Goal: Task Accomplishment & Management: Complete application form

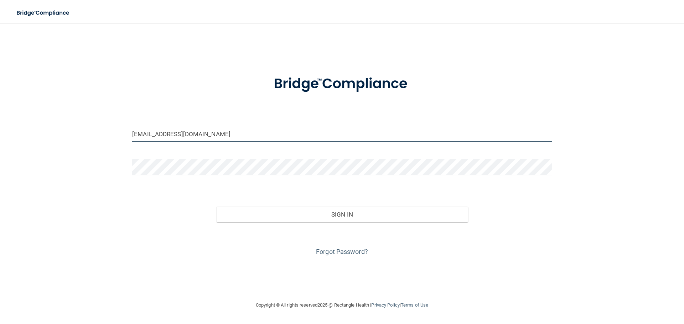
click at [198, 134] on input "eytakahashi@gmail.com" at bounding box center [342, 134] width 420 height 16
type input "[EMAIL_ADDRESS][DOMAIN_NAME]"
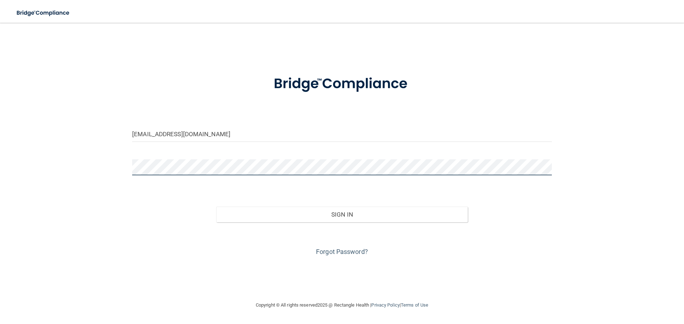
click at [216, 207] on button "Sign In" at bounding box center [342, 215] width 252 height 16
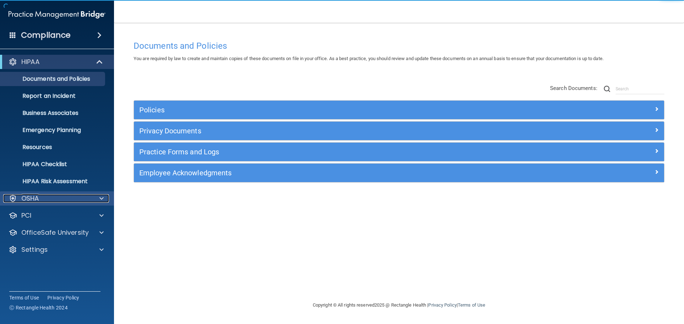
click at [69, 199] on div "OSHA" at bounding box center [47, 198] width 88 height 9
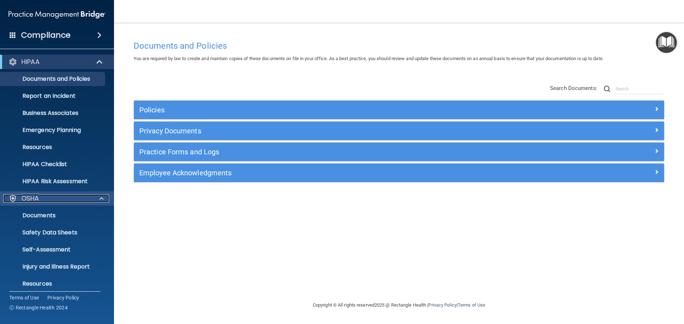
click at [76, 203] on div "OSHA" at bounding box center [47, 198] width 88 height 9
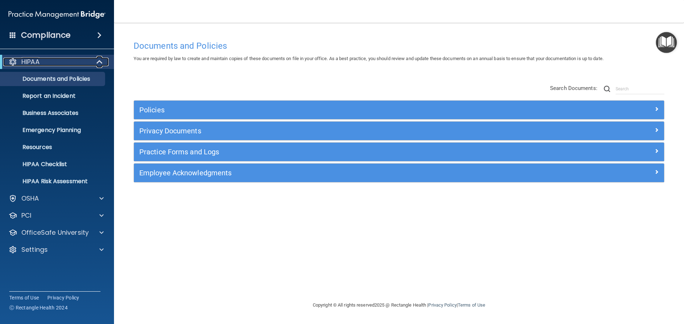
click at [82, 65] on div "HIPAA" at bounding box center [47, 62] width 88 height 9
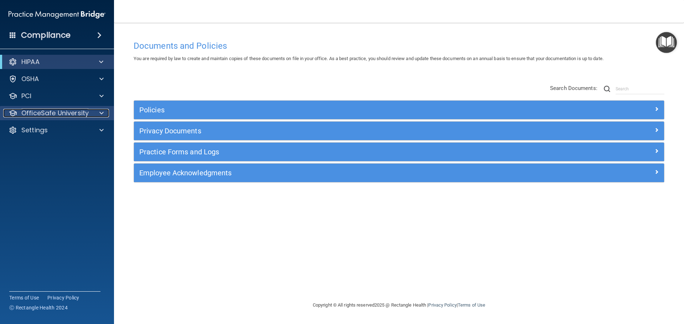
click at [92, 114] on div at bounding box center [101, 113] width 18 height 9
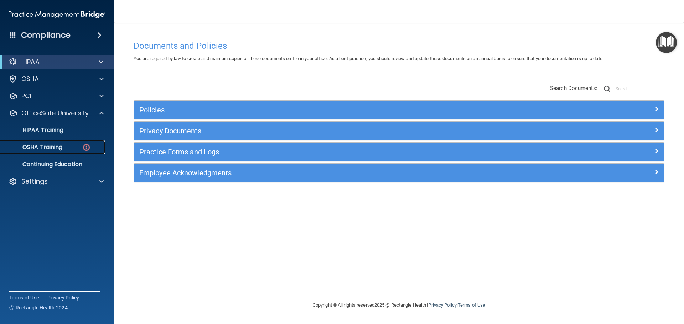
click at [50, 149] on p "OSHA Training" at bounding box center [34, 147] width 58 height 7
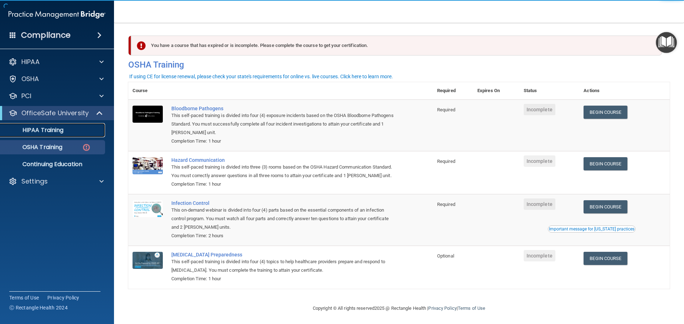
click at [54, 132] on p "HIPAA Training" at bounding box center [34, 130] width 59 height 7
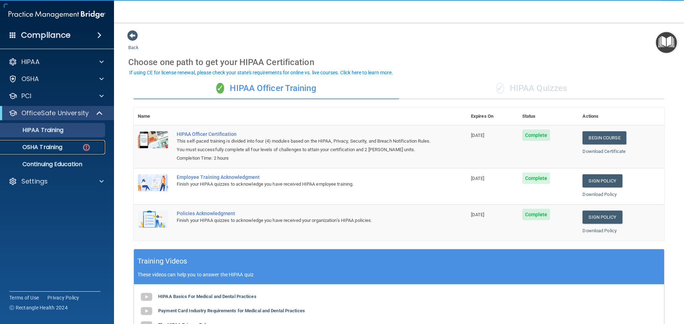
click at [56, 147] on p "OSHA Training" at bounding box center [34, 147] width 58 height 7
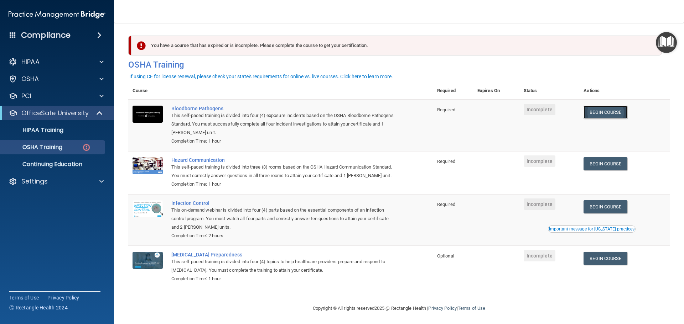
click at [606, 115] on link "Begin Course" at bounding box center [604, 112] width 43 height 13
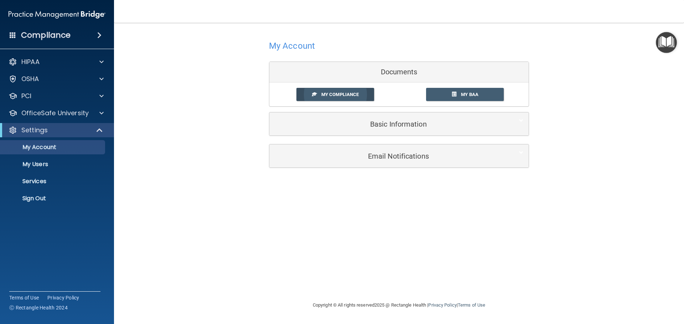
click at [360, 94] on link "My Compliance" at bounding box center [335, 94] width 78 height 13
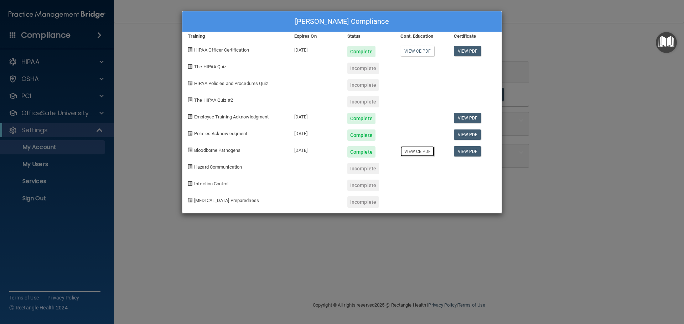
click at [422, 154] on link "View CE PDF" at bounding box center [417, 151] width 34 height 10
drag, startPoint x: 532, startPoint y: 115, endPoint x: 553, endPoint y: 87, distance: 34.7
click at [534, 111] on div "Alyssa Lopez's Compliance Training Expires On Status Cont. Education Certificat…" at bounding box center [342, 162] width 684 height 324
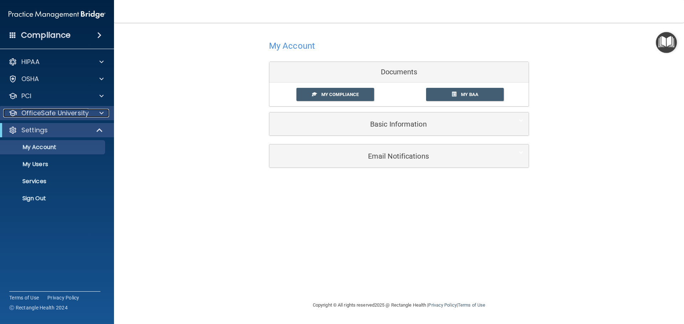
click at [92, 110] on div at bounding box center [101, 113] width 18 height 9
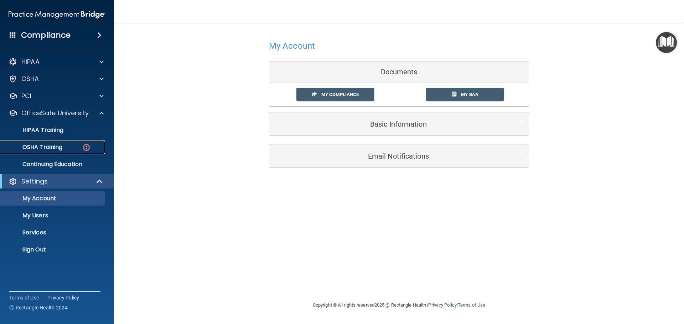
click at [99, 147] on div "OSHA Training" at bounding box center [53, 147] width 97 height 7
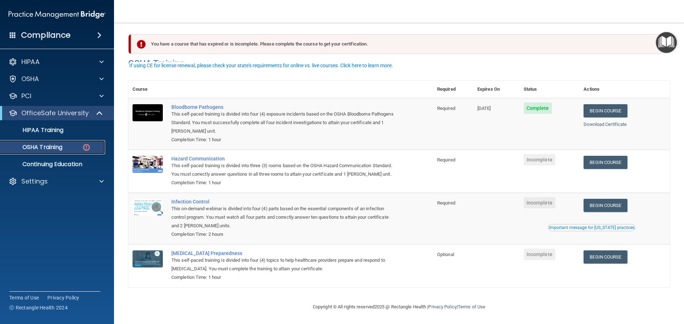
scroll to position [12, 0]
click at [624, 156] on link "Begin Course" at bounding box center [604, 162] width 43 height 13
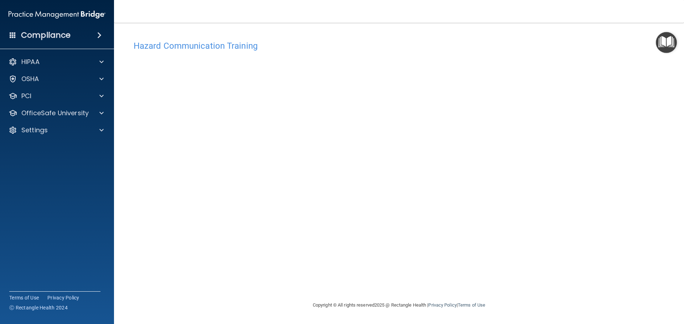
click at [682, 38] on main "Hazard Communication Training This course doesn’t expire until . Are you sure y…" at bounding box center [399, 174] width 570 height 302
click at [648, 51] on div "Hazard Communication Training" at bounding box center [398, 45] width 541 height 17
click at [660, 44] on img "Open Resource Center" at bounding box center [666, 42] width 21 height 21
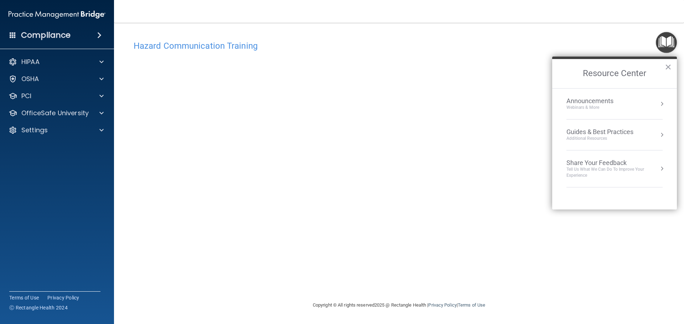
click at [536, 128] on div "Hazard Communication Training This course doesn’t expire until . Are you sure y…" at bounding box center [398, 169] width 541 height 264
click at [197, 52] on div "Hazard Communication Training" at bounding box center [398, 45] width 541 height 17
drag, startPoint x: 206, startPoint y: 41, endPoint x: 206, endPoint y: 50, distance: 9.3
click at [207, 43] on div "Hazard Communication Training" at bounding box center [398, 45] width 541 height 17
click at [206, 50] on h4 "Hazard Communication Training" at bounding box center [399, 45] width 531 height 9
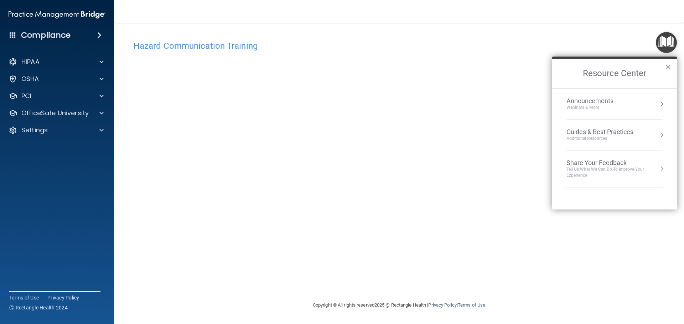
click at [661, 42] on img "Open Resource Center" at bounding box center [666, 42] width 21 height 21
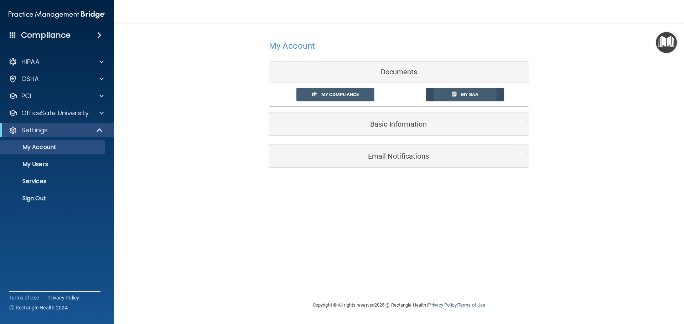
click at [432, 99] on link "My BAA" at bounding box center [465, 94] width 78 height 13
click at [360, 96] on link "My Compliance" at bounding box center [335, 94] width 78 height 13
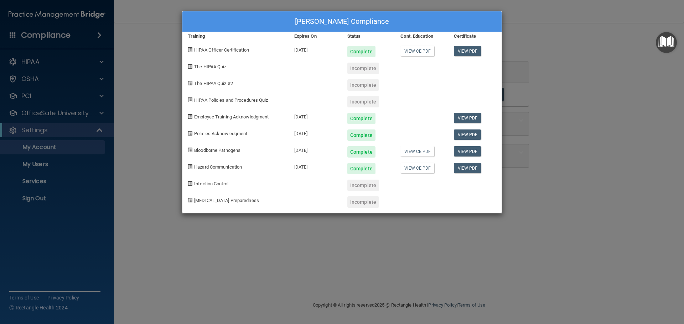
click at [547, 66] on div "Alyssa Lopez's Compliance Training Expires On Status Cont. Education Certificat…" at bounding box center [342, 162] width 684 height 324
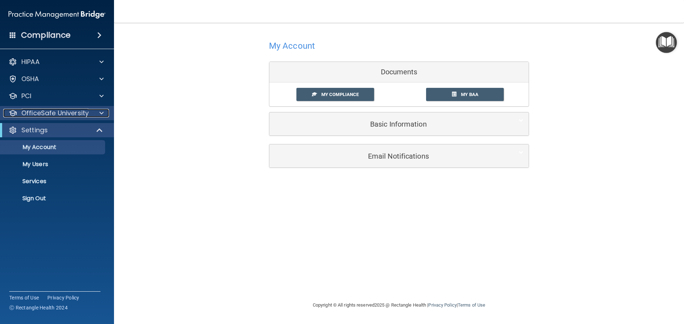
click at [69, 117] on p "OfficeSafe University" at bounding box center [54, 113] width 67 height 9
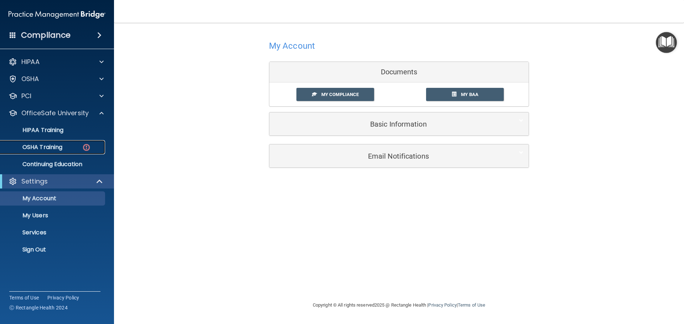
click at [67, 150] on div "OSHA Training" at bounding box center [53, 147] width 97 height 7
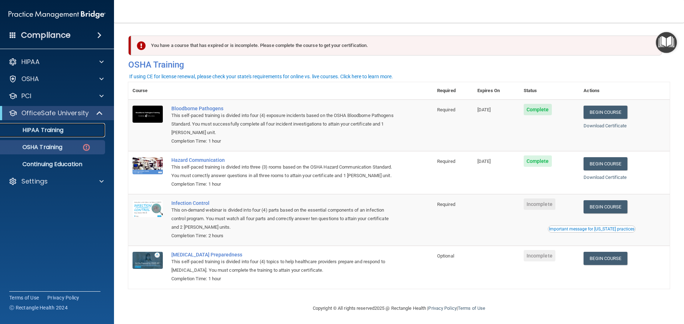
click at [78, 130] on div "HIPAA Training" at bounding box center [53, 130] width 97 height 7
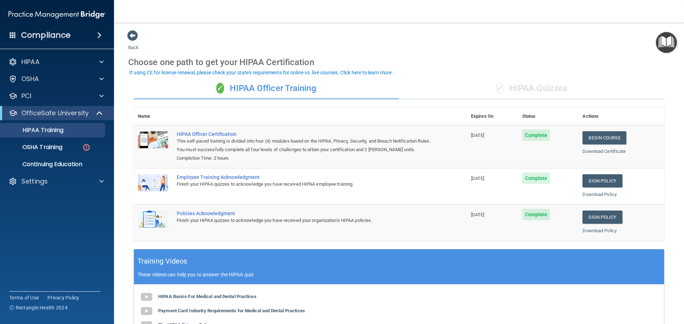
click at [517, 92] on div "✓ HIPAA Quizzes" at bounding box center [531, 88] width 265 height 21
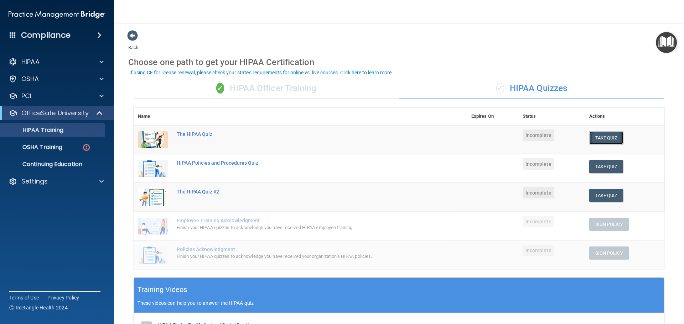
click at [603, 139] on button "Take Quiz" at bounding box center [606, 137] width 34 height 13
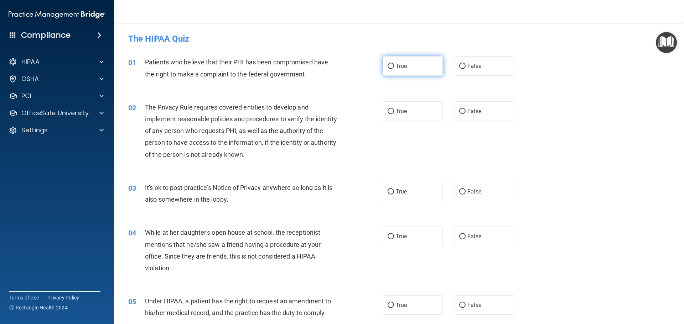
click at [392, 70] on label "True" at bounding box center [413, 66] width 60 height 20
click at [392, 69] on input "True" at bounding box center [391, 66] width 6 height 5
radio input "true"
click at [402, 111] on span "True" at bounding box center [401, 111] width 11 height 7
click at [394, 111] on input "True" at bounding box center [391, 111] width 6 height 5
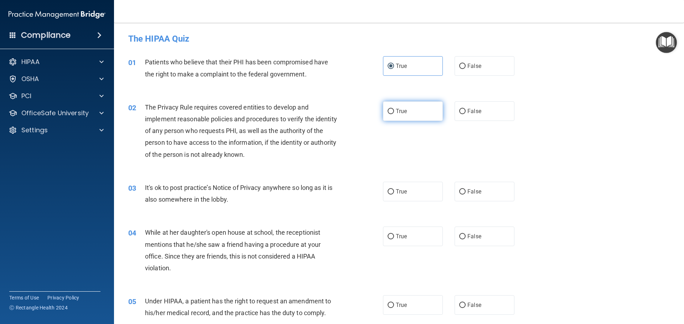
radio input "true"
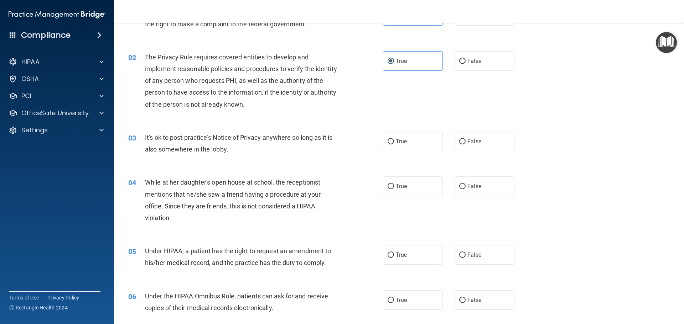
scroll to position [71, 0]
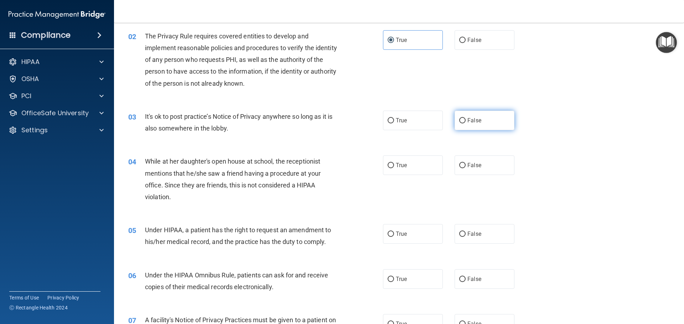
click at [479, 125] on label "False" at bounding box center [484, 121] width 60 height 20
click at [466, 124] on input "False" at bounding box center [462, 120] width 6 height 5
radio input "true"
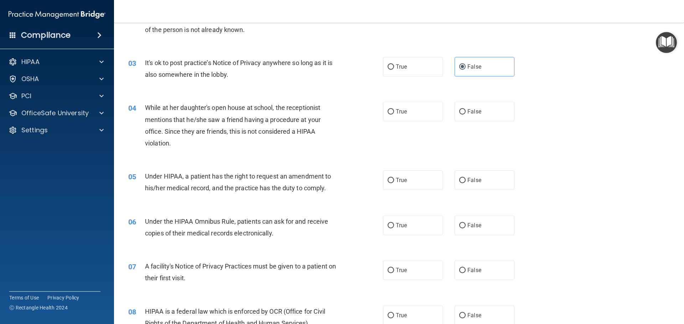
scroll to position [142, 0]
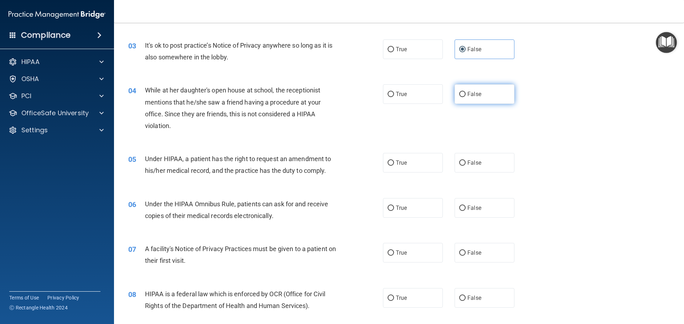
click at [477, 91] on span "False" at bounding box center [474, 94] width 14 height 7
click at [466, 92] on input "False" at bounding box center [462, 94] width 6 height 5
radio input "true"
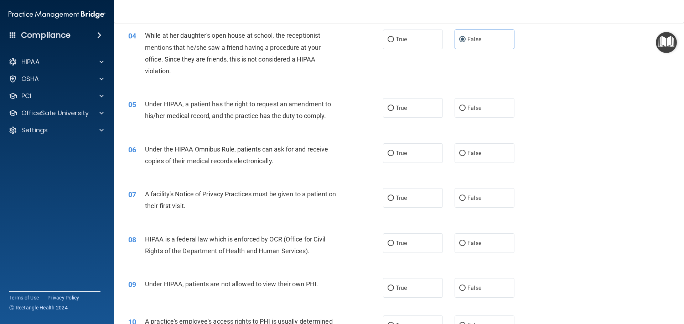
scroll to position [214, 0]
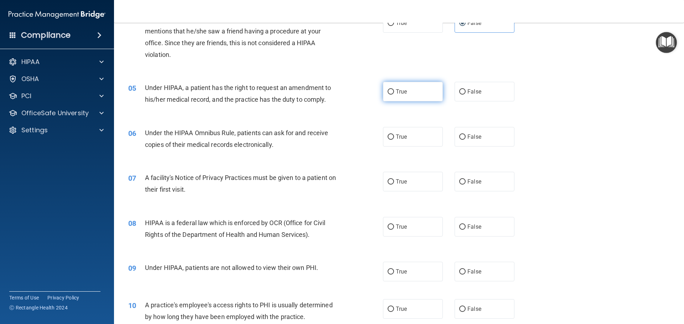
click at [402, 94] on span "True" at bounding box center [401, 91] width 11 height 7
click at [394, 94] on input "True" at bounding box center [391, 91] width 6 height 5
radio input "true"
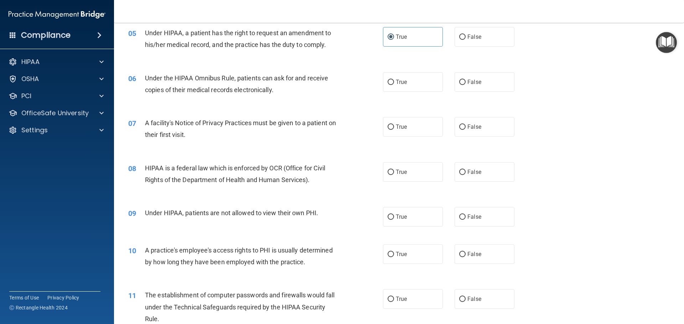
scroll to position [285, 0]
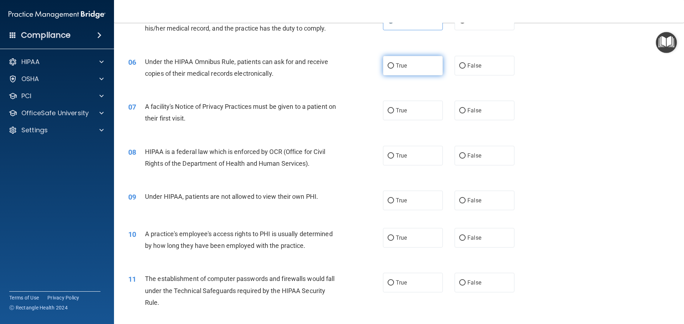
click at [409, 66] on label "True" at bounding box center [413, 66] width 60 height 20
click at [394, 66] on input "True" at bounding box center [391, 65] width 6 height 5
radio input "true"
click at [424, 112] on label "True" at bounding box center [413, 111] width 60 height 20
click at [394, 112] on input "True" at bounding box center [391, 110] width 6 height 5
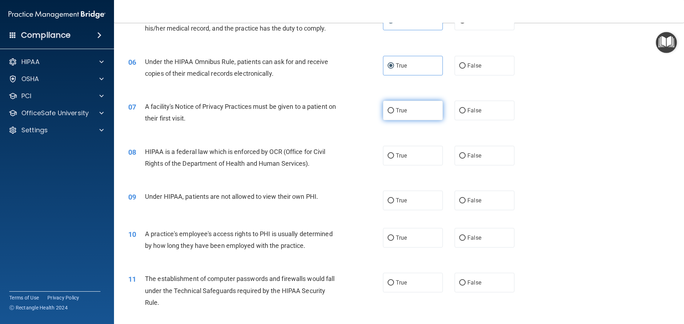
radio input "true"
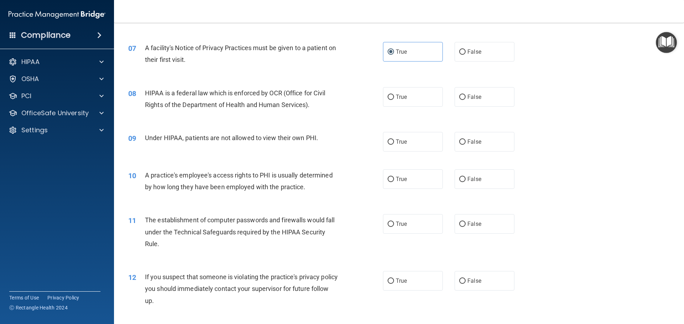
scroll to position [356, 0]
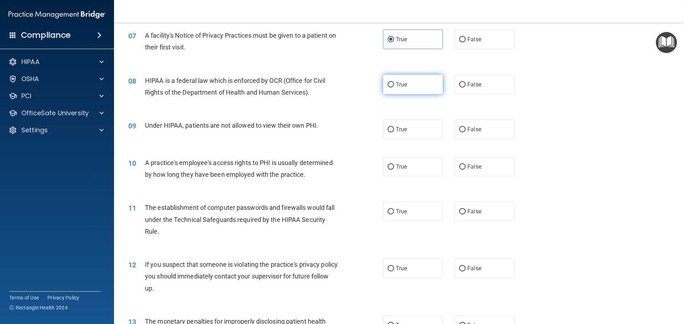
click at [403, 83] on span "True" at bounding box center [401, 84] width 11 height 7
click at [394, 83] on input "True" at bounding box center [391, 84] width 6 height 5
radio input "true"
click at [468, 127] on span "False" at bounding box center [474, 129] width 14 height 7
click at [466, 127] on input "False" at bounding box center [462, 129] width 6 height 5
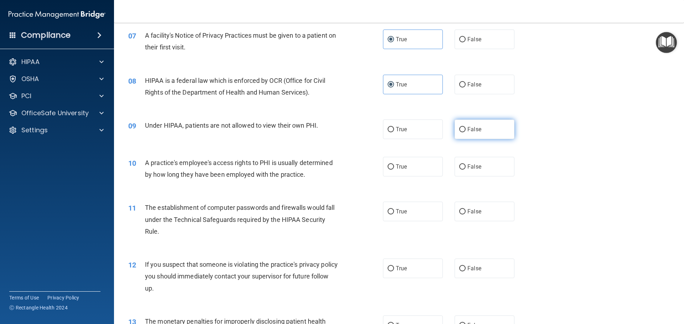
radio input "true"
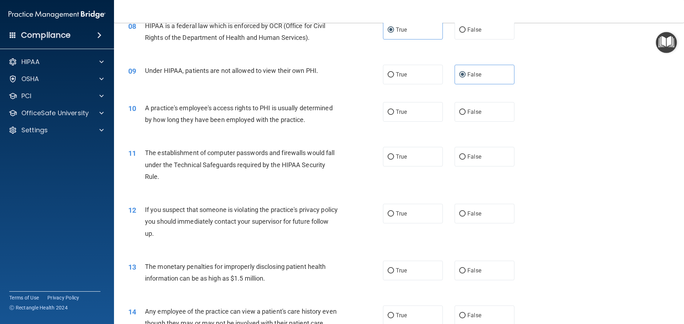
scroll to position [427, 0]
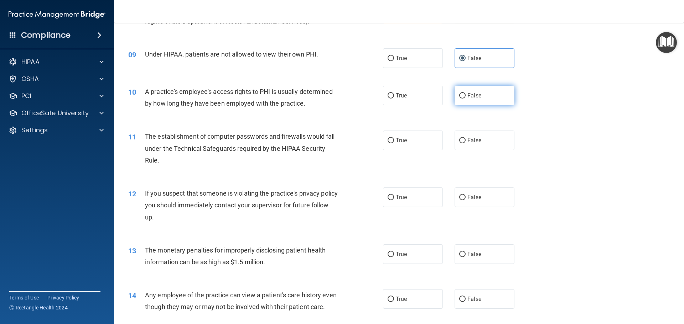
click at [476, 95] on span "False" at bounding box center [474, 95] width 14 height 7
click at [466, 95] on input "False" at bounding box center [462, 95] width 6 height 5
radio input "true"
click at [388, 140] on input "True" at bounding box center [391, 140] width 6 height 5
radio input "true"
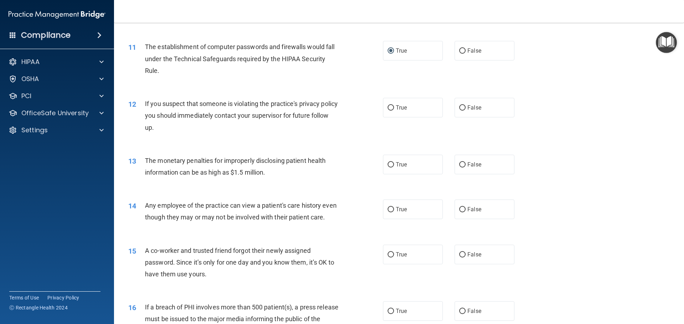
scroll to position [534, 0]
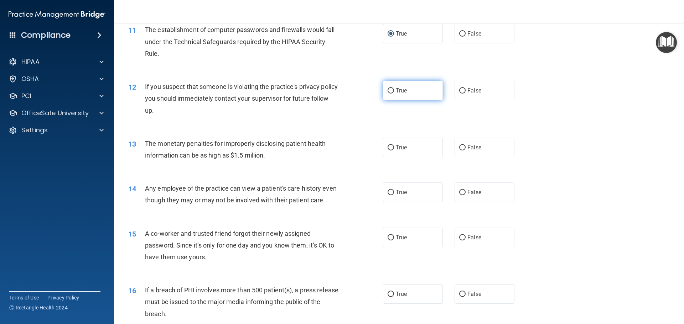
click at [423, 87] on label "True" at bounding box center [413, 91] width 60 height 20
click at [394, 88] on input "True" at bounding box center [391, 90] width 6 height 5
radio input "true"
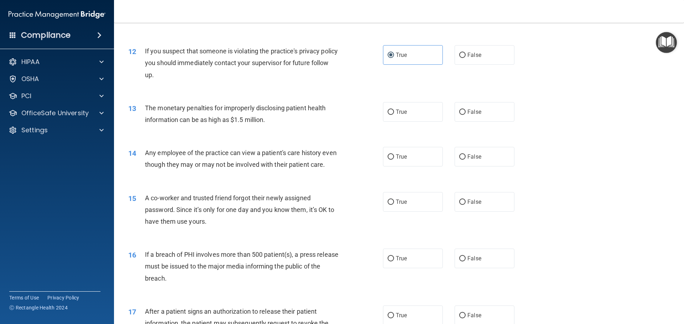
scroll to position [606, 0]
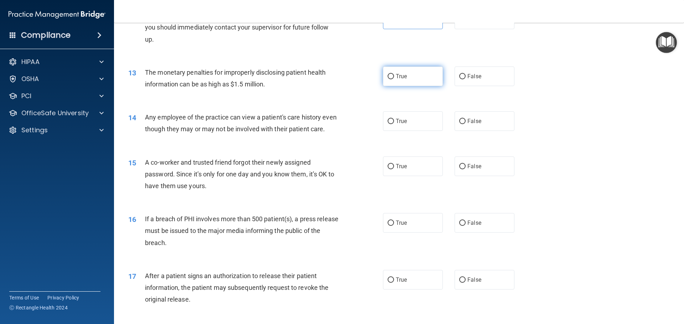
click at [424, 77] on label "True" at bounding box center [413, 77] width 60 height 20
click at [394, 77] on input "True" at bounding box center [391, 76] width 6 height 5
radio input "true"
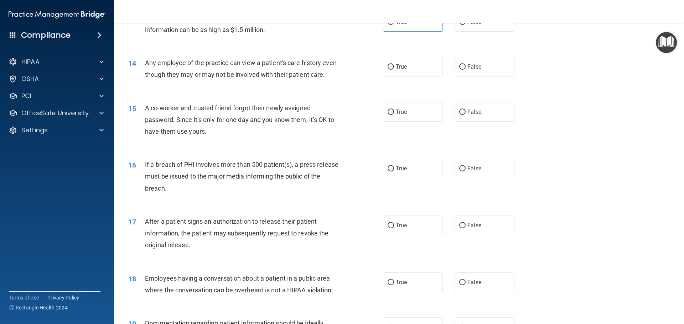
scroll to position [677, 0]
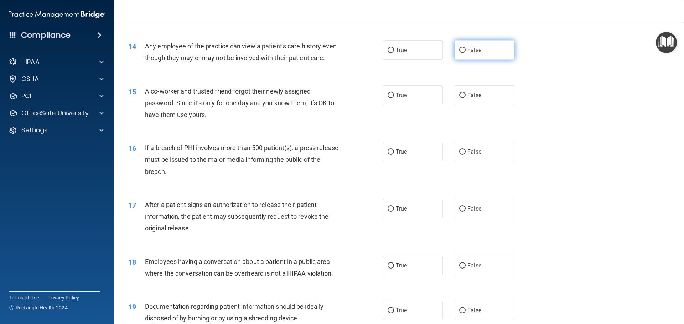
click at [462, 53] on label "False" at bounding box center [484, 50] width 60 height 20
click at [462, 53] on input "False" at bounding box center [462, 50] width 6 height 5
radio input "true"
click at [481, 105] on label "False" at bounding box center [484, 95] width 60 height 20
click at [466, 98] on input "False" at bounding box center [462, 95] width 6 height 5
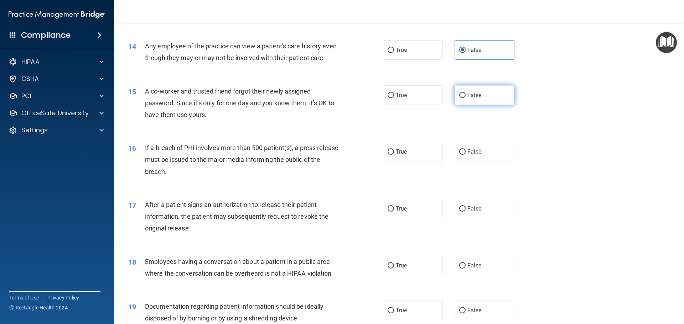
radio input "true"
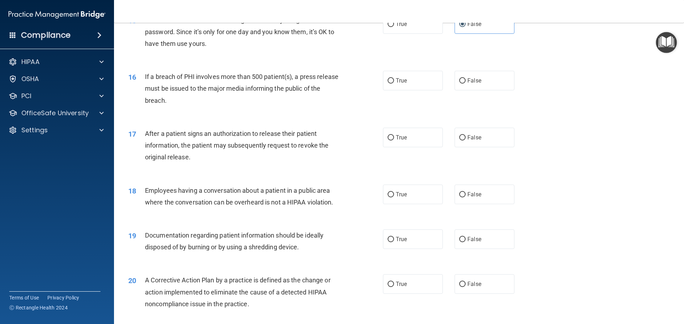
scroll to position [784, 0]
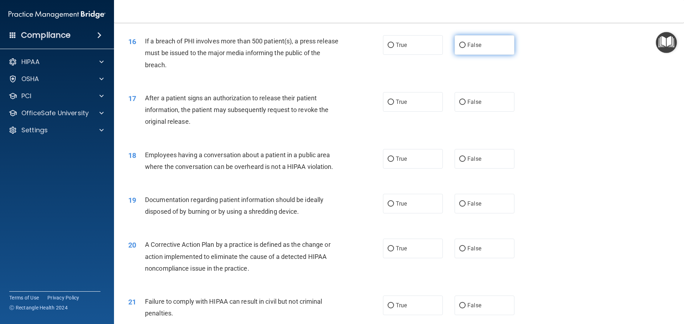
click at [468, 48] on span "False" at bounding box center [474, 45] width 14 height 7
click at [466, 48] on input "False" at bounding box center [462, 45] width 6 height 5
radio input "true"
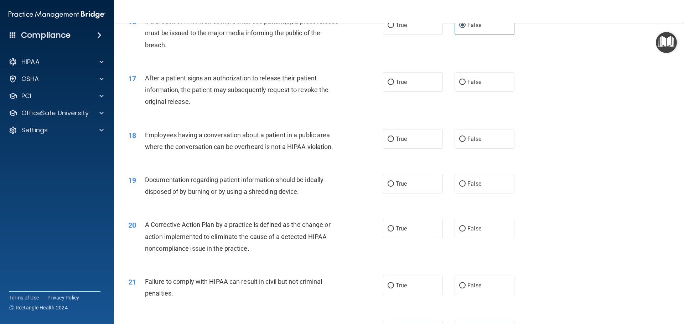
scroll to position [819, 0]
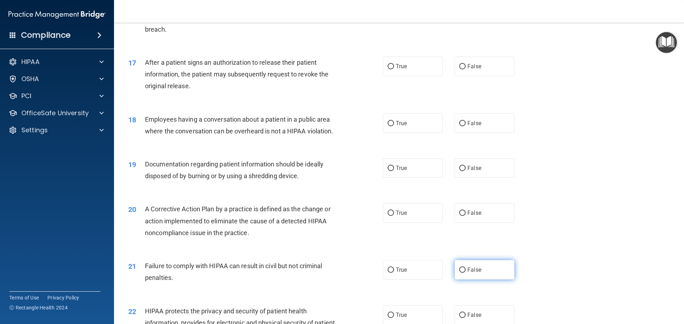
click at [468, 274] on span "False" at bounding box center [474, 270] width 14 height 7
click at [466, 273] on input "False" at bounding box center [462, 270] width 6 height 5
radio input "true"
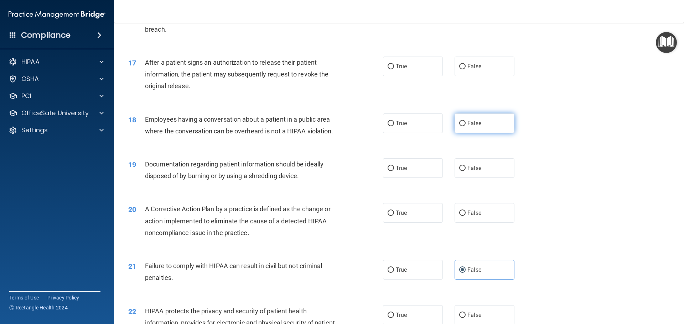
click at [476, 127] on span "False" at bounding box center [474, 123] width 14 height 7
click at [466, 126] on input "False" at bounding box center [462, 123] width 6 height 5
radio input "true"
click at [424, 178] on label "True" at bounding box center [413, 169] width 60 height 20
click at [394, 171] on input "True" at bounding box center [391, 168] width 6 height 5
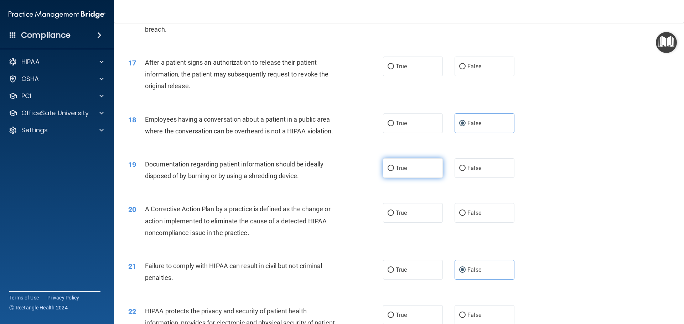
radio input "true"
click at [396, 223] on label "True" at bounding box center [413, 213] width 60 height 20
click at [394, 216] on input "True" at bounding box center [391, 213] width 6 height 5
radio input "true"
click at [459, 69] on input "False" at bounding box center [462, 66] width 6 height 5
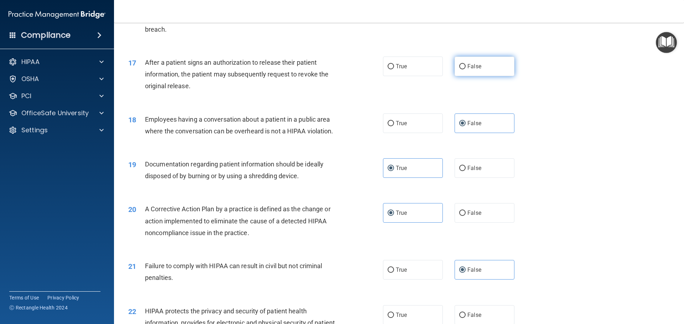
radio input "true"
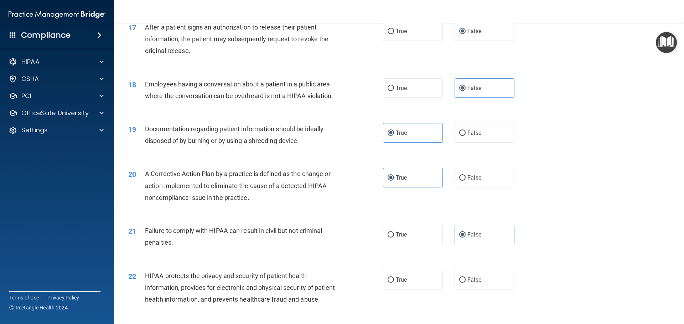
scroll to position [855, 0]
click at [415, 34] on label "True" at bounding box center [413, 31] width 60 height 20
click at [394, 34] on input "True" at bounding box center [391, 30] width 6 height 5
radio input "true"
click at [484, 38] on label "False" at bounding box center [484, 31] width 60 height 20
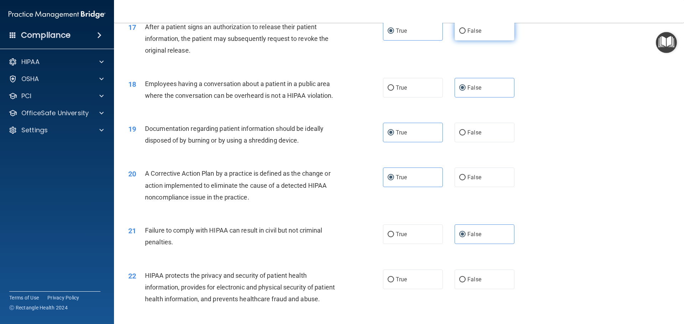
click at [466, 34] on input "False" at bounding box center [462, 30] width 6 height 5
radio input "true"
click at [422, 34] on label "True" at bounding box center [413, 31] width 60 height 20
click at [394, 34] on input "True" at bounding box center [391, 30] width 6 height 5
radio input "true"
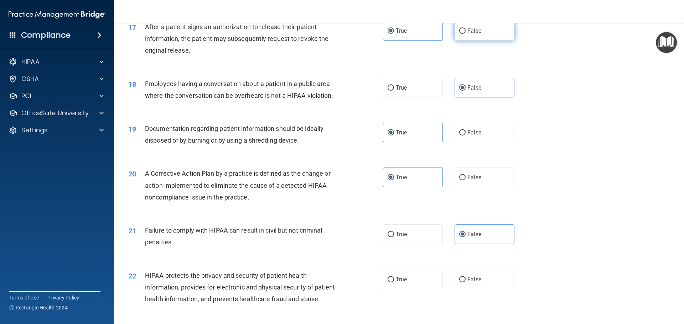
click at [464, 41] on label "False" at bounding box center [484, 31] width 60 height 20
click at [464, 34] on input "False" at bounding box center [462, 30] width 6 height 5
radio input "true"
radio input "false"
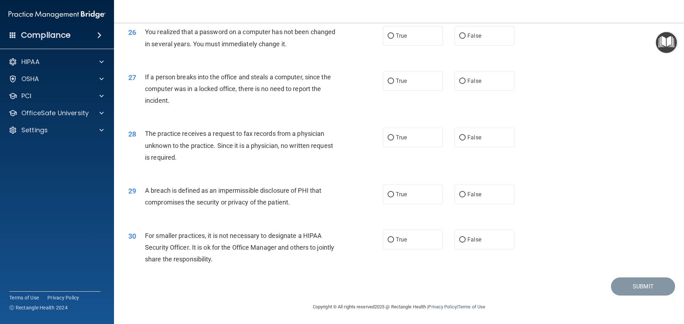
scroll to position [1361, 0]
click at [455, 239] on label "False" at bounding box center [484, 240] width 60 height 20
click at [459, 239] on input "False" at bounding box center [462, 240] width 6 height 5
radio input "true"
click at [390, 197] on input "True" at bounding box center [391, 194] width 6 height 5
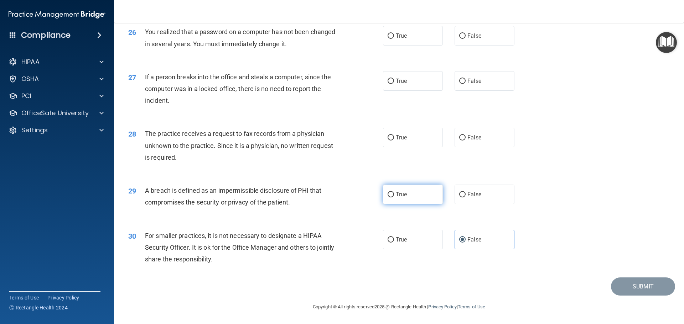
radio input "true"
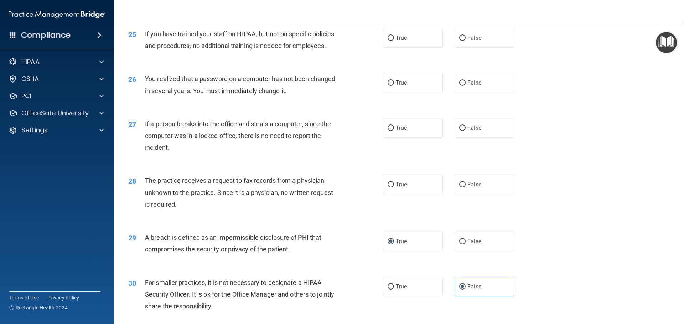
scroll to position [1290, 0]
click at [493, 195] on label "False" at bounding box center [484, 186] width 60 height 20
click at [466, 188] on input "False" at bounding box center [462, 185] width 6 height 5
radio input "true"
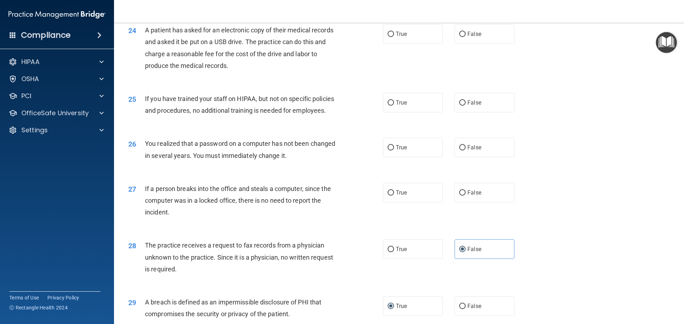
scroll to position [1219, 0]
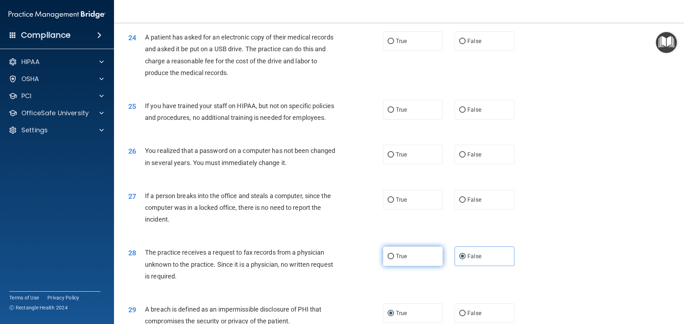
click at [405, 266] on label "True" at bounding box center [413, 257] width 60 height 20
click at [394, 260] on input "True" at bounding box center [391, 256] width 6 height 5
radio input "true"
radio input "false"
click at [459, 210] on label "False" at bounding box center [484, 200] width 60 height 20
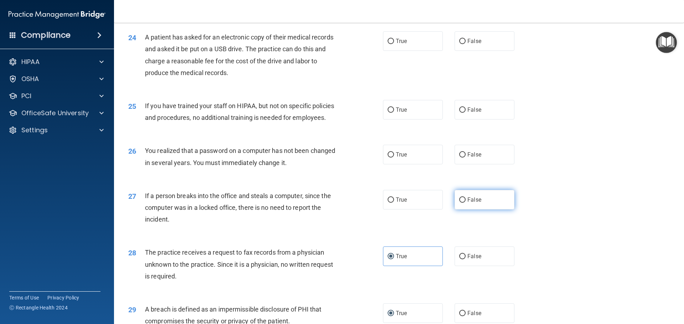
click at [459, 203] on input "False" at bounding box center [462, 200] width 6 height 5
radio input "true"
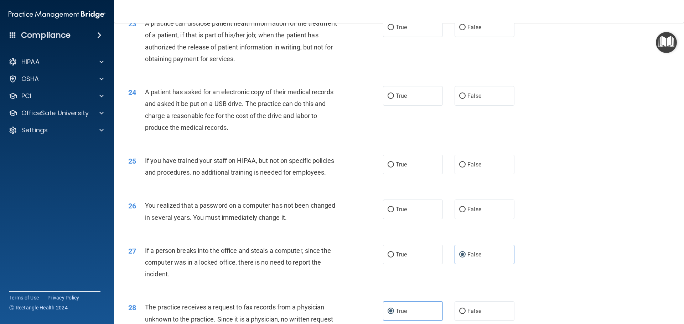
scroll to position [1148, 0]
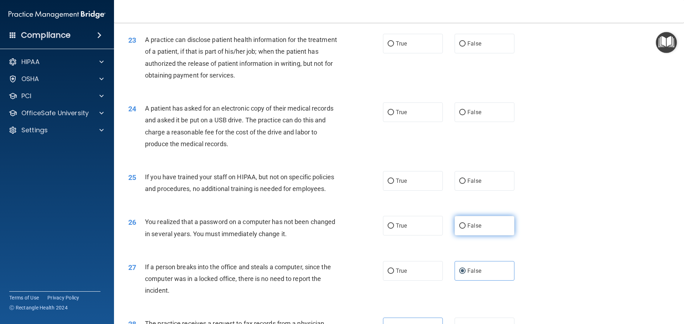
click at [474, 229] on span "False" at bounding box center [474, 226] width 14 height 7
click at [466, 229] on input "False" at bounding box center [462, 226] width 6 height 5
radio input "true"
click at [468, 185] on span "False" at bounding box center [474, 181] width 14 height 7
click at [466, 184] on input "False" at bounding box center [462, 181] width 6 height 5
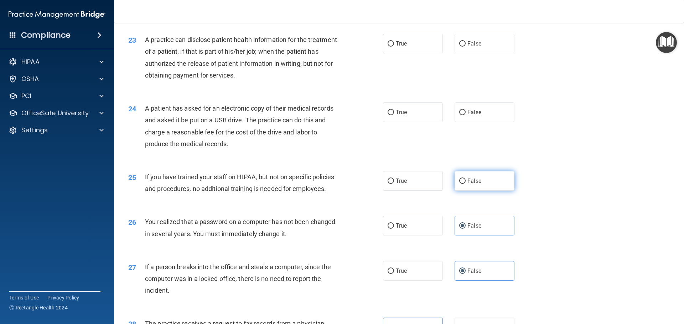
radio input "true"
click at [472, 116] on span "False" at bounding box center [474, 112] width 14 height 7
click at [466, 115] on input "False" at bounding box center [462, 112] width 6 height 5
radio input "true"
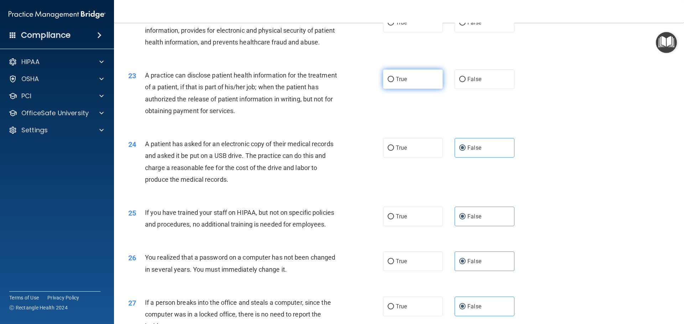
click at [401, 89] on label "True" at bounding box center [413, 79] width 60 height 20
click at [394, 82] on input "True" at bounding box center [391, 79] width 6 height 5
radio input "true"
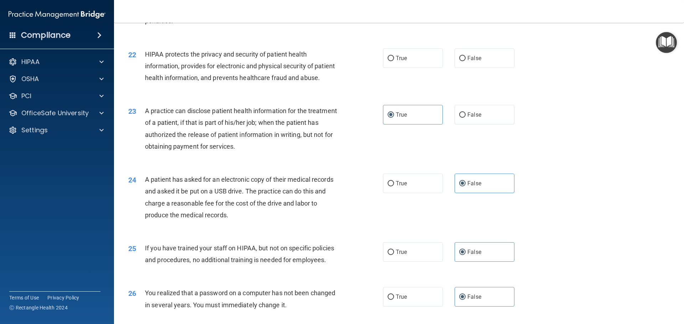
scroll to position [1041, 0]
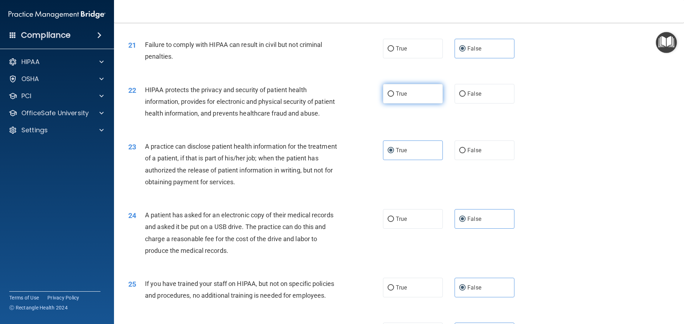
click at [397, 99] on label "True" at bounding box center [413, 94] width 60 height 20
click at [394, 97] on input "True" at bounding box center [391, 94] width 6 height 5
radio input "true"
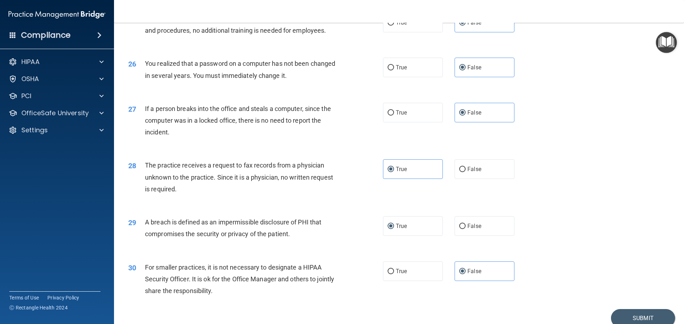
scroll to position [1361, 0]
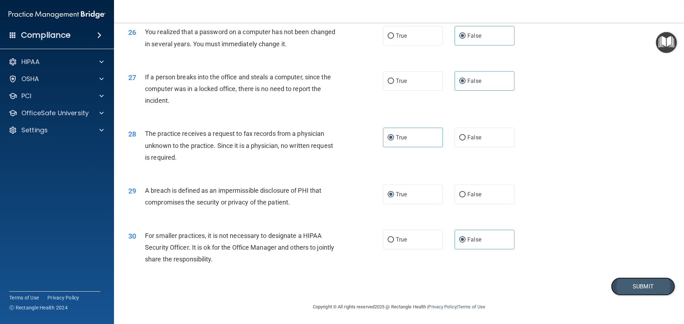
click at [634, 285] on button "Submit" at bounding box center [643, 287] width 64 height 18
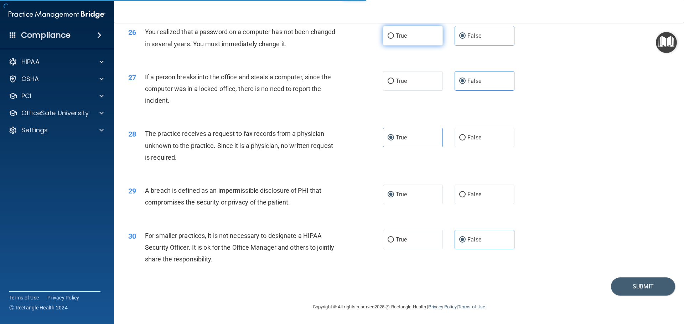
click at [410, 36] on label "True" at bounding box center [413, 36] width 60 height 20
click at [394, 36] on input "True" at bounding box center [391, 35] width 6 height 5
radio input "true"
radio input "false"
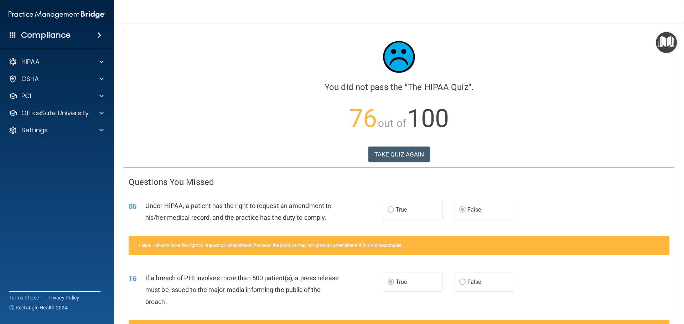
click at [389, 145] on div "Calculating your score.... You did not pass the " The HIPAA Quiz ". 76 out of 1…" at bounding box center [398, 98] width 551 height 137
click at [389, 151] on button "TAKE QUIZ AGAIN" at bounding box center [399, 155] width 62 height 16
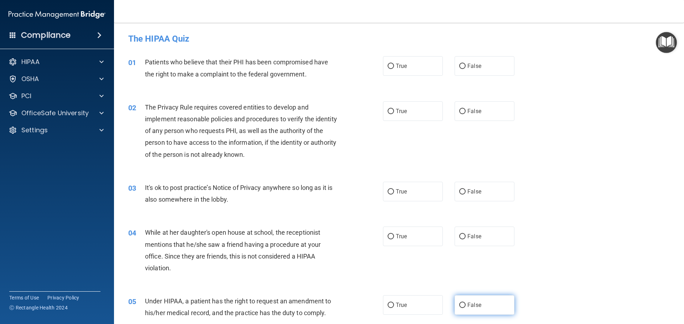
click at [469, 305] on span "False" at bounding box center [474, 305] width 14 height 7
click at [466, 305] on input "False" at bounding box center [462, 305] width 6 height 5
radio input "true"
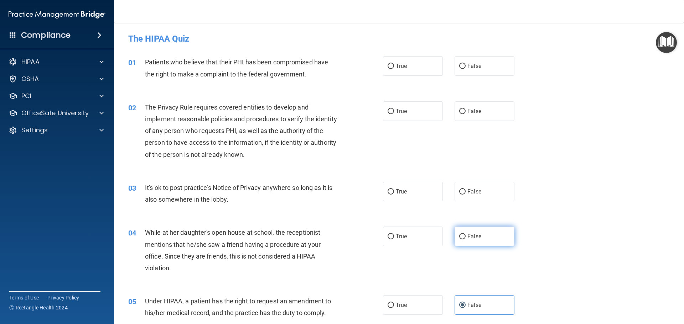
click at [467, 237] on span "False" at bounding box center [474, 236] width 14 height 7
click at [466, 237] on input "False" at bounding box center [462, 236] width 6 height 5
radio input "true"
click at [486, 194] on label "False" at bounding box center [484, 192] width 60 height 20
click at [466, 194] on input "False" at bounding box center [462, 191] width 6 height 5
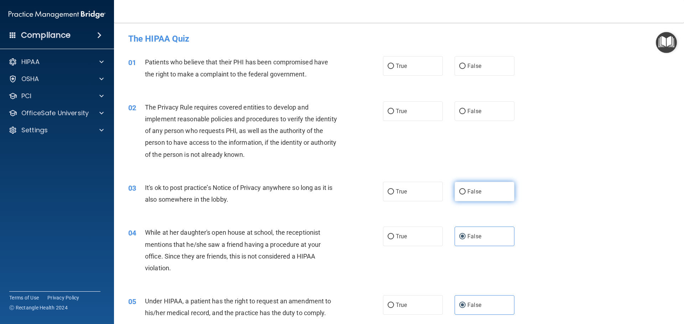
radio input "true"
click at [412, 116] on label "True" at bounding box center [413, 112] width 60 height 20
click at [394, 114] on input "True" at bounding box center [391, 111] width 6 height 5
radio input "true"
click at [409, 66] on label "True" at bounding box center [413, 66] width 60 height 20
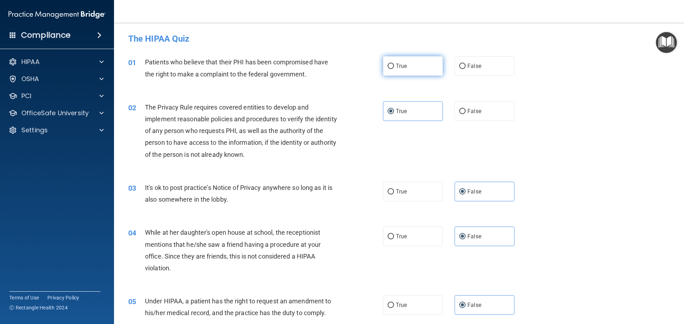
click at [394, 66] on input "True" at bounding box center [391, 66] width 6 height 5
radio input "true"
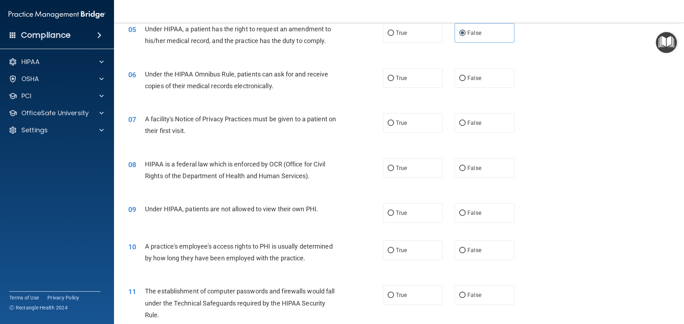
scroll to position [285, 0]
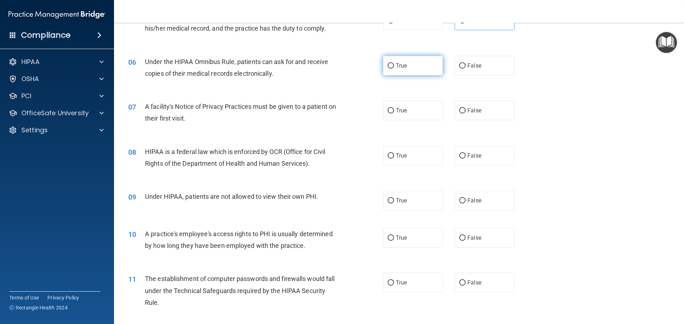
click at [409, 68] on label "True" at bounding box center [413, 66] width 60 height 20
click at [394, 68] on input "True" at bounding box center [391, 65] width 6 height 5
radio input "true"
click at [396, 113] on span "True" at bounding box center [401, 110] width 11 height 7
click at [394, 113] on input "True" at bounding box center [391, 110] width 6 height 5
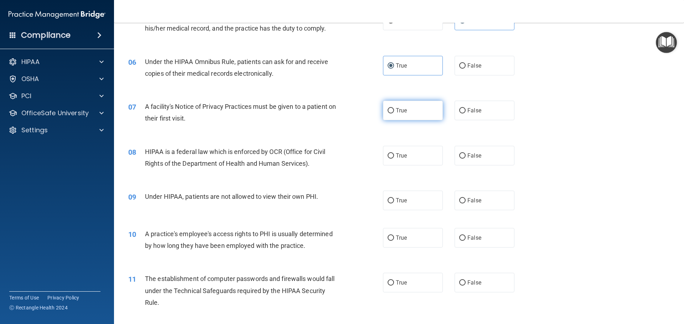
radio input "true"
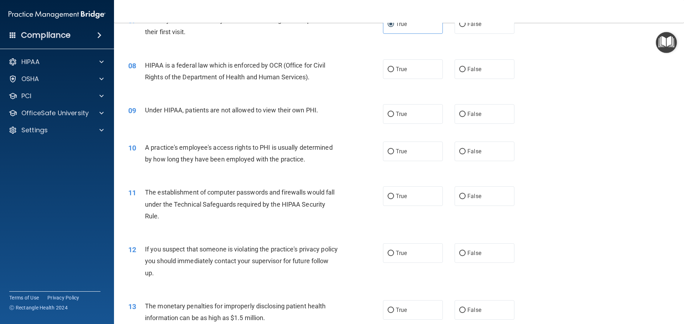
scroll to position [392, 0]
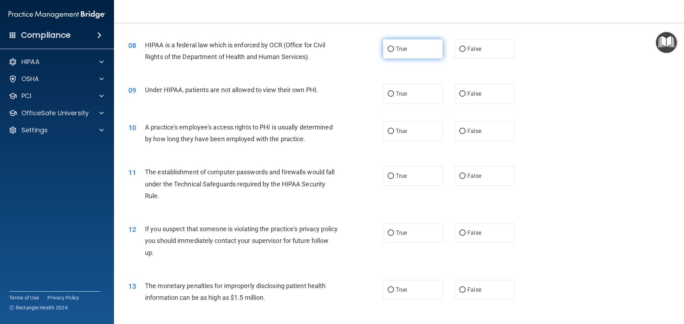
click at [415, 57] on label "True" at bounding box center [413, 49] width 60 height 20
click at [394, 52] on input "True" at bounding box center [391, 49] width 6 height 5
radio input "true"
click at [471, 99] on label "False" at bounding box center [484, 94] width 60 height 20
click at [466, 97] on input "False" at bounding box center [462, 94] width 6 height 5
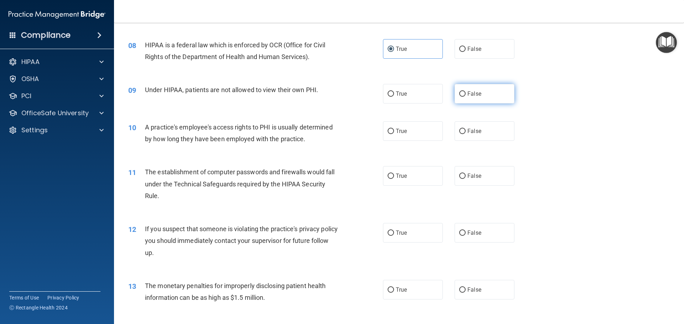
radio input "true"
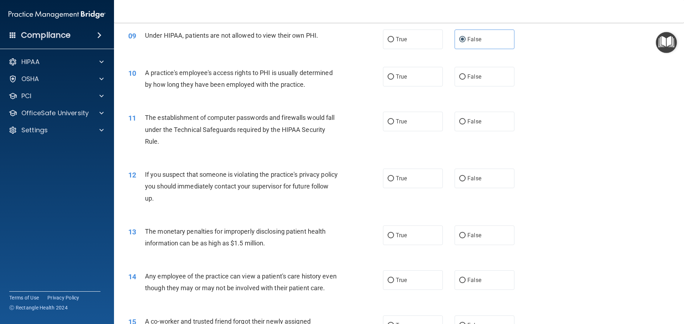
scroll to position [463, 0]
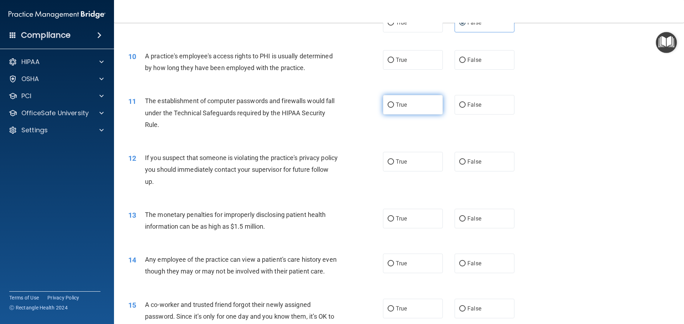
click at [419, 104] on label "True" at bounding box center [413, 105] width 60 height 20
click at [394, 104] on input "True" at bounding box center [391, 105] width 6 height 5
radio input "true"
click at [479, 67] on label "False" at bounding box center [484, 60] width 60 height 20
click at [466, 63] on input "False" at bounding box center [462, 60] width 6 height 5
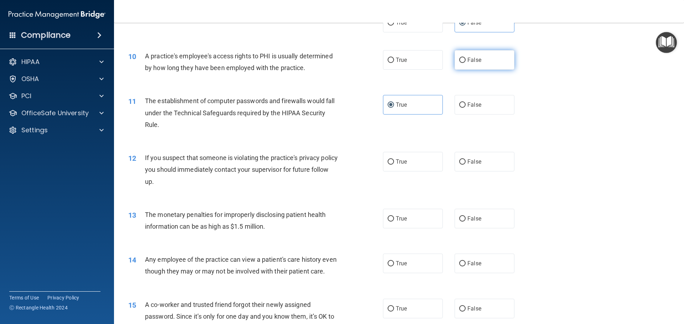
radio input "true"
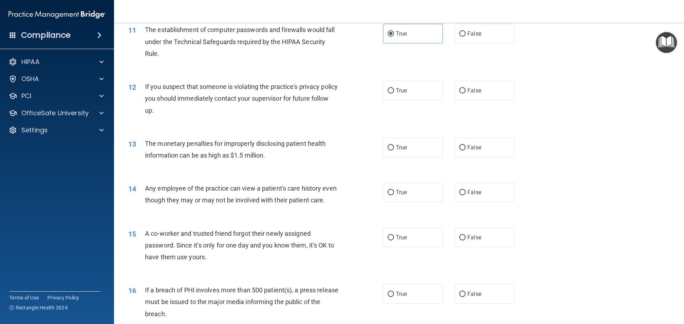
scroll to position [570, 0]
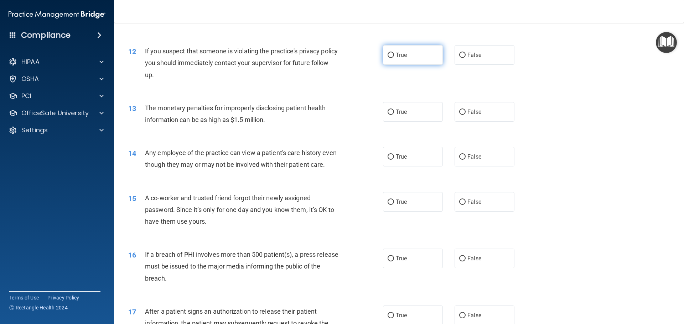
click at [405, 53] on label "True" at bounding box center [413, 55] width 60 height 20
click at [394, 53] on input "True" at bounding box center [391, 55] width 6 height 5
radio input "true"
click at [412, 114] on label "True" at bounding box center [413, 112] width 60 height 20
click at [394, 114] on input "True" at bounding box center [391, 112] width 6 height 5
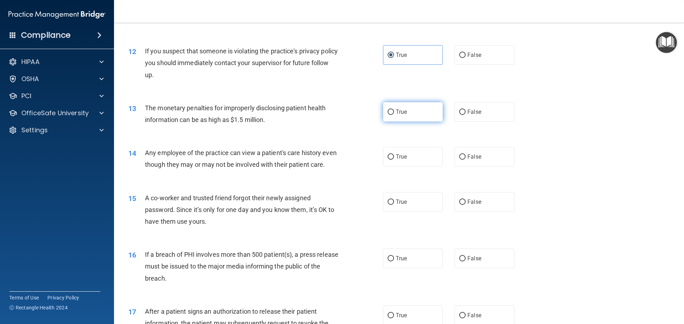
radio input "true"
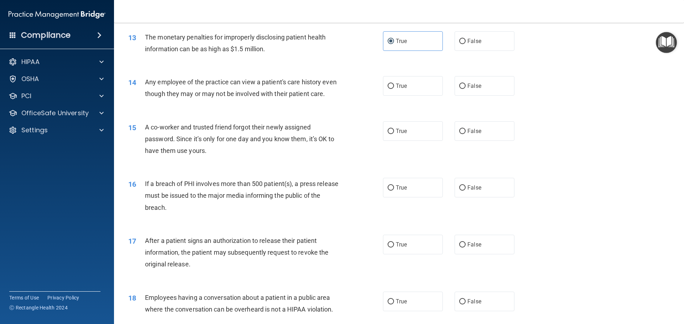
scroll to position [641, 0]
click at [478, 88] on label "False" at bounding box center [484, 86] width 60 height 20
click at [466, 88] on input "False" at bounding box center [462, 85] width 6 height 5
radio input "true"
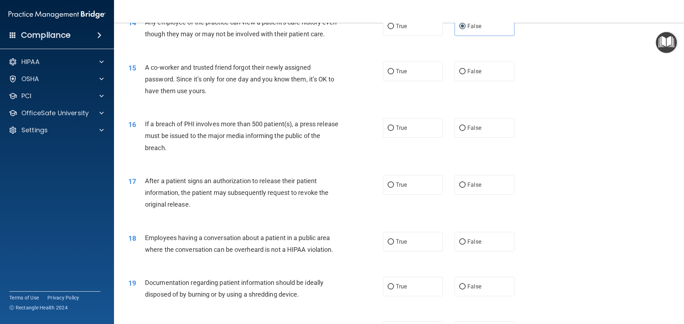
scroll to position [712, 0]
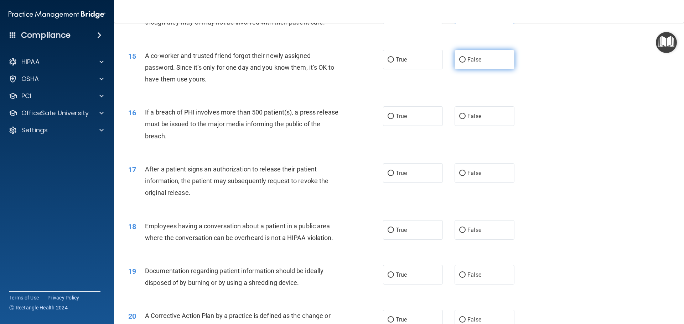
click at [485, 69] on label "False" at bounding box center [484, 60] width 60 height 20
click at [466, 63] on input "False" at bounding box center [462, 59] width 6 height 5
radio input "true"
click at [409, 126] on label "True" at bounding box center [413, 116] width 60 height 20
click at [394, 119] on input "True" at bounding box center [391, 116] width 6 height 5
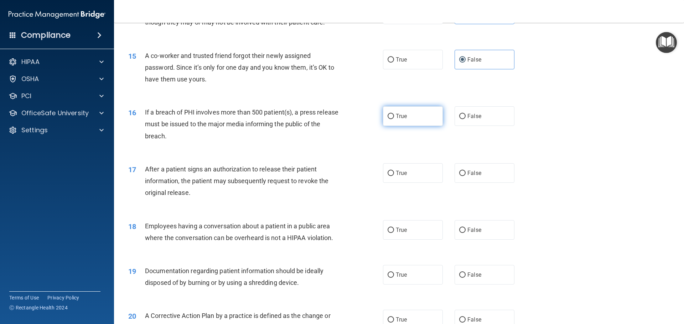
radio input "true"
click at [405, 183] on label "True" at bounding box center [413, 173] width 60 height 20
click at [394, 176] on input "True" at bounding box center [391, 173] width 6 height 5
radio input "true"
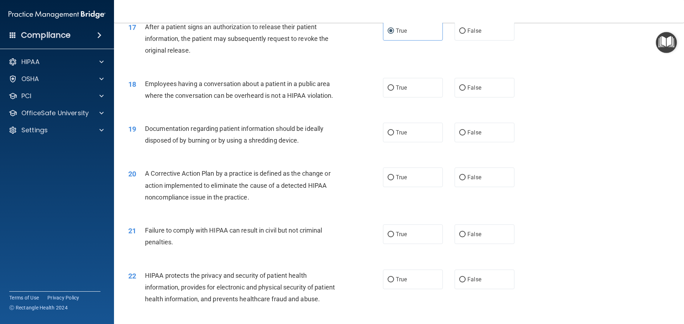
scroll to position [890, 0]
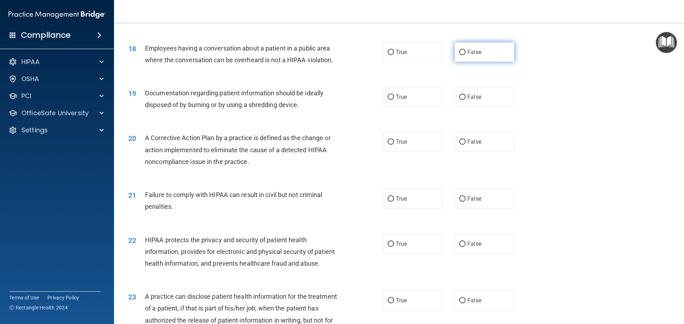
click at [487, 62] on label "False" at bounding box center [484, 52] width 60 height 20
click at [466, 55] on input "False" at bounding box center [462, 52] width 6 height 5
radio input "true"
click at [401, 100] on span "True" at bounding box center [401, 97] width 11 height 7
click at [394, 100] on input "True" at bounding box center [391, 97] width 6 height 5
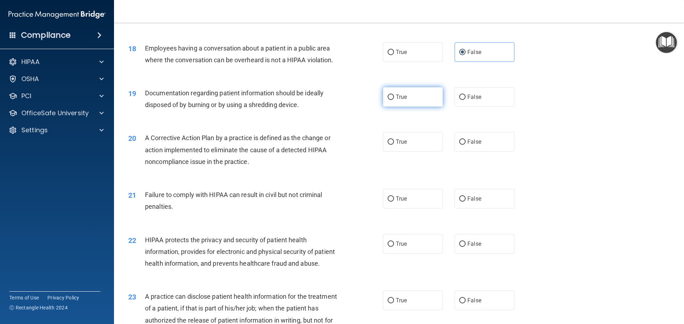
radio input "true"
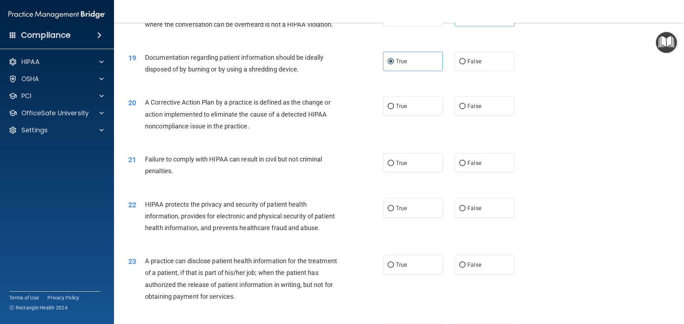
scroll to position [962, 0]
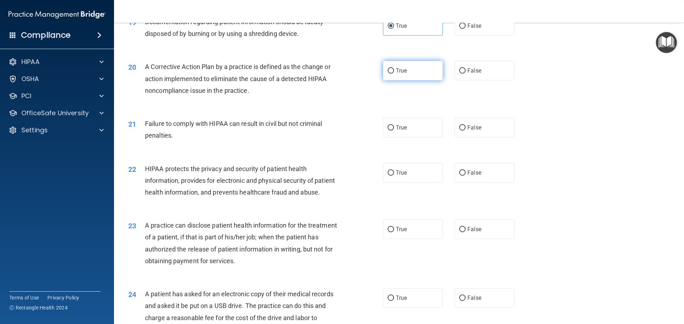
click at [409, 80] on label "True" at bounding box center [413, 71] width 60 height 20
click at [394, 74] on input "True" at bounding box center [391, 70] width 6 height 5
radio input "true"
click at [466, 239] on label "False" at bounding box center [484, 230] width 60 height 20
click at [466, 233] on input "False" at bounding box center [462, 229] width 6 height 5
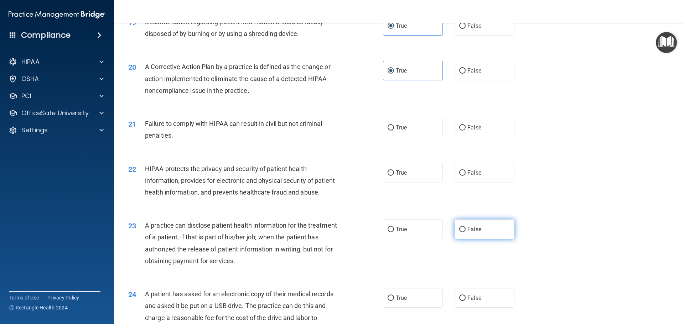
radio input "true"
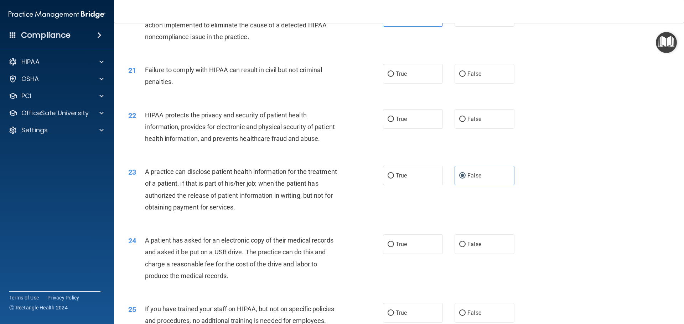
scroll to position [1033, 0]
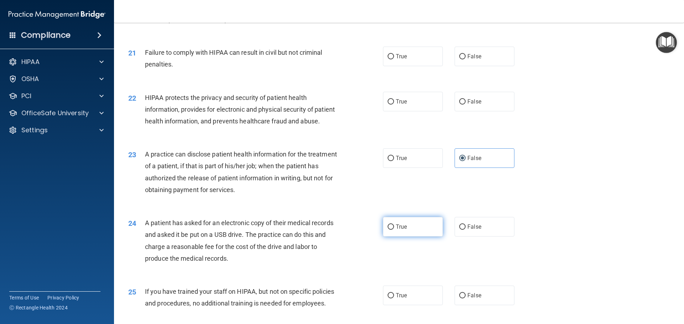
click at [389, 230] on input "True" at bounding box center [391, 227] width 6 height 5
radio input "true"
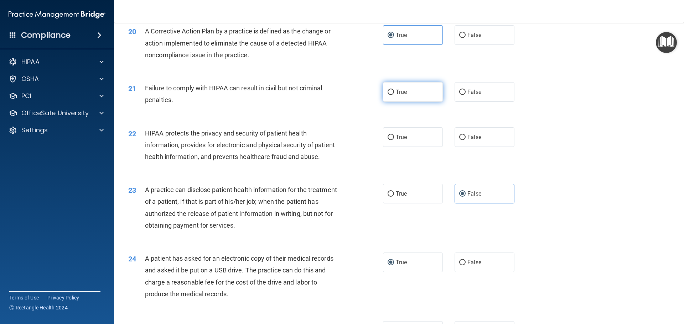
click at [393, 100] on label "True" at bounding box center [413, 92] width 60 height 20
click at [393, 95] on input "True" at bounding box center [391, 92] width 6 height 5
radio input "true"
click at [401, 141] on span "True" at bounding box center [401, 137] width 11 height 7
click at [394, 140] on input "True" at bounding box center [391, 137] width 6 height 5
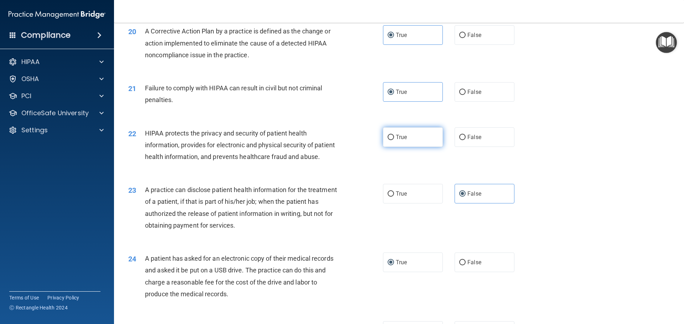
radio input "true"
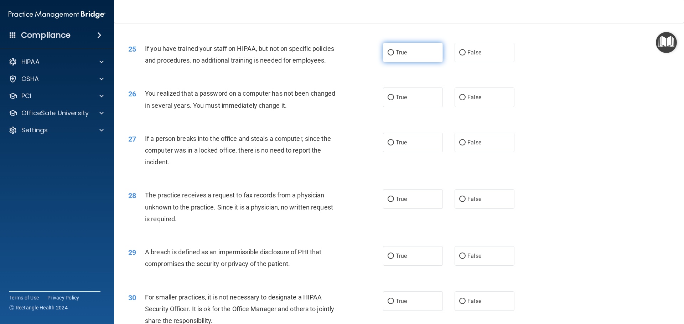
scroll to position [1282, 0]
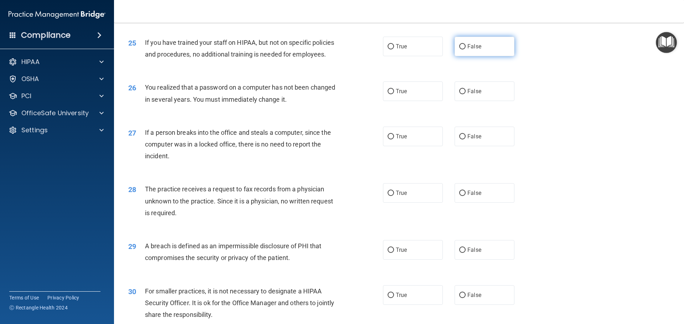
click at [467, 50] on span "False" at bounding box center [474, 46] width 14 height 7
click at [466, 50] on input "False" at bounding box center [462, 46] width 6 height 5
radio input "true"
click at [427, 101] on label "True" at bounding box center [413, 92] width 60 height 20
click at [394, 94] on input "True" at bounding box center [391, 91] width 6 height 5
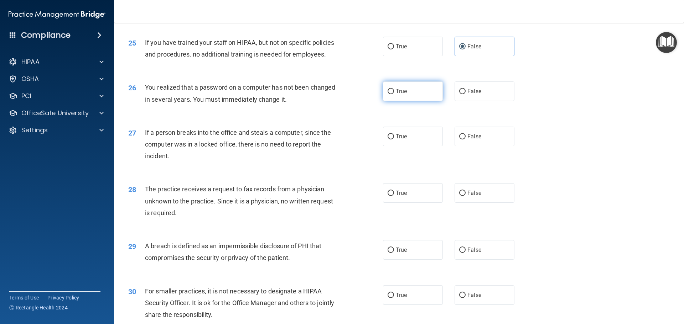
radio input "true"
click at [482, 146] on label "False" at bounding box center [484, 137] width 60 height 20
click at [466, 140] on input "False" at bounding box center [462, 136] width 6 height 5
radio input "true"
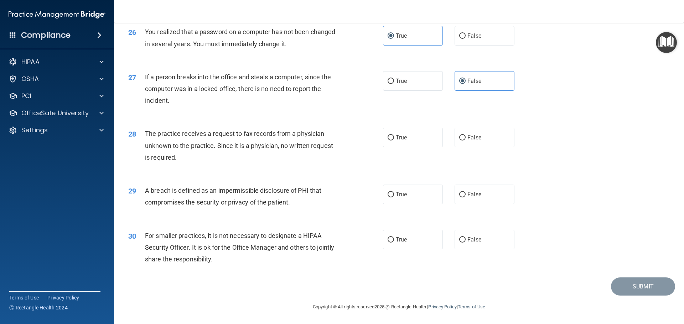
scroll to position [1353, 0]
click at [465, 141] on label "False" at bounding box center [484, 138] width 60 height 20
click at [465, 141] on input "False" at bounding box center [462, 137] width 6 height 5
radio input "true"
click at [402, 198] on span "True" at bounding box center [401, 194] width 11 height 7
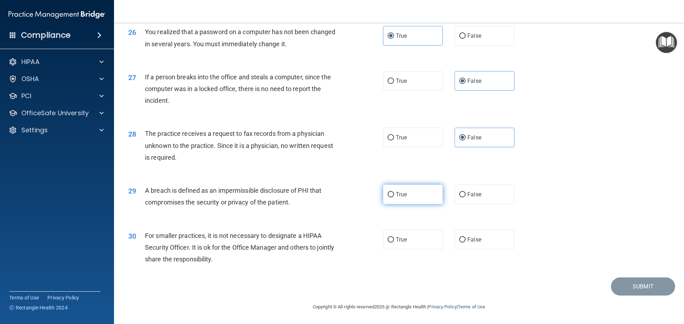
click at [394, 198] on input "True" at bounding box center [391, 194] width 6 height 5
radio input "true"
click at [474, 250] on label "False" at bounding box center [484, 240] width 60 height 20
click at [466, 243] on input "False" at bounding box center [462, 240] width 6 height 5
radio input "true"
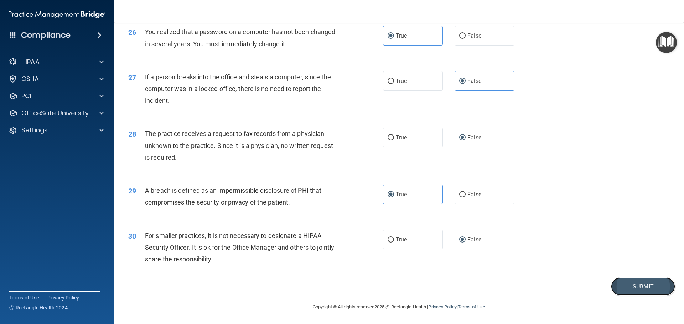
click at [613, 289] on button "Submit" at bounding box center [643, 287] width 64 height 18
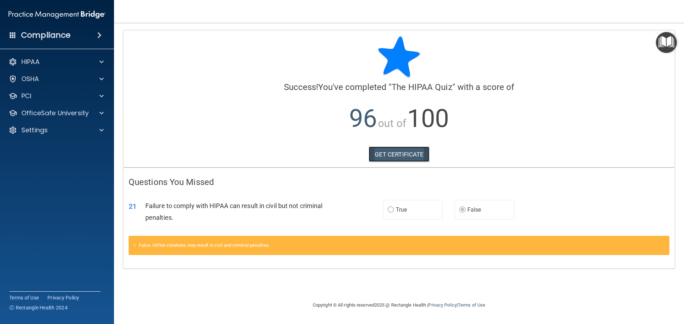
click at [411, 157] on link "GET CERTIFICATE" at bounding box center [399, 155] width 61 height 16
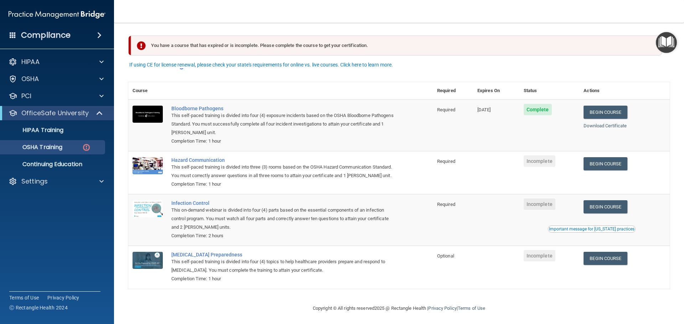
scroll to position [12, 0]
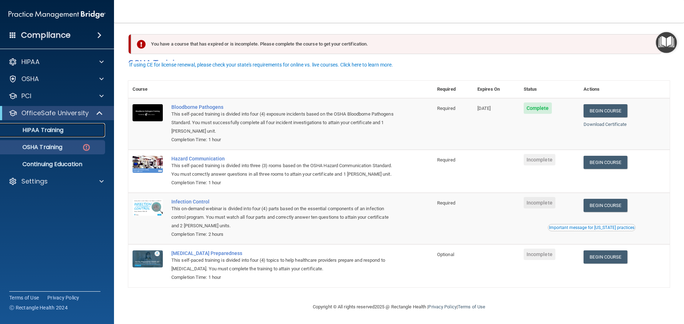
click at [70, 130] on div "HIPAA Training" at bounding box center [53, 130] width 97 height 7
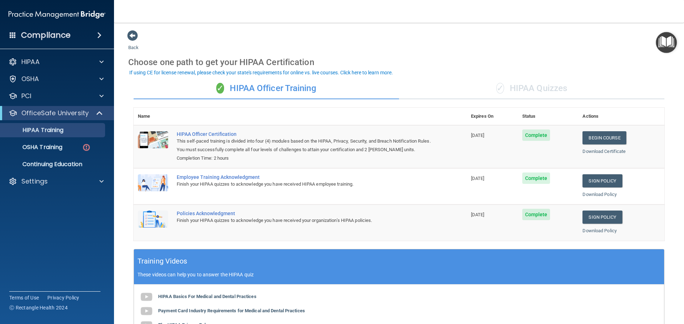
click at [539, 84] on div "✓ HIPAA Quizzes" at bounding box center [531, 88] width 265 height 21
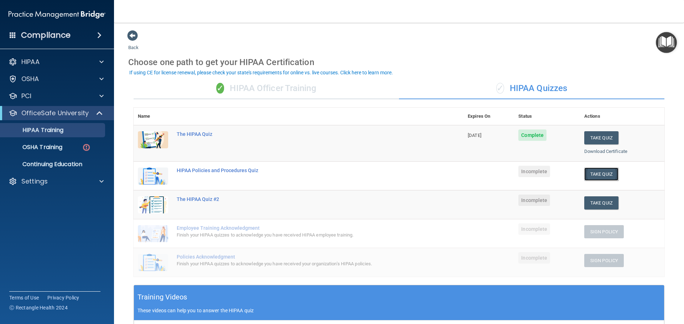
click at [604, 175] on button "Take Quiz" at bounding box center [601, 174] width 34 height 13
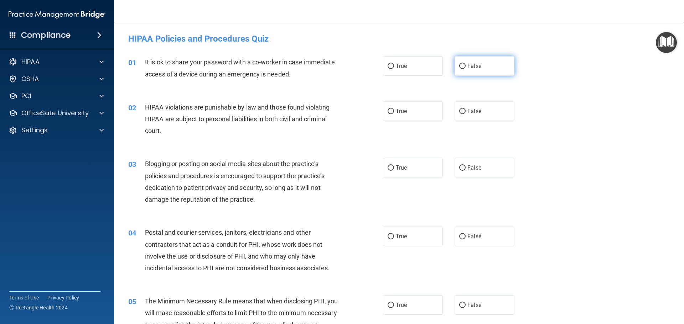
click at [477, 71] on label "False" at bounding box center [484, 66] width 60 height 20
click at [466, 69] on input "False" at bounding box center [462, 66] width 6 height 5
radio input "true"
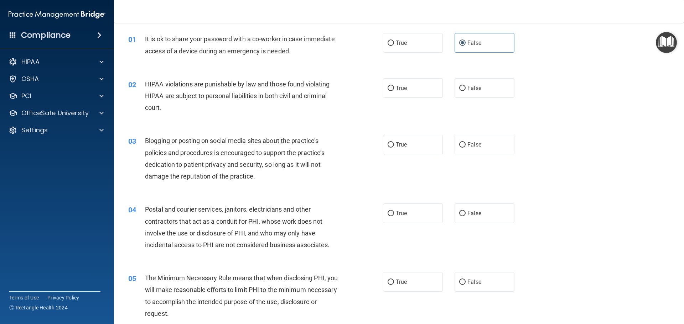
scroll to position [36, 0]
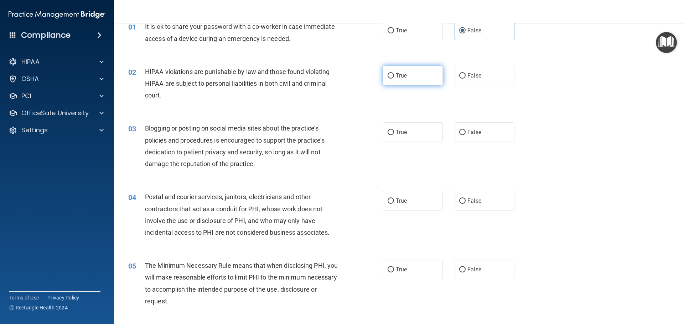
click at [405, 78] on label "True" at bounding box center [413, 76] width 60 height 20
click at [394, 78] on input "True" at bounding box center [391, 75] width 6 height 5
radio input "true"
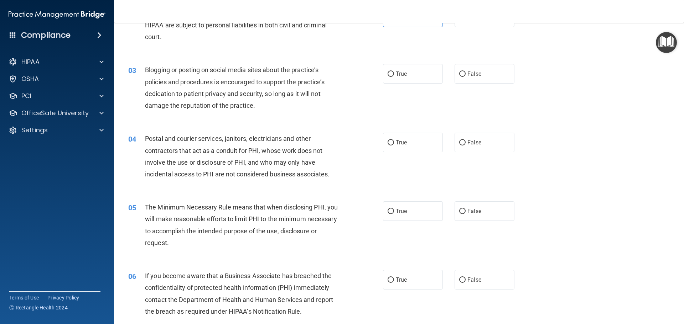
scroll to position [107, 0]
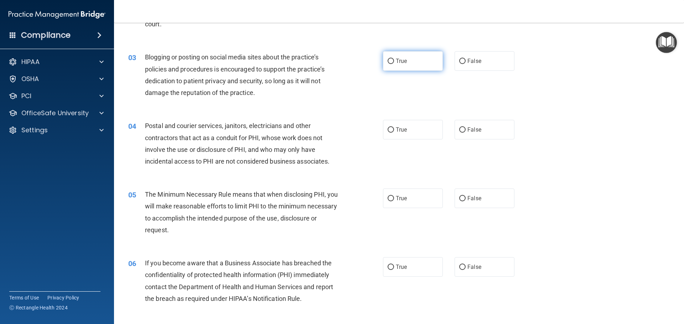
click at [419, 62] on label "True" at bounding box center [413, 61] width 60 height 20
click at [394, 62] on input "True" at bounding box center [391, 61] width 6 height 5
radio input "true"
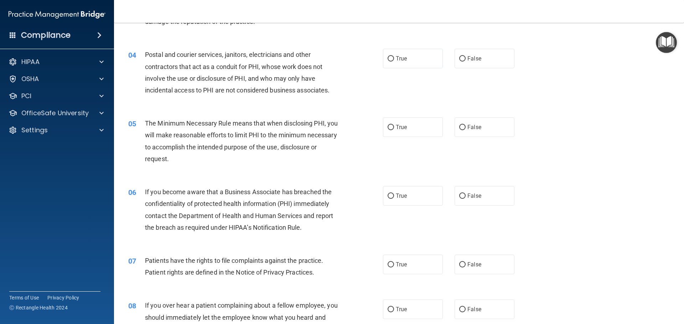
scroll to position [142, 0]
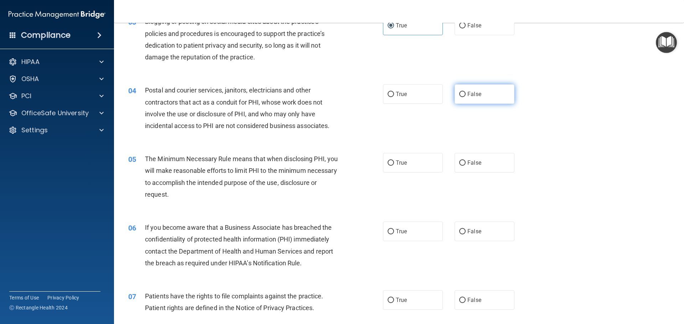
click at [474, 94] on span "False" at bounding box center [474, 94] width 14 height 7
click at [466, 94] on input "False" at bounding box center [462, 94] width 6 height 5
radio input "true"
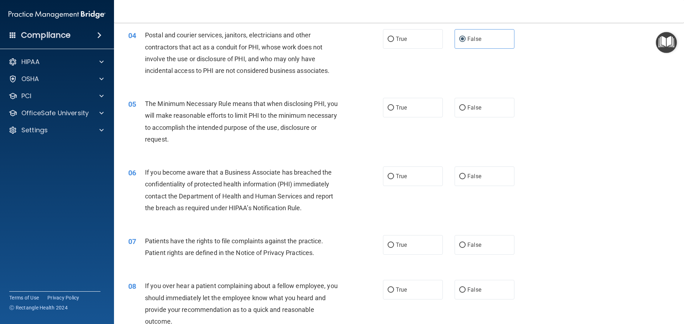
scroll to position [214, 0]
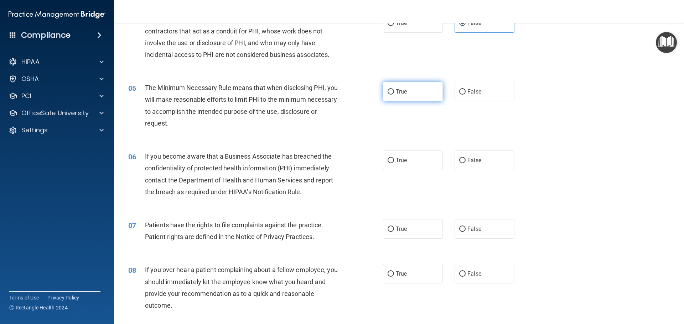
click at [410, 88] on label "True" at bounding box center [413, 92] width 60 height 20
click at [394, 89] on input "True" at bounding box center [391, 91] width 6 height 5
radio input "true"
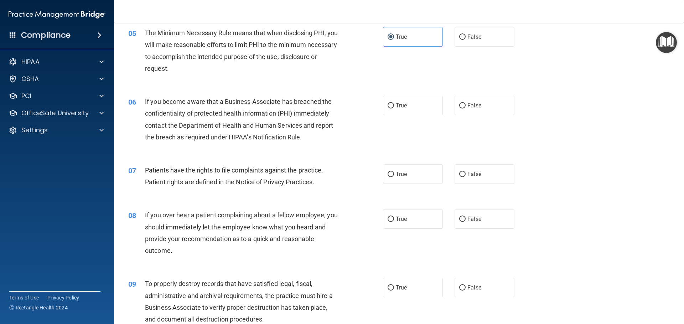
scroll to position [285, 0]
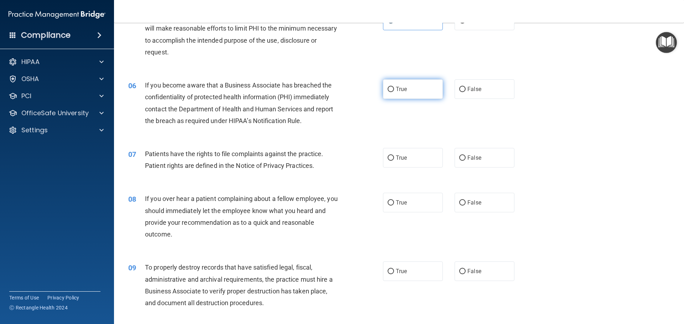
click at [405, 79] on label "True" at bounding box center [413, 89] width 60 height 20
click at [394, 87] on input "True" at bounding box center [391, 89] width 6 height 5
radio input "true"
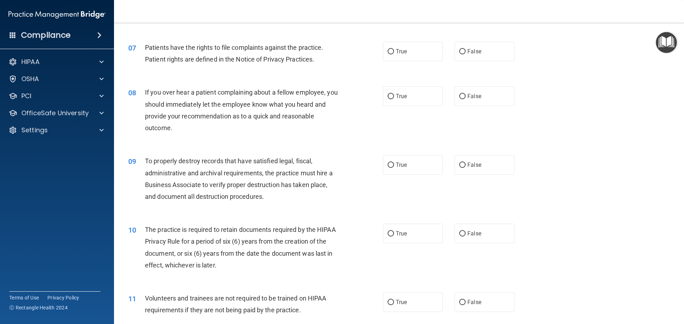
scroll to position [392, 0]
click at [429, 50] on label "True" at bounding box center [413, 51] width 60 height 20
click at [394, 50] on input "True" at bounding box center [391, 51] width 6 height 5
radio input "true"
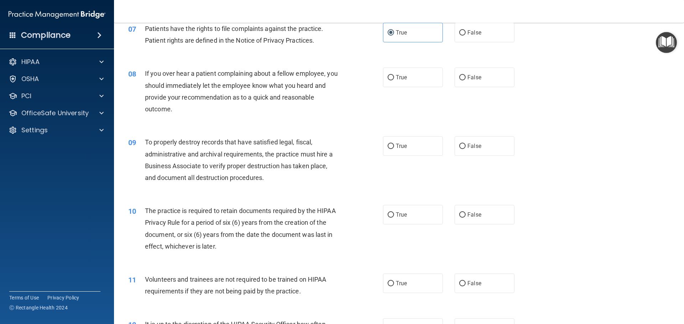
scroll to position [427, 0]
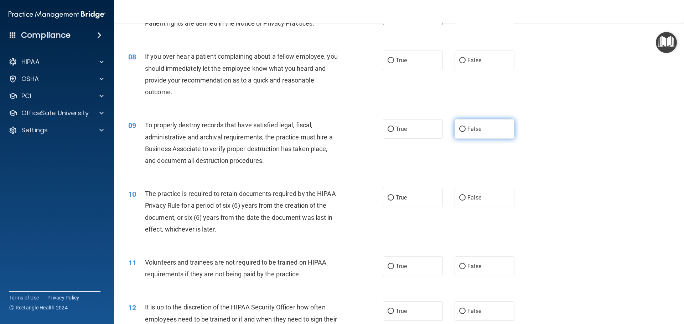
click at [469, 132] on span "False" at bounding box center [474, 129] width 14 height 7
click at [466, 132] on input "False" at bounding box center [462, 129] width 6 height 5
radio input "true"
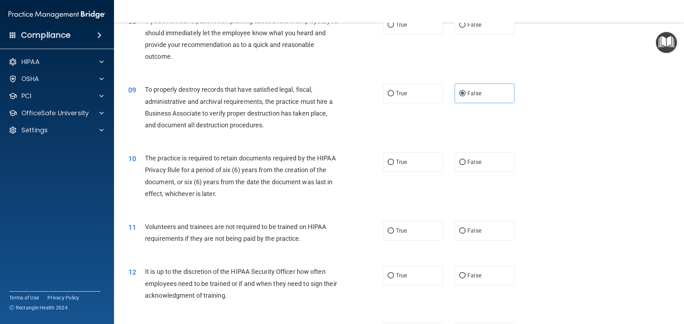
scroll to position [499, 0]
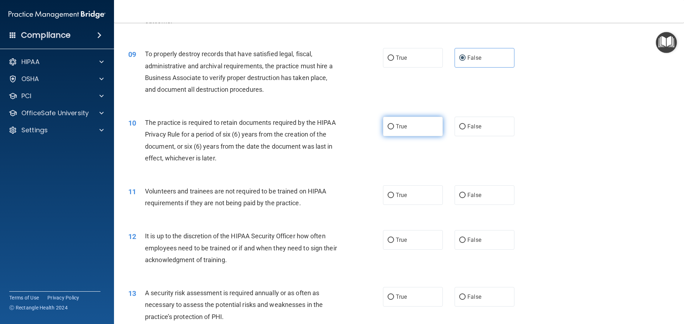
click at [403, 130] on label "True" at bounding box center [413, 127] width 60 height 20
click at [394, 130] on input "True" at bounding box center [391, 126] width 6 height 5
radio input "true"
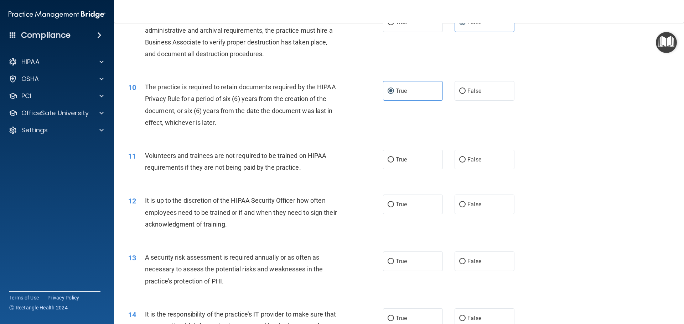
scroll to position [570, 0]
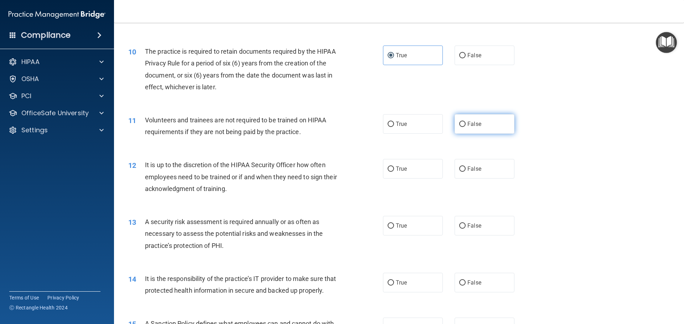
click at [491, 128] on label "False" at bounding box center [484, 124] width 60 height 20
click at [466, 127] on input "False" at bounding box center [462, 124] width 6 height 5
radio input "true"
click at [481, 177] on label "False" at bounding box center [484, 169] width 60 height 20
click at [466, 172] on input "False" at bounding box center [462, 169] width 6 height 5
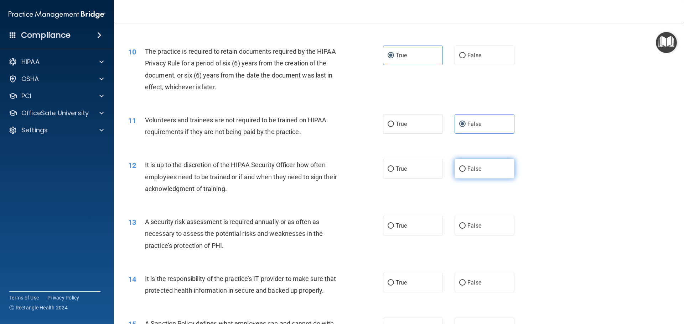
radio input "true"
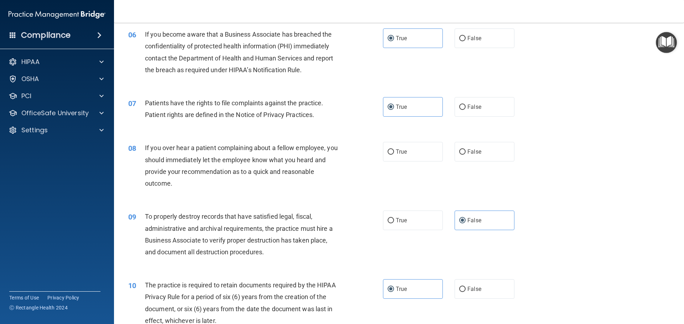
scroll to position [321, 0]
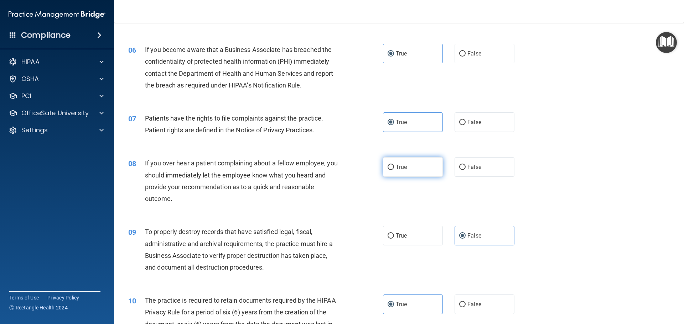
click at [428, 167] on label "True" at bounding box center [413, 167] width 60 height 20
click at [394, 167] on input "True" at bounding box center [391, 167] width 6 height 5
radio input "true"
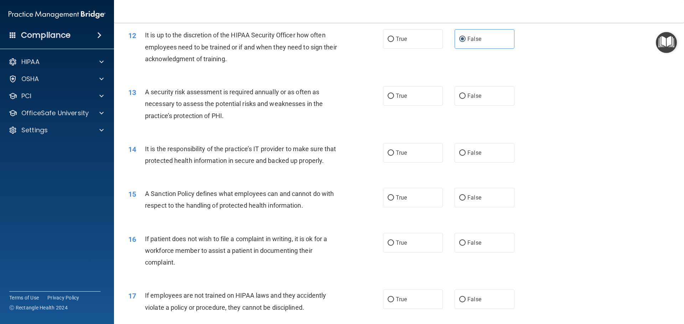
scroll to position [712, 0]
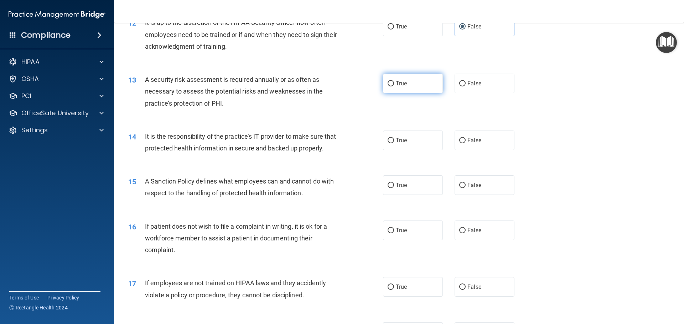
click at [436, 86] on label "True" at bounding box center [413, 84] width 60 height 20
click at [394, 86] on input "True" at bounding box center [391, 83] width 6 height 5
radio input "true"
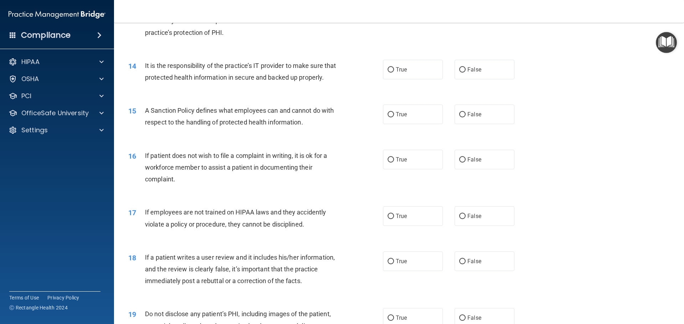
scroll to position [784, 0]
click at [399, 71] on span "True" at bounding box center [401, 69] width 11 height 7
click at [394, 71] on input "True" at bounding box center [391, 69] width 6 height 5
radio input "true"
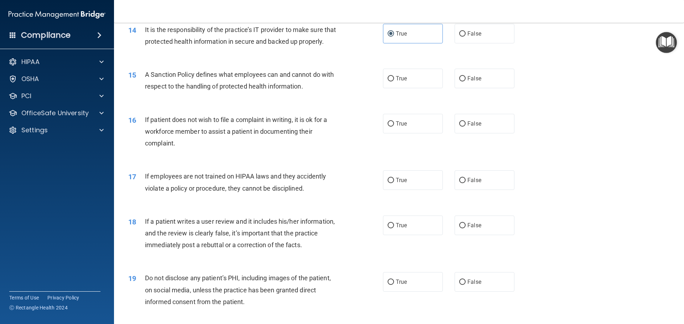
scroll to position [855, 0]
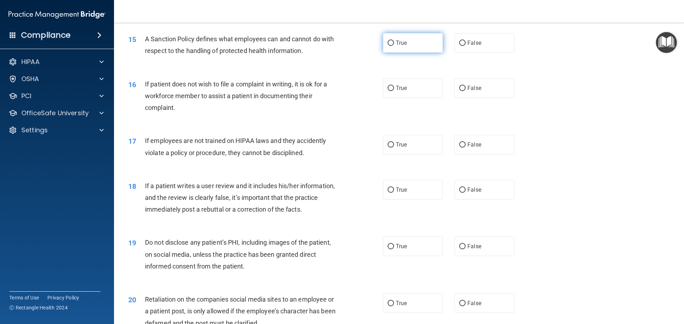
click at [396, 46] on span "True" at bounding box center [401, 43] width 11 height 7
click at [394, 46] on input "True" at bounding box center [391, 43] width 6 height 5
radio input "true"
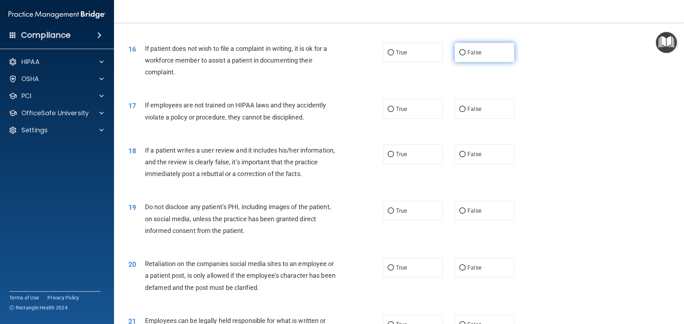
click at [475, 62] on label "False" at bounding box center [484, 53] width 60 height 20
click at [466, 56] on input "False" at bounding box center [462, 52] width 6 height 5
radio input "true"
click at [410, 62] on label "True" at bounding box center [413, 53] width 60 height 20
click at [394, 56] on input "True" at bounding box center [391, 52] width 6 height 5
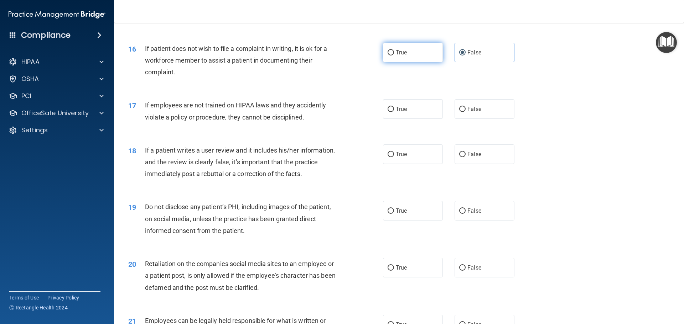
radio input "true"
radio input "false"
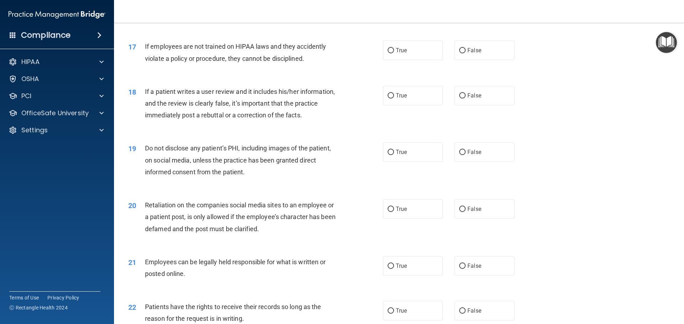
scroll to position [962, 0]
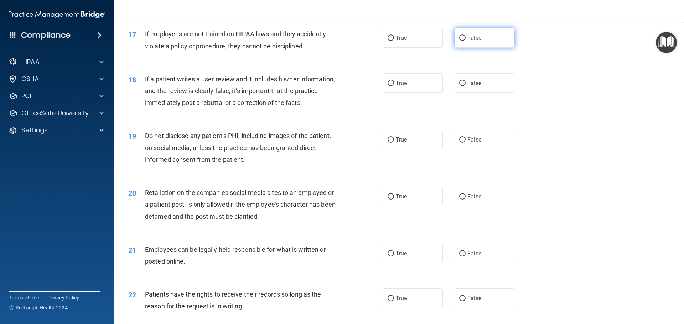
click at [471, 41] on span "False" at bounding box center [474, 38] width 14 height 7
click at [466, 41] on input "False" at bounding box center [462, 38] width 6 height 5
radio input "true"
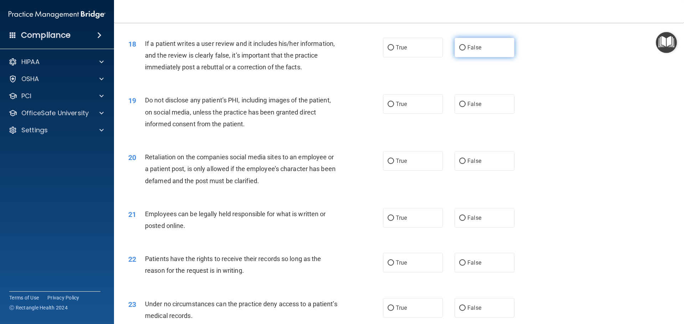
click at [471, 51] on span "False" at bounding box center [474, 47] width 14 height 7
click at [466, 51] on input "False" at bounding box center [462, 47] width 6 height 5
radio input "true"
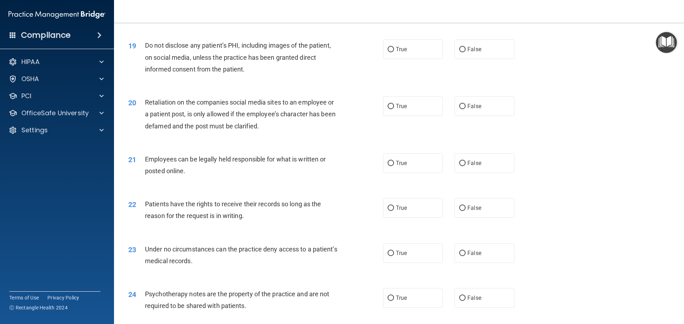
scroll to position [1069, 0]
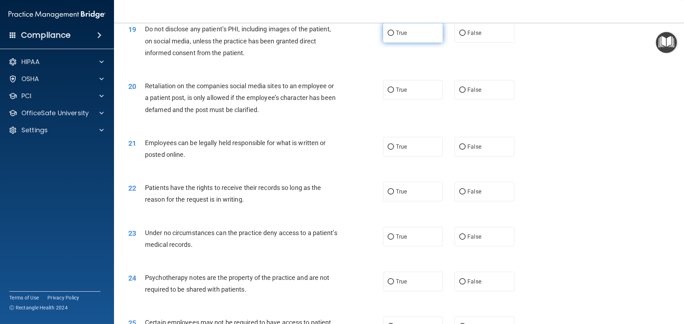
click at [402, 36] on span "True" at bounding box center [401, 33] width 11 height 7
click at [394, 36] on input "True" at bounding box center [391, 33] width 6 height 5
radio input "true"
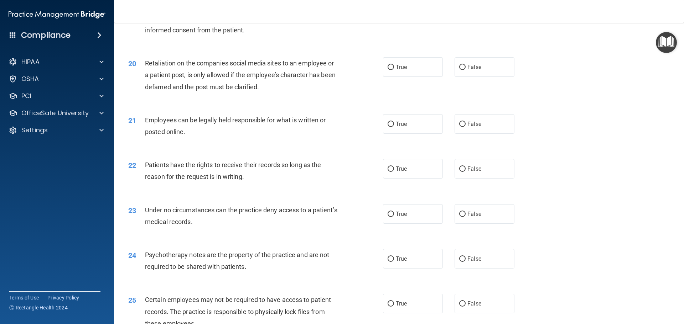
scroll to position [1104, 0]
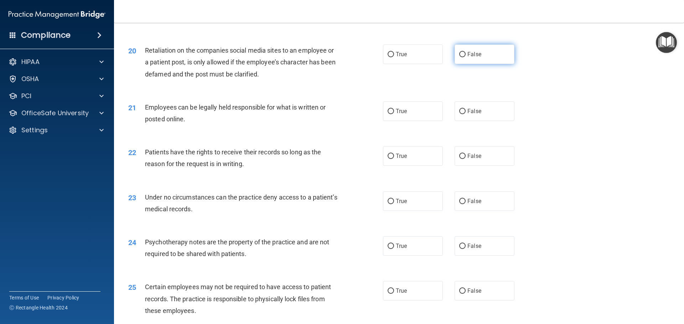
click at [471, 64] on label "False" at bounding box center [484, 55] width 60 height 20
click at [466, 57] on input "False" at bounding box center [462, 54] width 6 height 5
radio input "true"
click at [425, 121] on label "True" at bounding box center [413, 112] width 60 height 20
click at [394, 114] on input "True" at bounding box center [391, 111] width 6 height 5
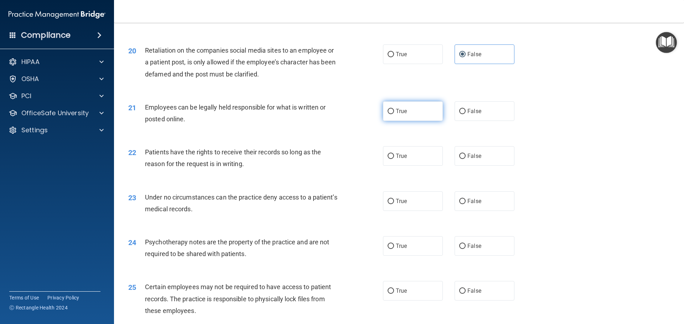
radio input "true"
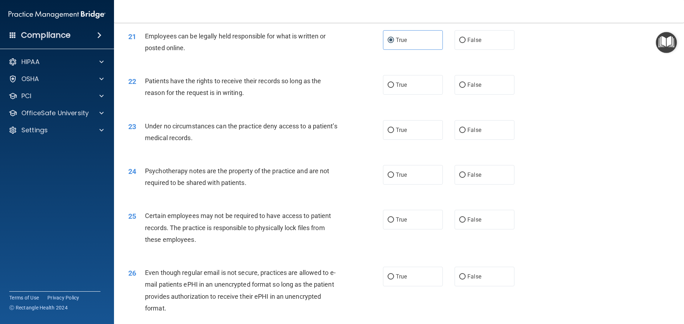
scroll to position [1211, 0]
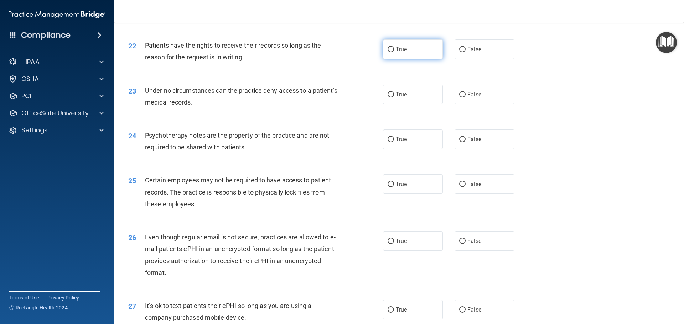
click at [417, 58] on label "True" at bounding box center [413, 50] width 60 height 20
click at [394, 52] on input "True" at bounding box center [391, 49] width 6 height 5
radio input "true"
click at [426, 104] on label "True" at bounding box center [413, 95] width 60 height 20
click at [394, 98] on input "True" at bounding box center [391, 94] width 6 height 5
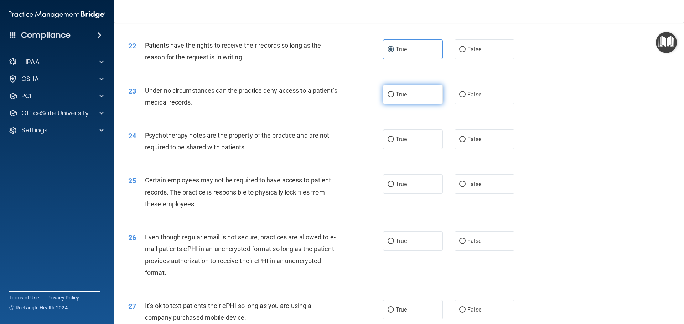
radio input "true"
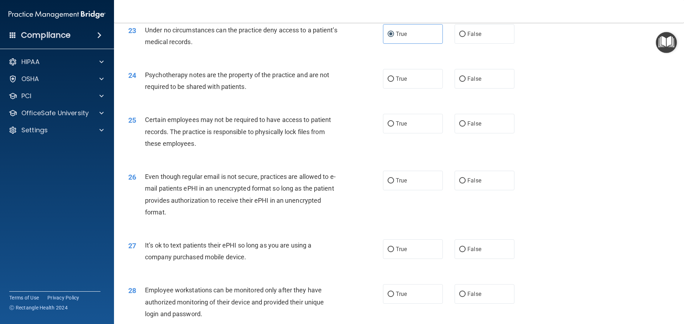
scroll to position [1282, 0]
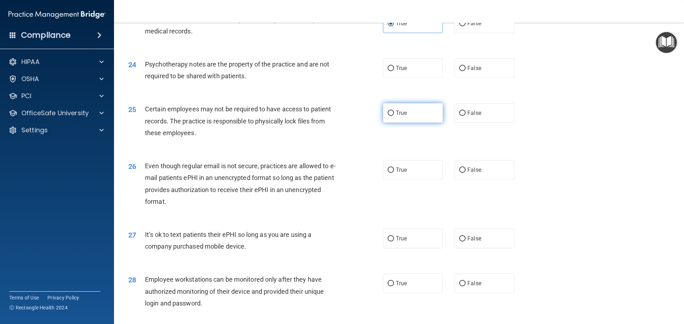
click at [430, 123] on label "True" at bounding box center [413, 113] width 60 height 20
click at [394, 116] on input "True" at bounding box center [391, 113] width 6 height 5
radio input "true"
click at [415, 78] on label "True" at bounding box center [413, 68] width 60 height 20
click at [394, 71] on input "True" at bounding box center [391, 68] width 6 height 5
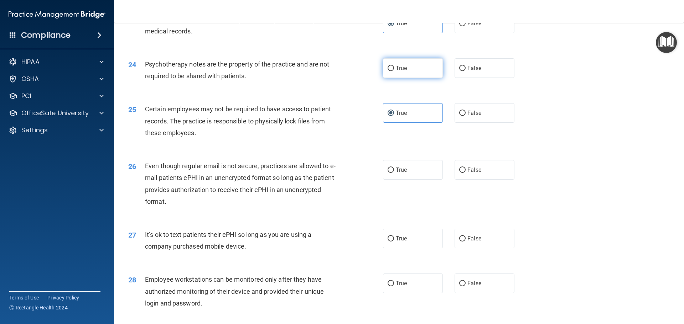
radio input "true"
click at [467, 74] on label "False" at bounding box center [484, 68] width 60 height 20
click at [466, 71] on input "False" at bounding box center [462, 68] width 6 height 5
radio input "true"
radio input "false"
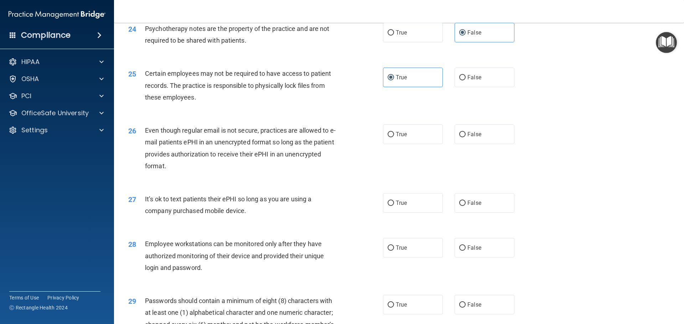
scroll to position [1353, 0]
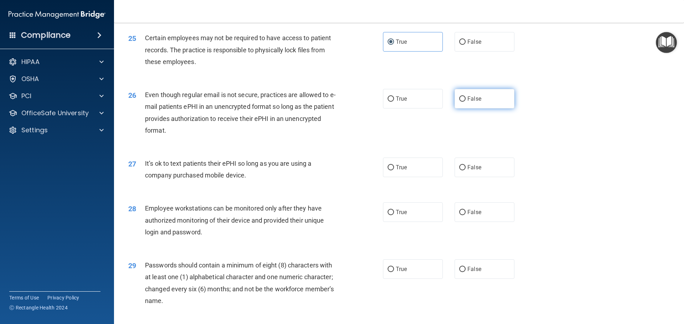
click at [490, 106] on label "False" at bounding box center [484, 99] width 60 height 20
click at [466, 102] on input "False" at bounding box center [462, 99] width 6 height 5
radio input "true"
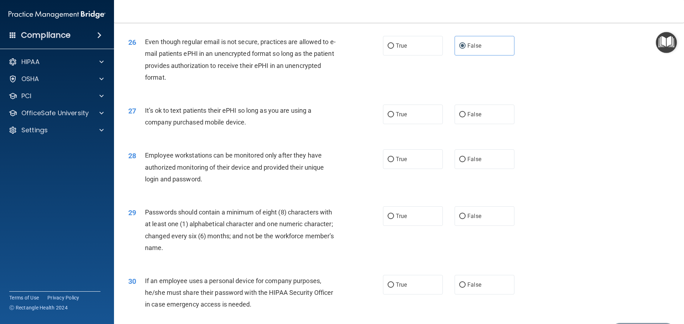
scroll to position [1425, 0]
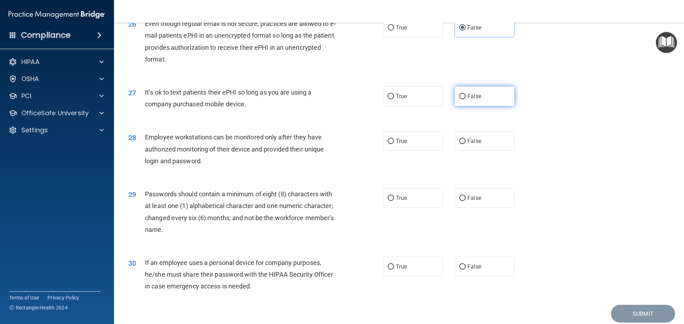
click at [489, 106] on label "False" at bounding box center [484, 97] width 60 height 20
click at [466, 99] on input "False" at bounding box center [462, 96] width 6 height 5
radio input "true"
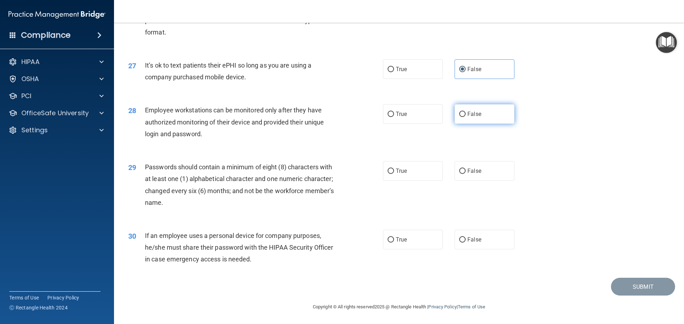
click at [471, 115] on span "False" at bounding box center [474, 114] width 14 height 7
click at [466, 115] on input "False" at bounding box center [462, 114] width 6 height 5
radio input "true"
click at [400, 170] on span "True" at bounding box center [401, 171] width 11 height 7
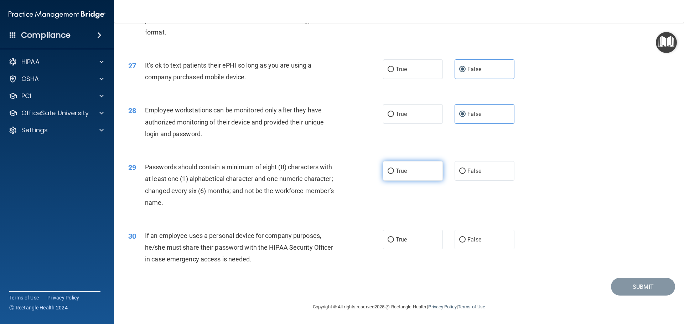
click at [394, 170] on input "True" at bounding box center [391, 171] width 6 height 5
radio input "true"
click at [406, 239] on label "True" at bounding box center [413, 240] width 60 height 20
click at [394, 239] on input "True" at bounding box center [391, 240] width 6 height 5
radio input "true"
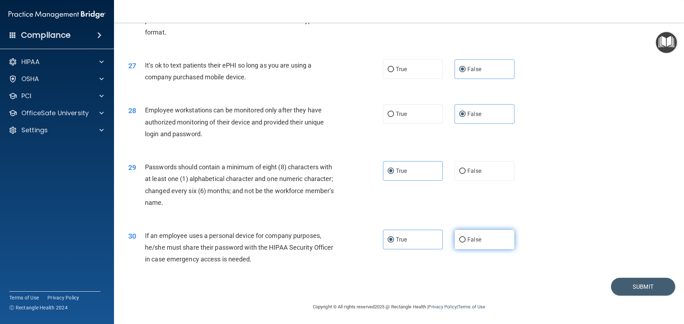
click at [483, 238] on label "False" at bounding box center [484, 240] width 60 height 20
click at [466, 238] on input "False" at bounding box center [462, 240] width 6 height 5
radio input "true"
click at [419, 240] on label "True" at bounding box center [413, 240] width 60 height 20
click at [394, 240] on input "True" at bounding box center [391, 240] width 6 height 5
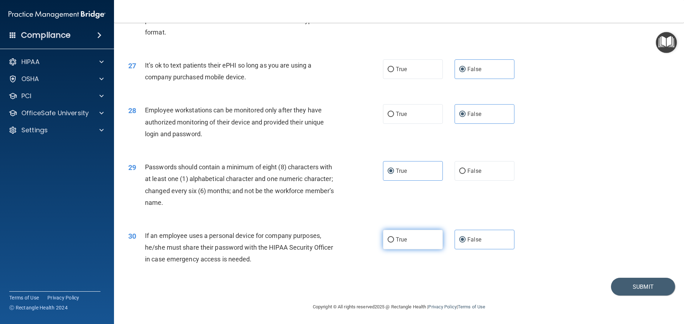
radio input "true"
click at [468, 240] on span "False" at bounding box center [474, 240] width 14 height 7
click at [466, 240] on input "False" at bounding box center [462, 240] width 6 height 5
radio input "true"
radio input "false"
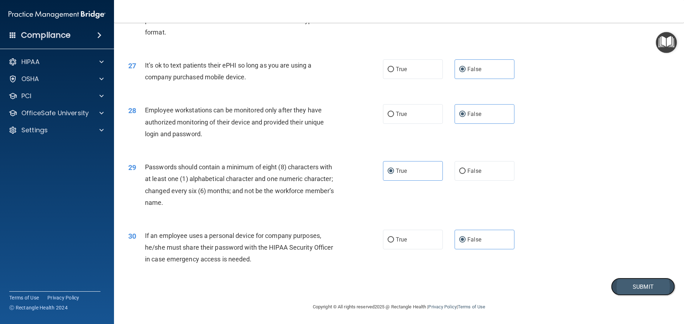
click at [643, 280] on button "Submit" at bounding box center [643, 287] width 64 height 18
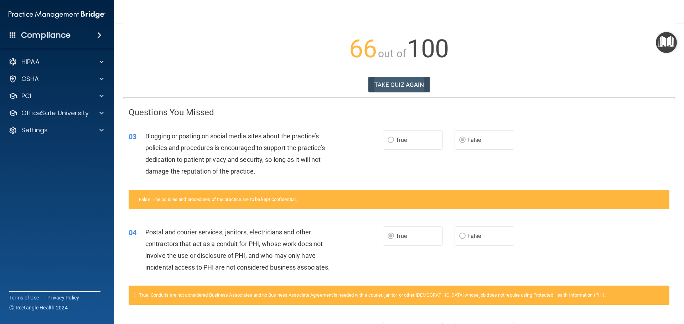
scroll to position [43, 0]
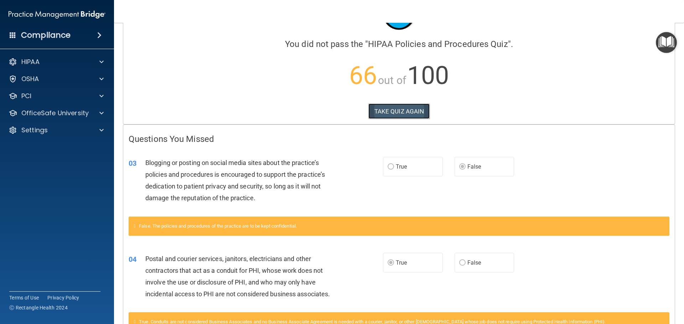
click at [373, 108] on button "TAKE QUIZ AGAIN" at bounding box center [399, 112] width 62 height 16
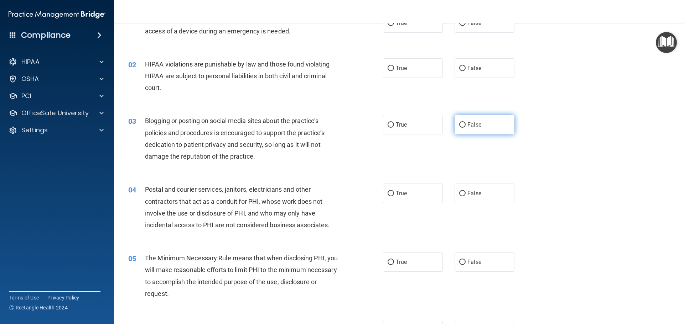
click at [463, 121] on label "False" at bounding box center [484, 125] width 60 height 20
click at [463, 123] on input "False" at bounding box center [462, 125] width 6 height 5
radio input "true"
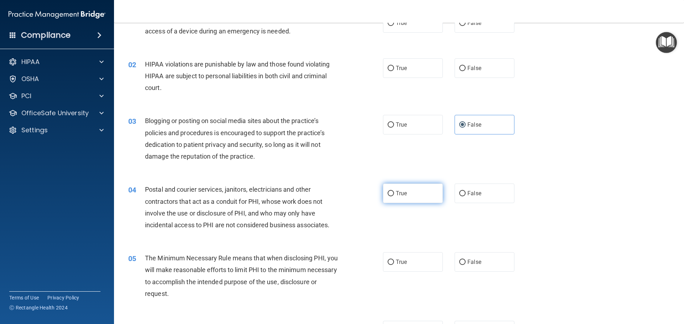
click at [409, 196] on label "True" at bounding box center [413, 194] width 60 height 20
click at [394, 196] on input "True" at bounding box center [391, 193] width 6 height 5
radio input "true"
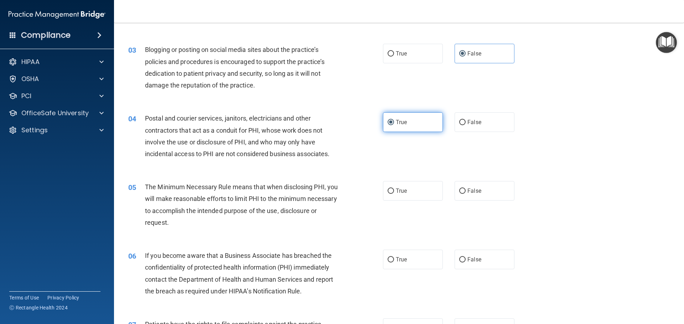
scroll to position [150, 0]
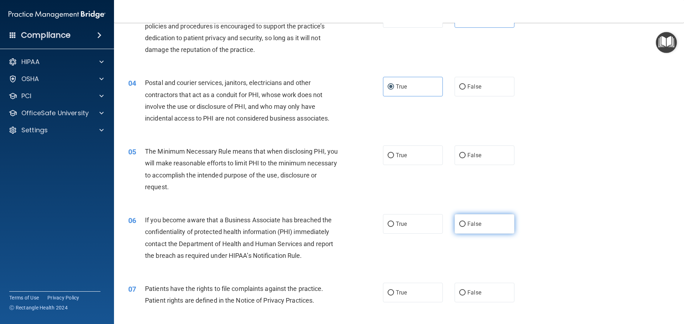
click at [474, 225] on span "False" at bounding box center [474, 224] width 14 height 7
click at [466, 225] on input "False" at bounding box center [462, 224] width 6 height 5
radio input "true"
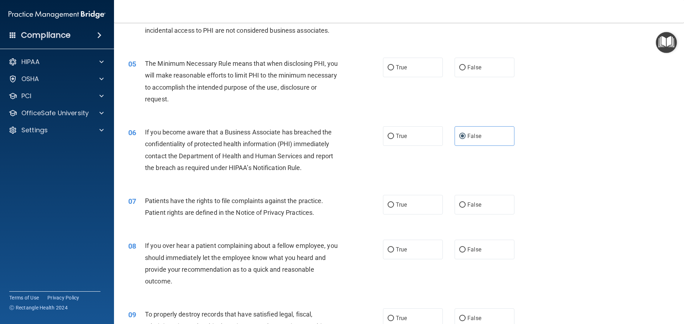
scroll to position [257, 0]
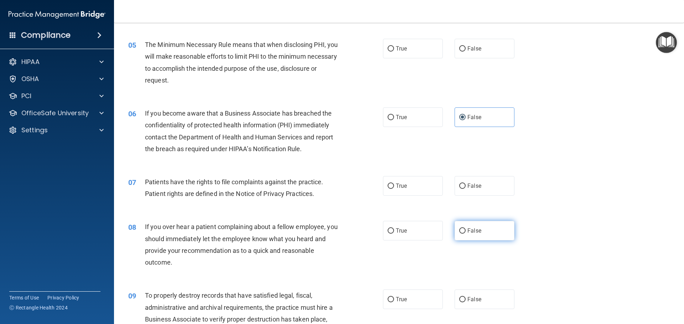
click at [473, 233] on span "False" at bounding box center [474, 231] width 14 height 7
click at [466, 233] on input "False" at bounding box center [462, 231] width 6 height 5
radio input "true"
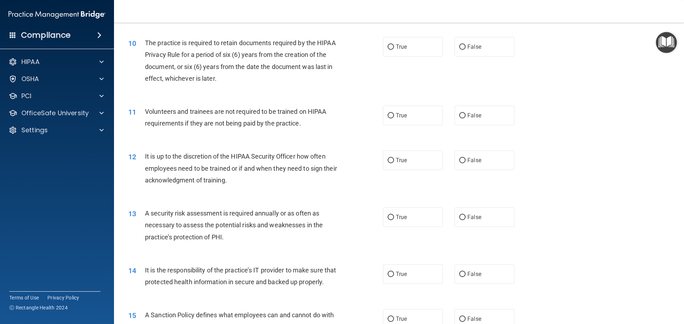
scroll to position [649, 0]
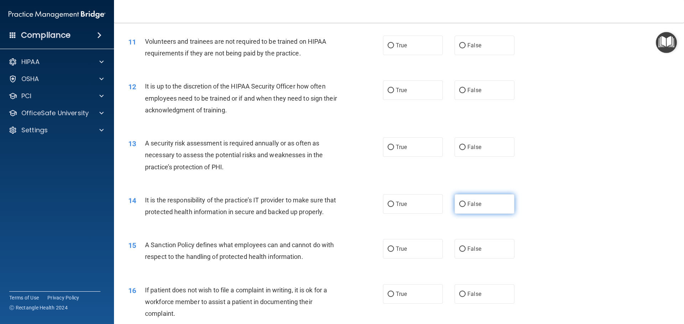
click at [461, 207] on input "False" at bounding box center [462, 204] width 6 height 5
radio input "true"
click at [468, 254] on label "False" at bounding box center [484, 249] width 60 height 20
click at [466, 252] on input "False" at bounding box center [462, 249] width 6 height 5
radio input "true"
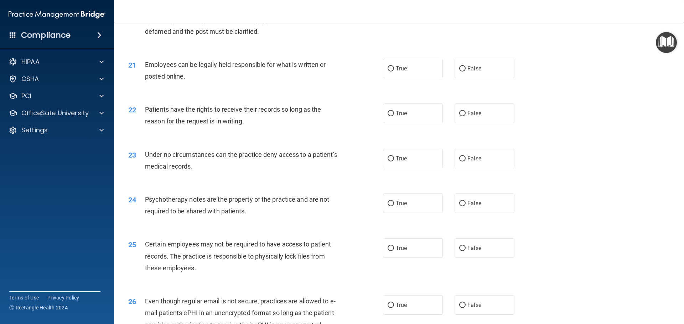
scroll to position [1147, 0]
click at [474, 116] on span "False" at bounding box center [474, 113] width 14 height 7
click at [466, 116] on input "False" at bounding box center [462, 113] width 6 height 5
radio input "true"
click at [476, 168] on label "False" at bounding box center [484, 159] width 60 height 20
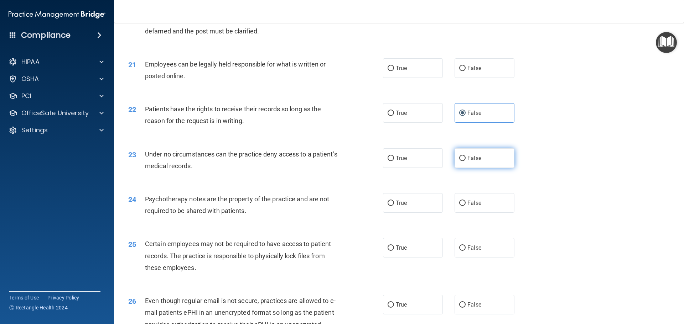
click at [466, 161] on input "False" at bounding box center [462, 158] width 6 height 5
radio input "true"
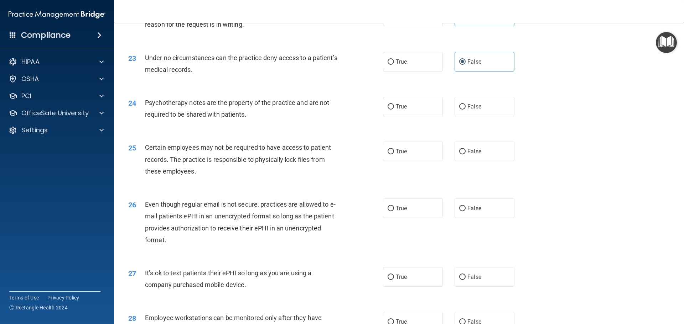
scroll to position [1254, 0]
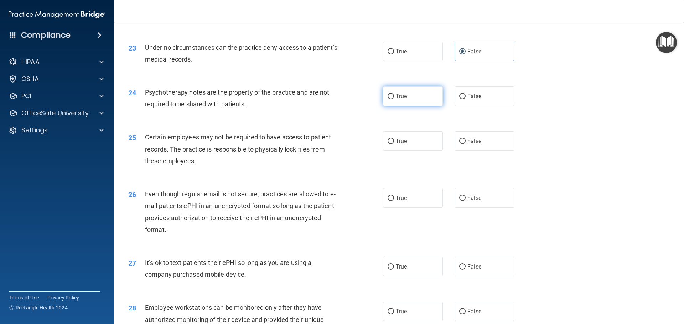
click at [410, 106] on label "True" at bounding box center [413, 97] width 60 height 20
click at [394, 99] on input "True" at bounding box center [391, 96] width 6 height 5
radio input "true"
click at [411, 208] on label "True" at bounding box center [413, 198] width 60 height 20
click at [394, 201] on input "True" at bounding box center [391, 198] width 6 height 5
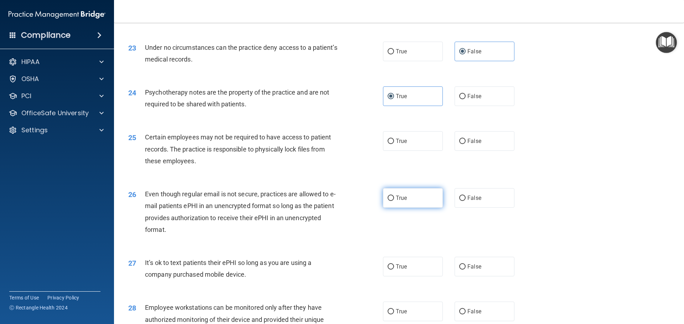
radio input "true"
click at [459, 270] on input "False" at bounding box center [462, 267] width 6 height 5
radio input "true"
click at [384, 151] on label "True" at bounding box center [413, 141] width 60 height 20
click at [388, 144] on input "True" at bounding box center [391, 141] width 6 height 5
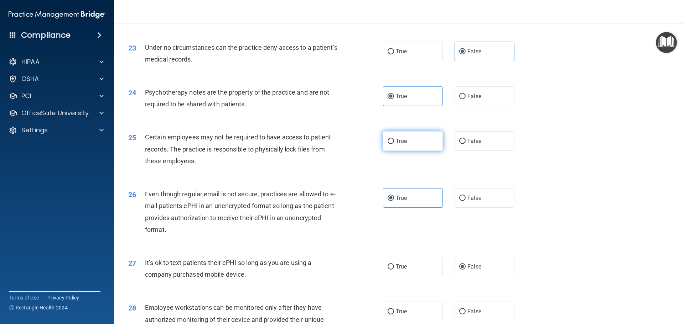
radio input "true"
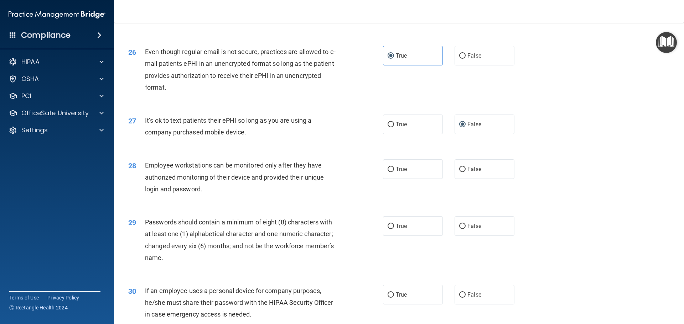
scroll to position [1432, 0]
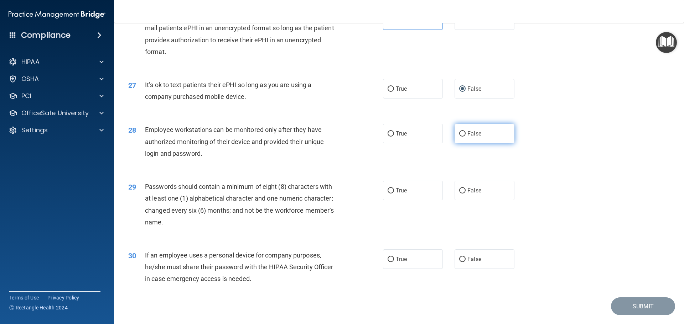
click at [478, 144] on label "False" at bounding box center [484, 134] width 60 height 20
click at [466, 137] on input "False" at bounding box center [462, 133] width 6 height 5
radio input "true"
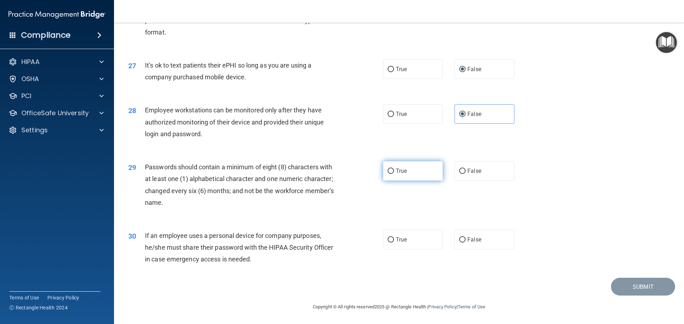
click at [406, 174] on label "True" at bounding box center [413, 171] width 60 height 20
click at [394, 174] on input "True" at bounding box center [391, 171] width 6 height 5
radio input "true"
click at [483, 243] on label "False" at bounding box center [484, 240] width 60 height 20
click at [466, 243] on input "False" at bounding box center [462, 240] width 6 height 5
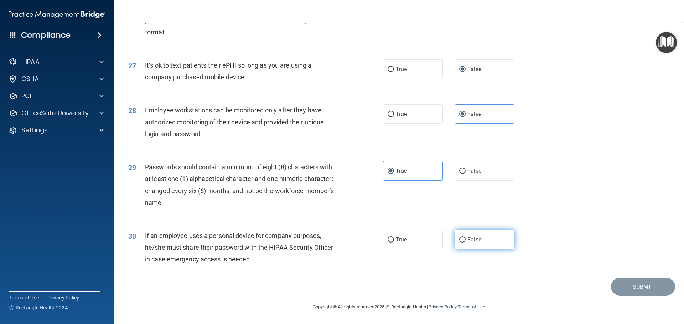
radio input "true"
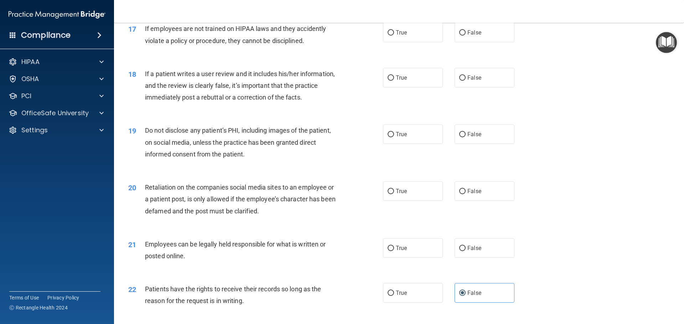
scroll to position [965, 0]
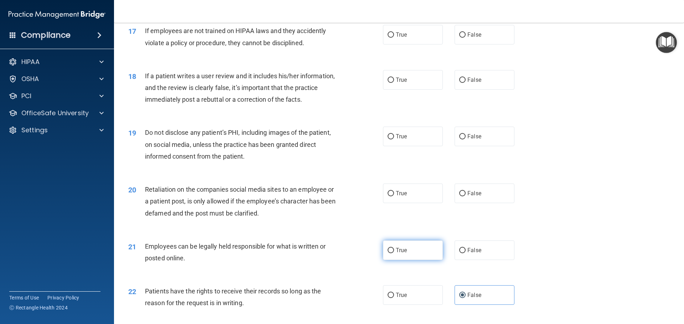
click at [417, 256] on label "True" at bounding box center [413, 251] width 60 height 20
click at [394, 254] on input "True" at bounding box center [391, 250] width 6 height 5
radio input "true"
click at [489, 203] on label "False" at bounding box center [484, 194] width 60 height 20
click at [466, 197] on input "False" at bounding box center [462, 193] width 6 height 5
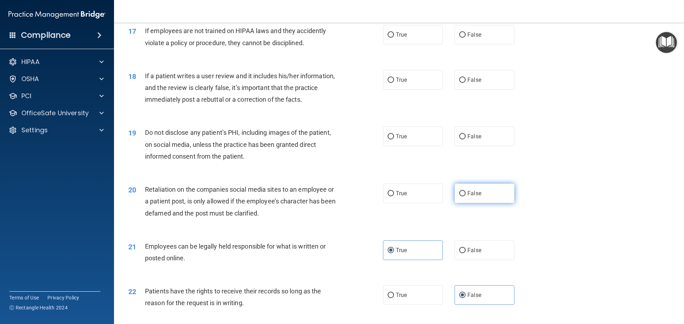
radio input "true"
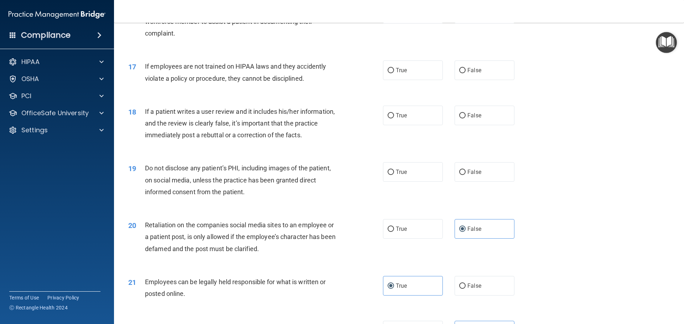
scroll to position [894, 0]
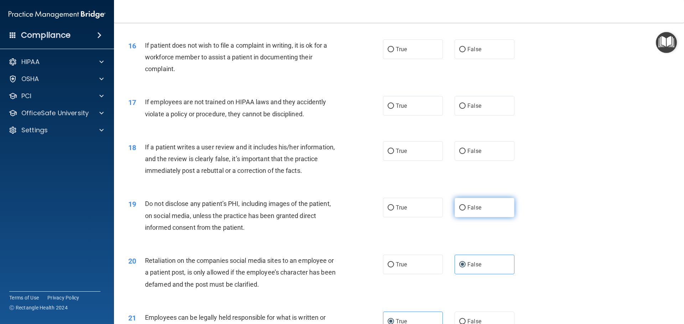
click at [486, 218] on label "False" at bounding box center [484, 208] width 60 height 20
click at [466, 211] on input "False" at bounding box center [462, 208] width 6 height 5
radio input "true"
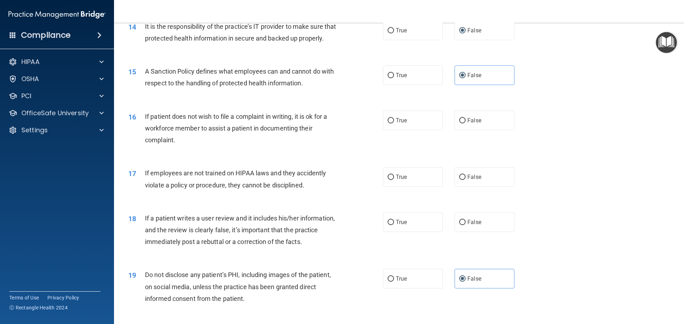
scroll to position [787, 0]
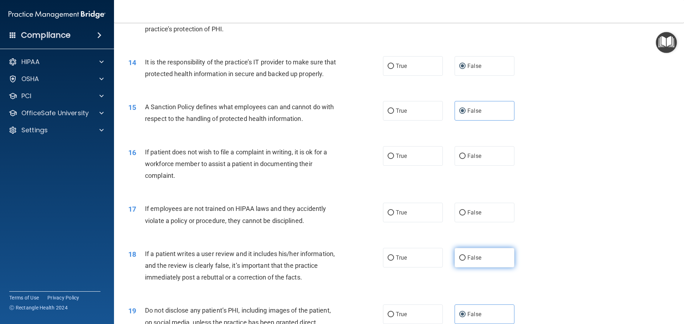
click at [477, 261] on span "False" at bounding box center [474, 258] width 14 height 7
click at [466, 261] on input "False" at bounding box center [462, 258] width 6 height 5
radio input "true"
click at [475, 216] on span "False" at bounding box center [474, 212] width 14 height 7
click at [466, 216] on input "False" at bounding box center [462, 213] width 6 height 5
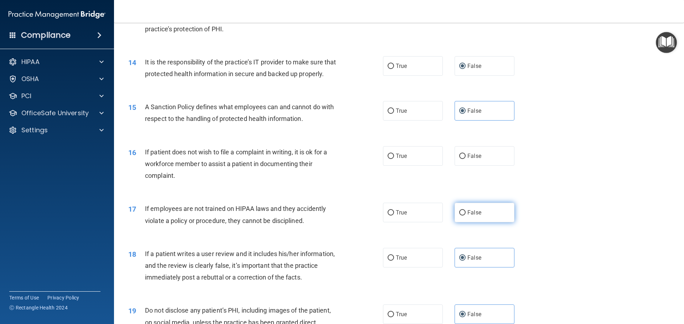
radio input "true"
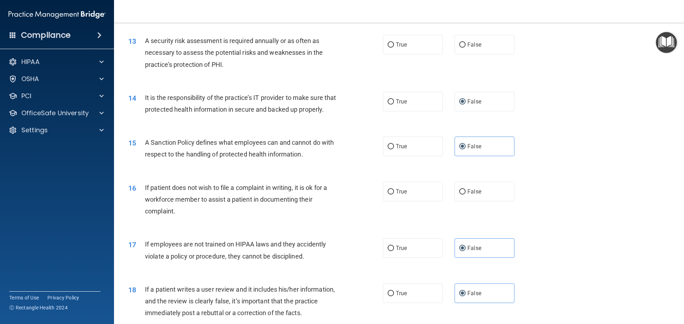
scroll to position [716, 0]
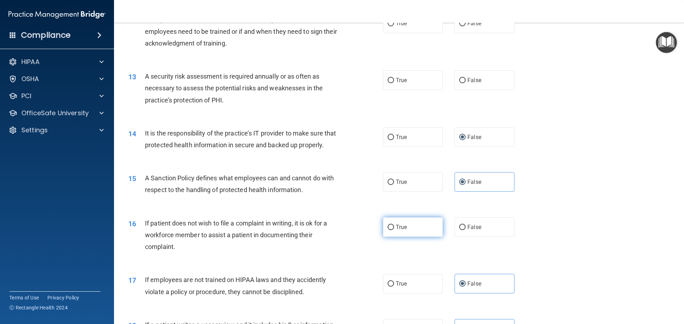
click at [414, 237] on label "True" at bounding box center [413, 228] width 60 height 20
click at [394, 230] on input "True" at bounding box center [391, 227] width 6 height 5
radio input "true"
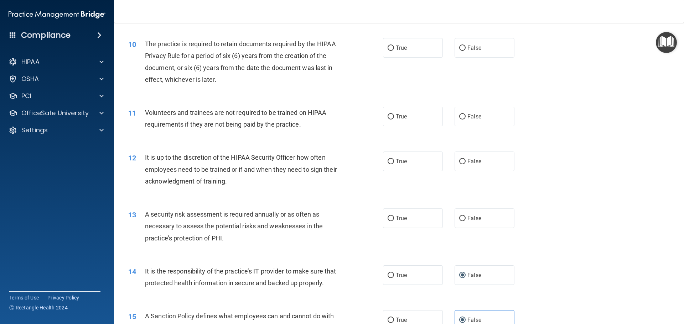
scroll to position [573, 0]
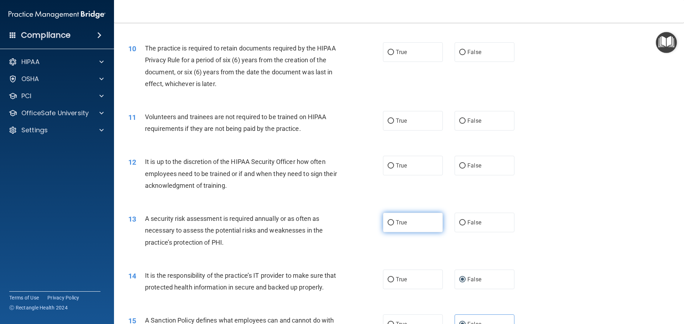
click at [420, 224] on label "True" at bounding box center [413, 223] width 60 height 20
click at [394, 224] on input "True" at bounding box center [391, 222] width 6 height 5
radio input "true"
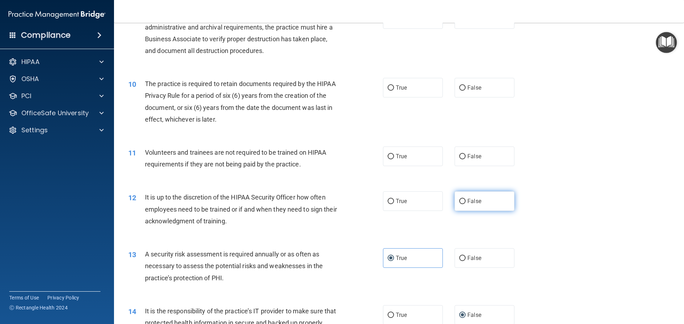
click at [473, 203] on span "False" at bounding box center [474, 201] width 14 height 7
click at [466, 203] on input "False" at bounding box center [462, 201] width 6 height 5
radio input "true"
click at [484, 155] on label "False" at bounding box center [484, 157] width 60 height 20
click at [466, 155] on input "False" at bounding box center [462, 156] width 6 height 5
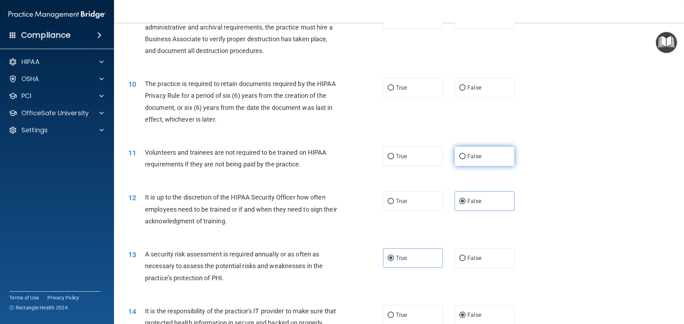
radio input "true"
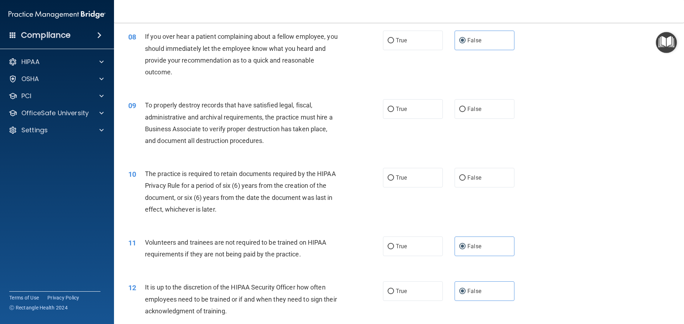
scroll to position [431, 0]
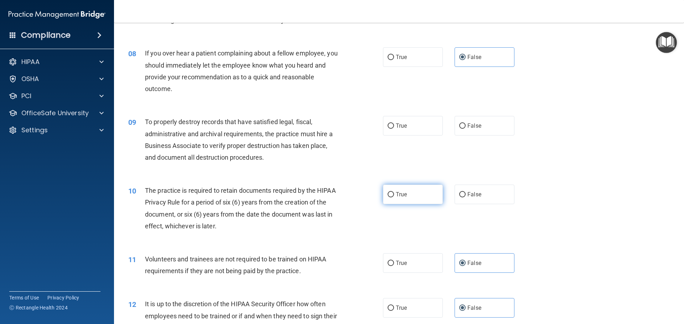
click at [404, 194] on span "True" at bounding box center [401, 194] width 11 height 7
click at [394, 194] on input "True" at bounding box center [391, 194] width 6 height 5
radio input "true"
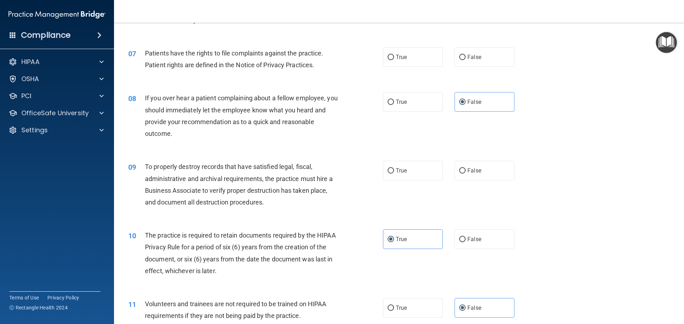
scroll to position [359, 0]
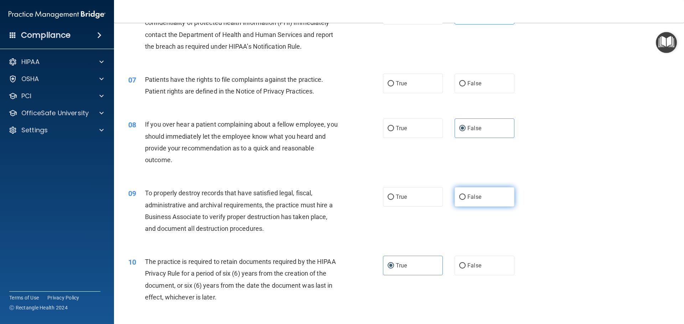
click at [481, 197] on label "False" at bounding box center [484, 197] width 60 height 20
click at [466, 197] on input "False" at bounding box center [462, 197] width 6 height 5
radio input "true"
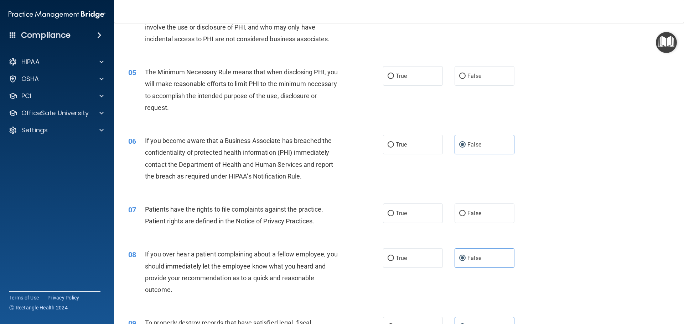
scroll to position [217, 0]
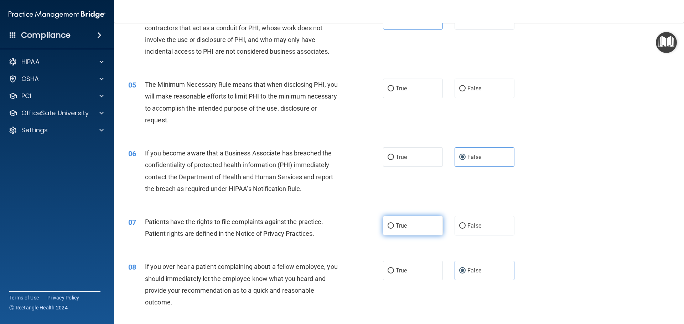
click at [396, 226] on span "True" at bounding box center [401, 226] width 11 height 7
click at [394, 226] on input "True" at bounding box center [391, 226] width 6 height 5
radio input "true"
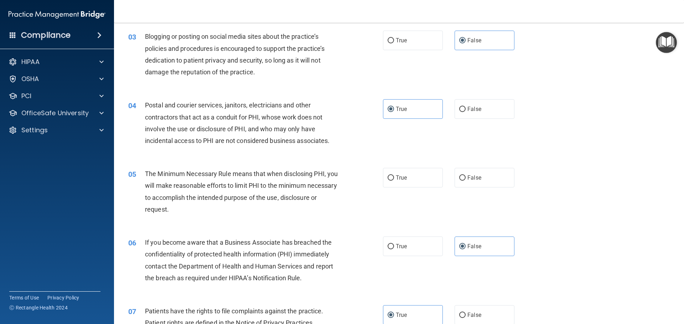
scroll to position [110, 0]
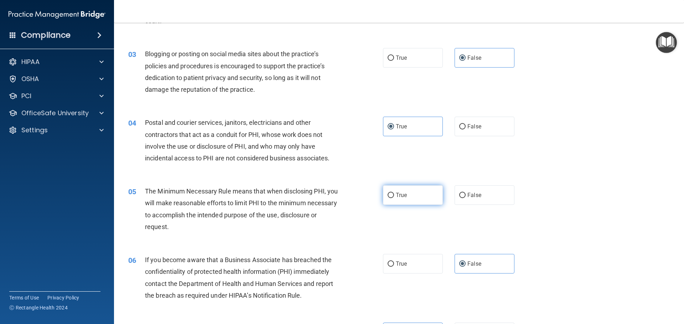
click at [416, 200] on label "True" at bounding box center [413, 196] width 60 height 20
click at [394, 198] on input "True" at bounding box center [391, 195] width 6 height 5
radio input "true"
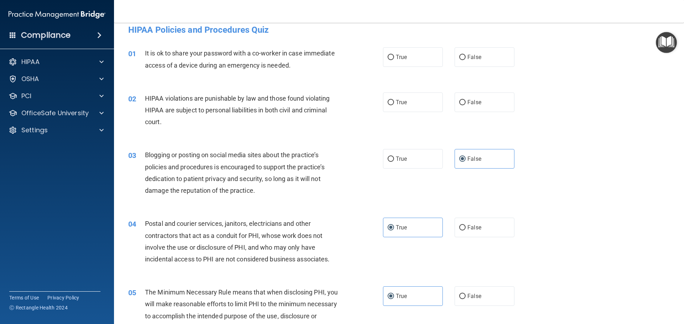
scroll to position [0, 0]
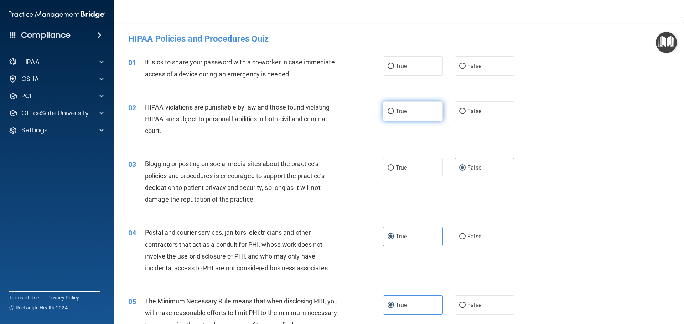
click at [408, 109] on label "True" at bounding box center [413, 112] width 60 height 20
click at [394, 109] on input "True" at bounding box center [391, 111] width 6 height 5
radio input "true"
click at [464, 66] on label "False" at bounding box center [484, 66] width 60 height 20
click at [464, 66] on input "False" at bounding box center [462, 66] width 6 height 5
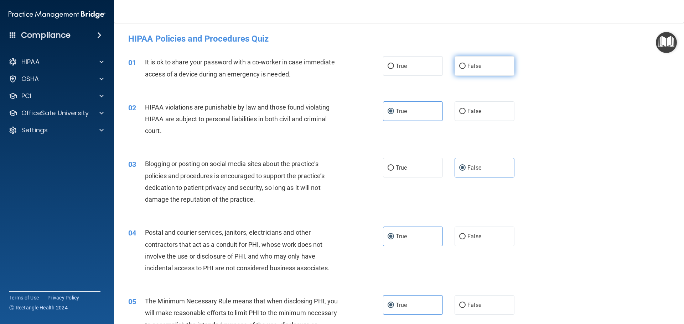
radio input "true"
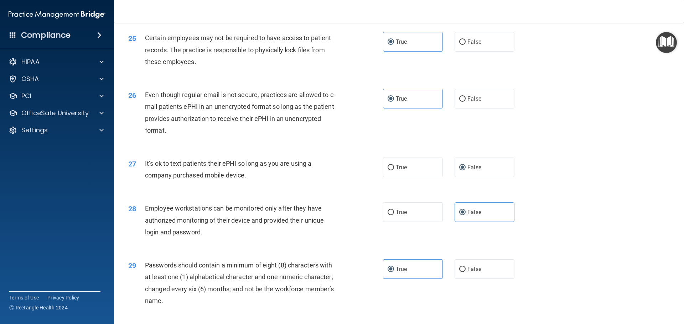
scroll to position [1464, 0]
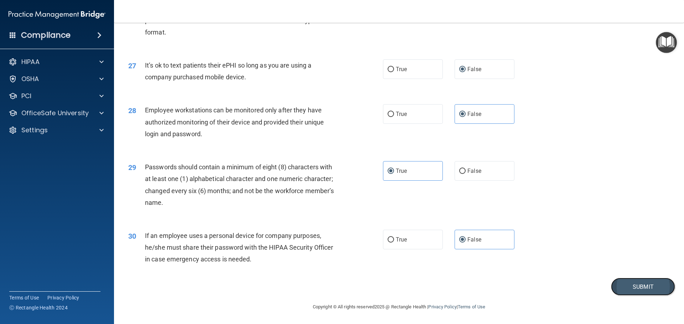
click at [636, 280] on button "Submit" at bounding box center [643, 287] width 64 height 18
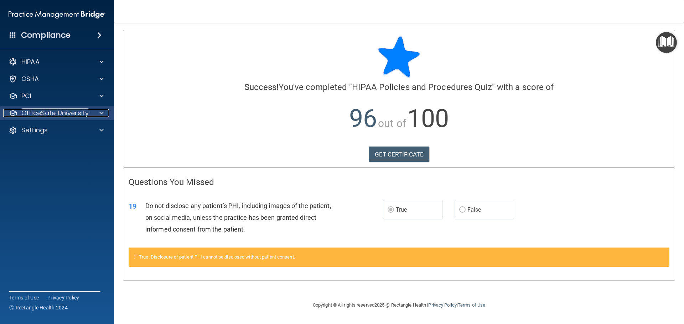
click at [68, 115] on p "OfficeSafe University" at bounding box center [54, 113] width 67 height 9
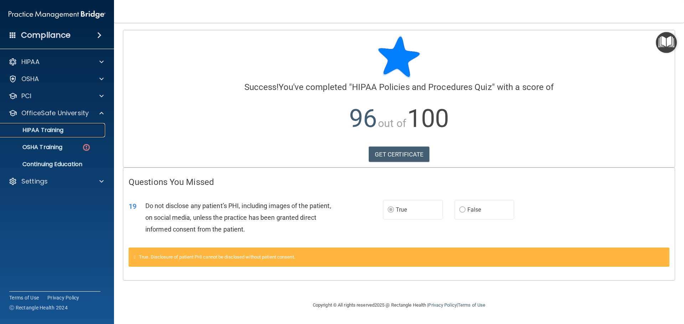
click at [82, 132] on div "HIPAA Training" at bounding box center [53, 130] width 97 height 7
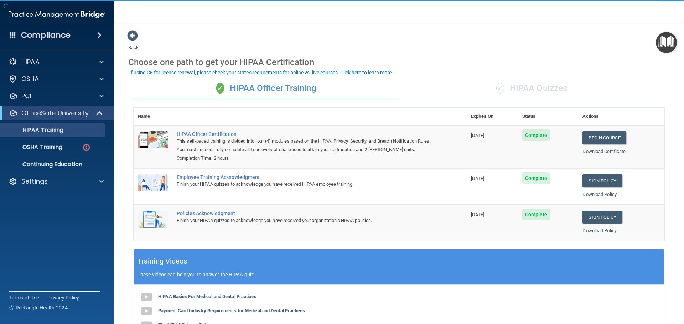
click at [515, 88] on div "✓ HIPAA Quizzes" at bounding box center [531, 88] width 265 height 21
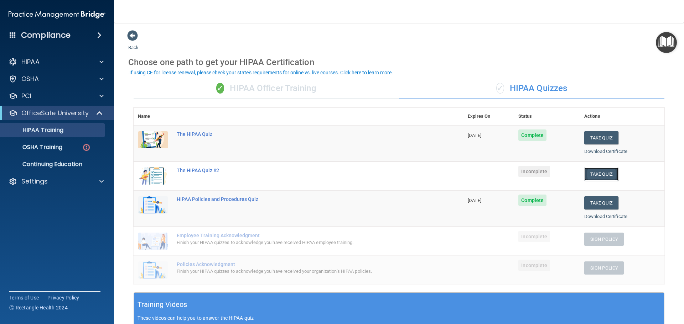
click at [605, 175] on button "Take Quiz" at bounding box center [601, 174] width 34 height 13
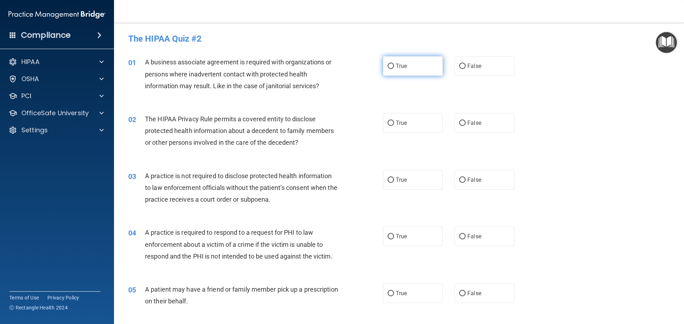
click at [415, 66] on label "True" at bounding box center [413, 66] width 60 height 20
click at [394, 66] on input "True" at bounding box center [391, 66] width 6 height 5
radio input "true"
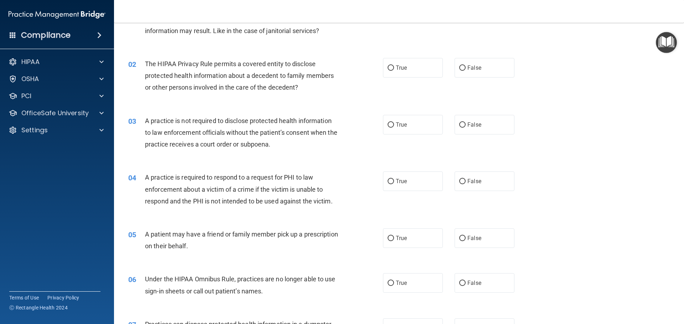
scroll to position [71, 0]
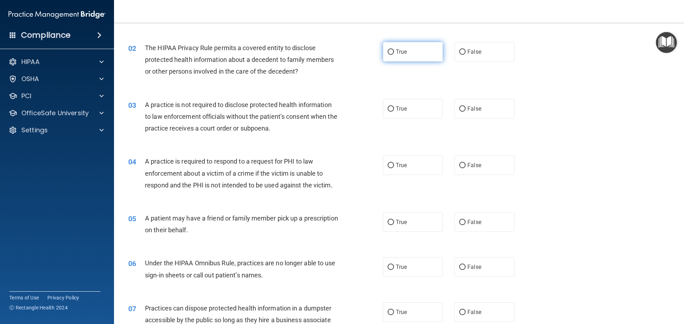
click at [395, 57] on label "True" at bounding box center [413, 52] width 60 height 20
click at [394, 55] on input "True" at bounding box center [391, 52] width 6 height 5
radio input "true"
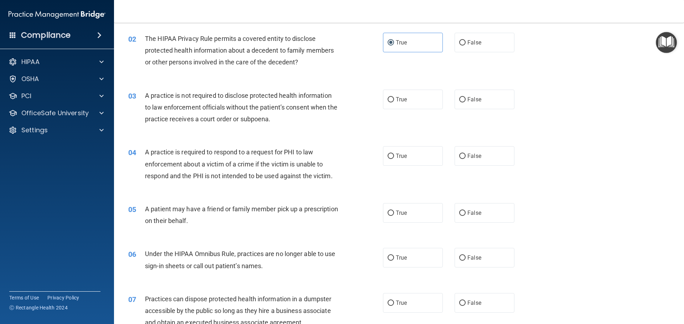
scroll to position [107, 0]
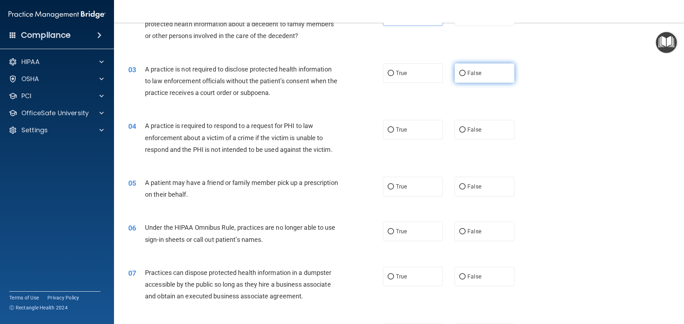
click at [469, 76] on span "False" at bounding box center [474, 73] width 14 height 7
click at [466, 76] on input "False" at bounding box center [462, 73] width 6 height 5
radio input "true"
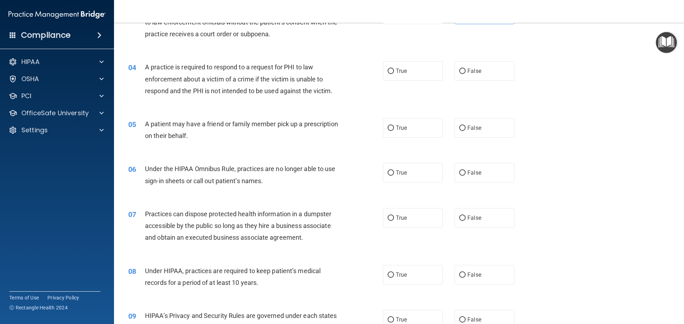
scroll to position [178, 0]
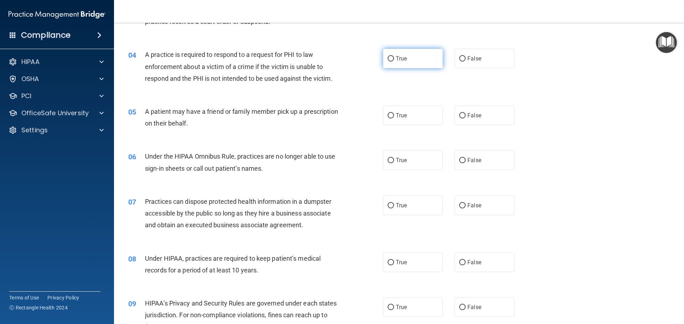
click at [398, 53] on label "True" at bounding box center [413, 59] width 60 height 20
click at [394, 56] on input "True" at bounding box center [391, 58] width 6 height 5
radio input "true"
click at [494, 120] on label "False" at bounding box center [484, 116] width 60 height 20
click at [466, 119] on input "False" at bounding box center [462, 115] width 6 height 5
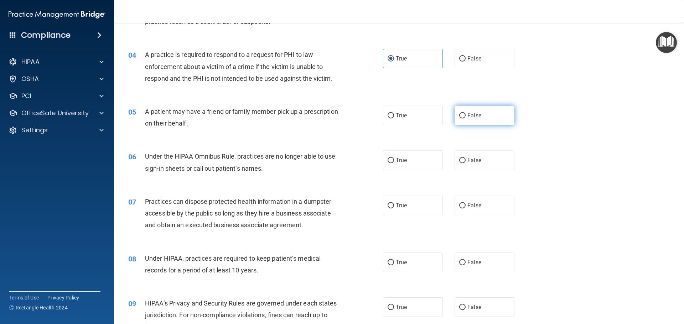
radio input "true"
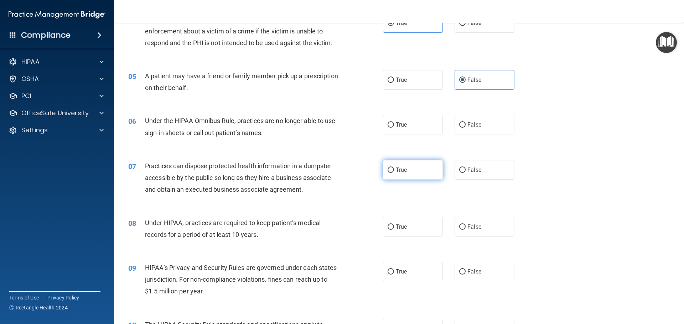
scroll to position [249, 0]
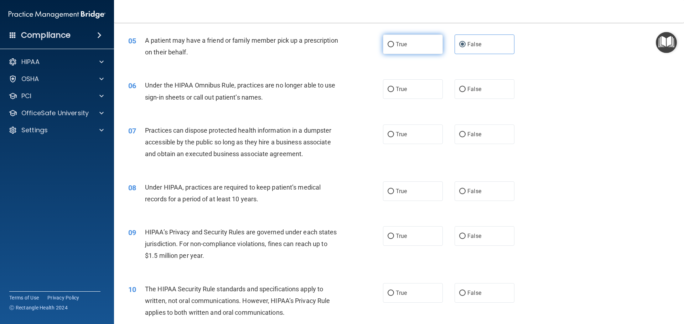
click at [419, 40] on label "True" at bounding box center [413, 45] width 60 height 20
click at [394, 42] on input "True" at bounding box center [391, 44] width 6 height 5
radio input "true"
click at [467, 50] on label "False" at bounding box center [484, 45] width 60 height 20
click at [466, 47] on input "False" at bounding box center [462, 44] width 6 height 5
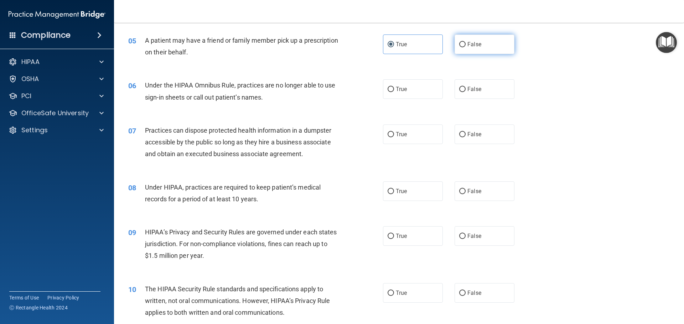
radio input "true"
radio input "false"
click at [484, 91] on label "False" at bounding box center [484, 89] width 60 height 20
click at [466, 91] on input "False" at bounding box center [462, 89] width 6 height 5
radio input "true"
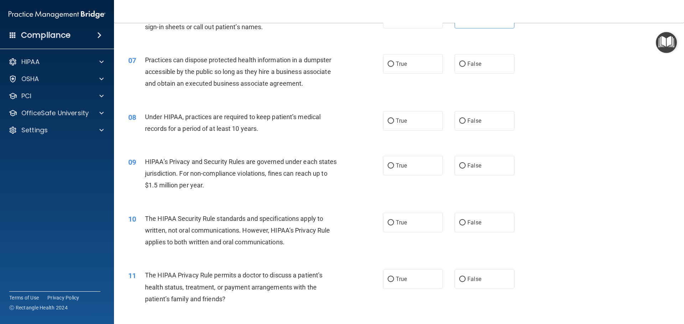
scroll to position [321, 0]
click at [473, 70] on label "False" at bounding box center [484, 63] width 60 height 20
click at [466, 66] on input "False" at bounding box center [462, 63] width 6 height 5
radio input "true"
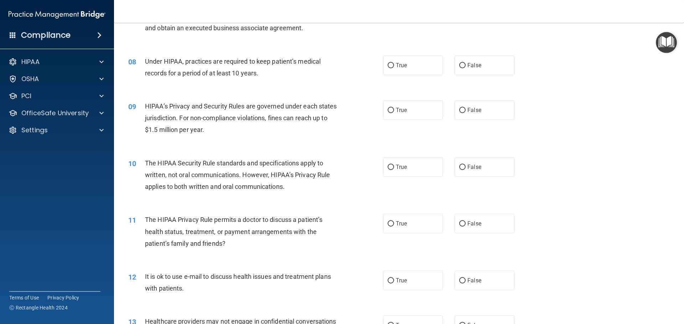
scroll to position [392, 0]
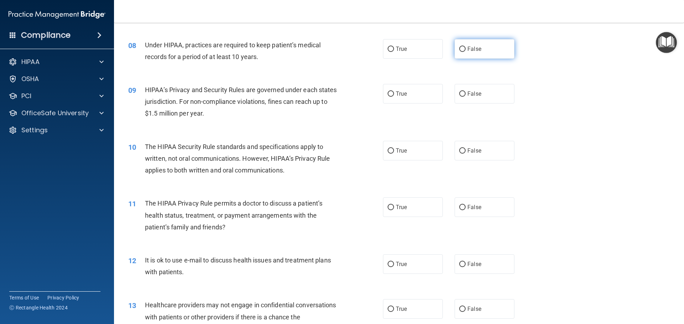
click at [504, 51] on label "False" at bounding box center [484, 49] width 60 height 20
click at [466, 51] on input "False" at bounding box center [462, 49] width 6 height 5
radio input "true"
click at [425, 95] on label "True" at bounding box center [413, 94] width 60 height 20
click at [394, 95] on input "True" at bounding box center [391, 94] width 6 height 5
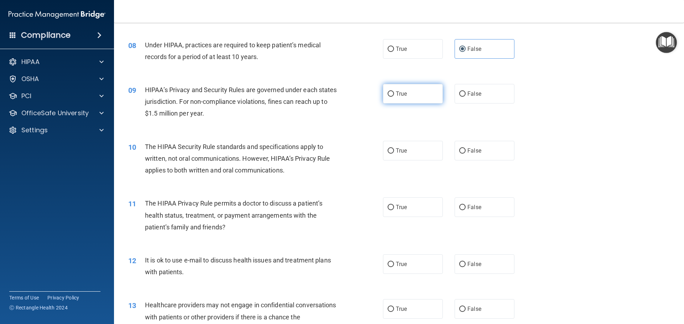
radio input "true"
click at [466, 156] on label "False" at bounding box center [484, 151] width 60 height 20
click at [466, 154] on input "False" at bounding box center [462, 151] width 6 height 5
radio input "true"
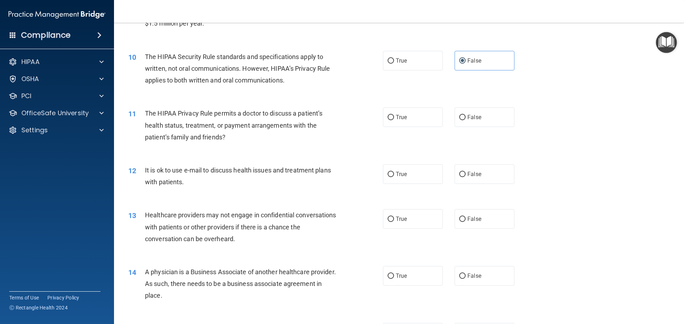
scroll to position [499, 0]
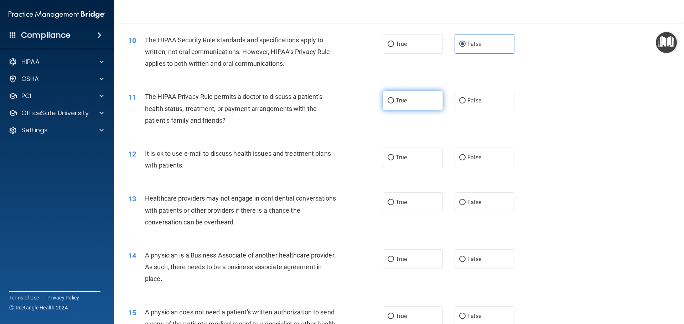
click at [426, 99] on label "True" at bounding box center [413, 101] width 60 height 20
click at [394, 99] on input "True" at bounding box center [391, 100] width 6 height 5
radio input "true"
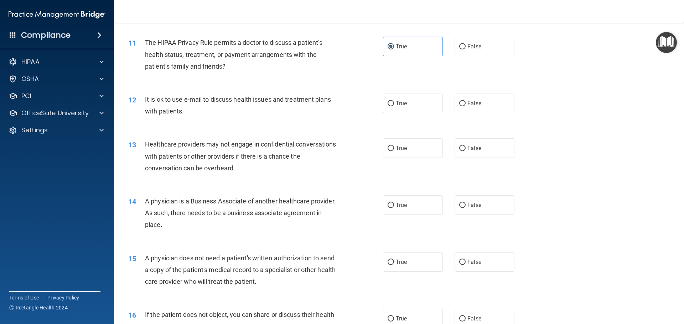
scroll to position [570, 0]
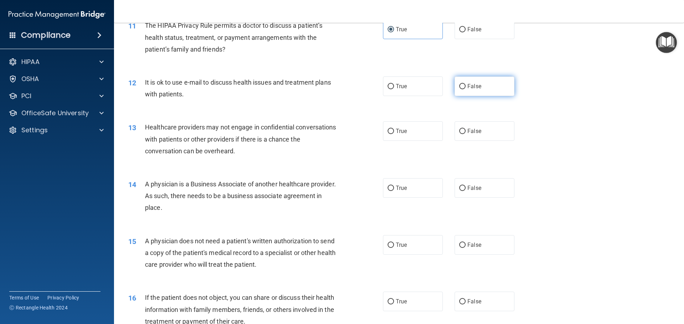
click at [483, 85] on label "False" at bounding box center [484, 87] width 60 height 20
click at [466, 85] on input "False" at bounding box center [462, 86] width 6 height 5
radio input "true"
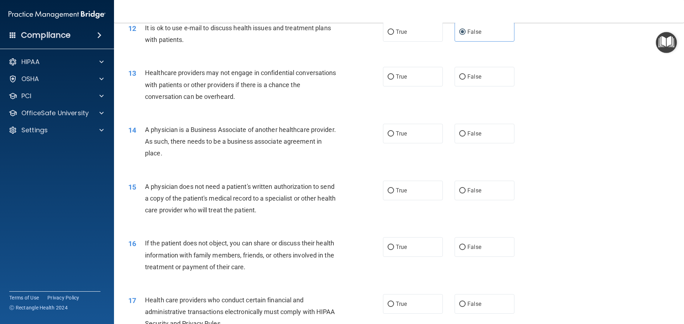
scroll to position [641, 0]
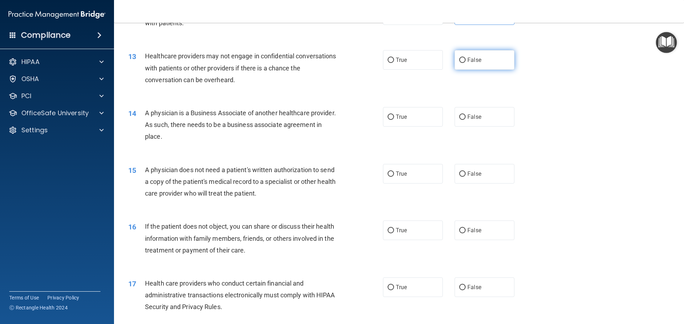
click at [470, 57] on span "False" at bounding box center [474, 60] width 14 height 7
click at [466, 58] on input "False" at bounding box center [462, 60] width 6 height 5
radio input "true"
click at [397, 60] on span "True" at bounding box center [401, 60] width 11 height 7
click at [394, 60] on input "True" at bounding box center [391, 60] width 6 height 5
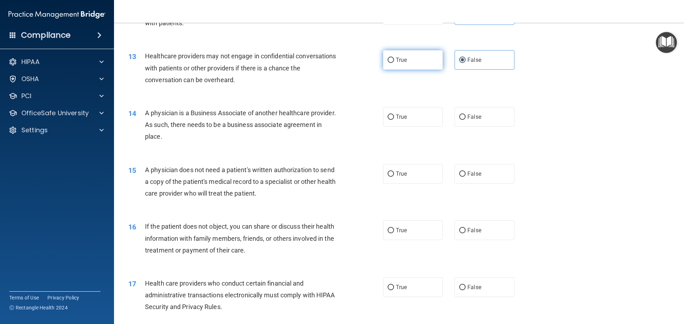
radio input "true"
radio input "false"
click at [400, 121] on label "True" at bounding box center [413, 117] width 60 height 20
click at [394, 120] on input "True" at bounding box center [391, 117] width 6 height 5
radio input "true"
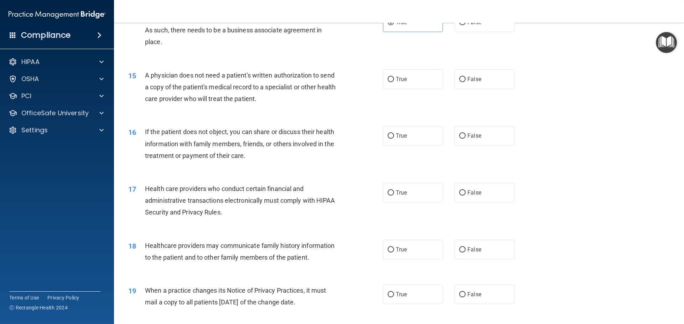
scroll to position [748, 0]
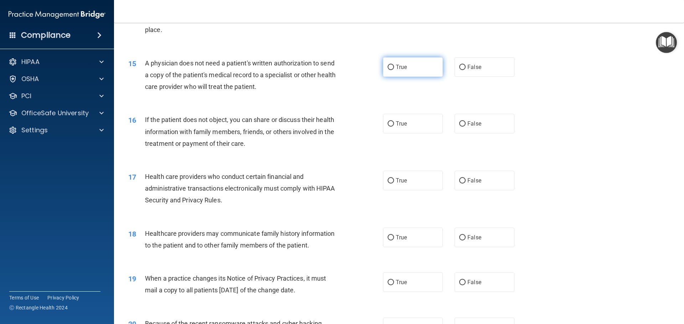
click at [407, 62] on label "True" at bounding box center [413, 67] width 60 height 20
click at [394, 65] on input "True" at bounding box center [391, 67] width 6 height 5
radio input "true"
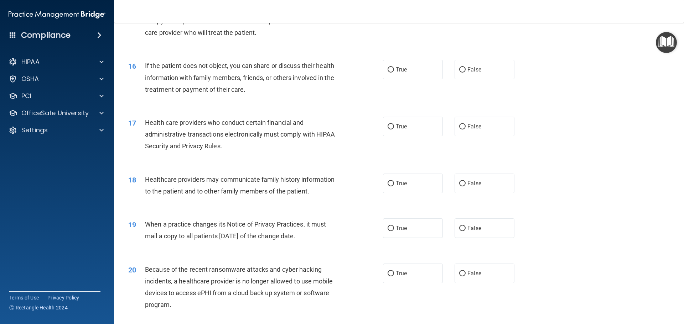
scroll to position [819, 0]
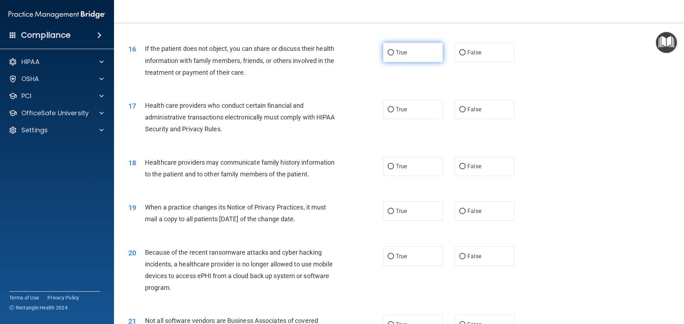
click at [404, 50] on span "True" at bounding box center [401, 52] width 11 height 7
click at [394, 50] on input "True" at bounding box center [391, 52] width 6 height 5
radio input "true"
click at [411, 111] on label "True" at bounding box center [413, 110] width 60 height 20
click at [394, 111] on input "True" at bounding box center [391, 109] width 6 height 5
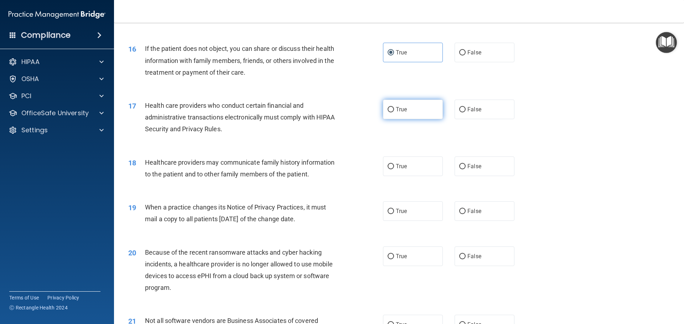
radio input "true"
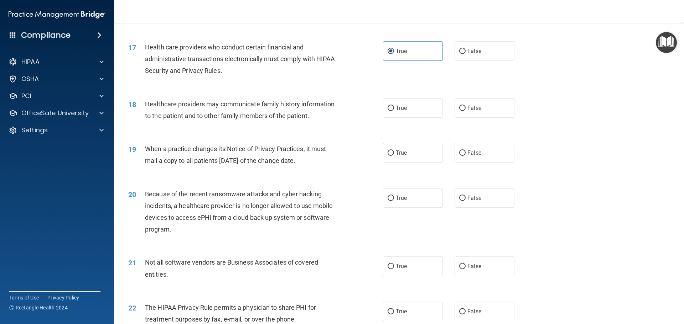
scroll to position [890, 0]
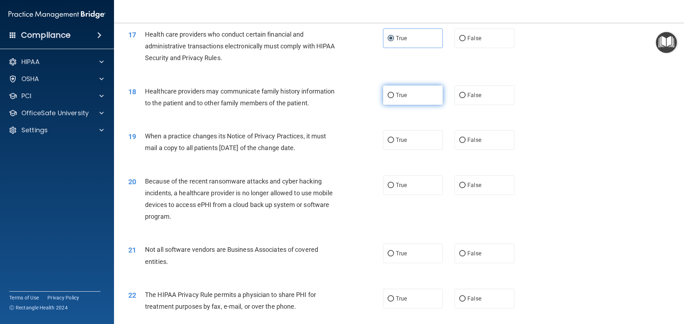
click at [394, 99] on label "True" at bounding box center [413, 95] width 60 height 20
click at [394, 98] on input "True" at bounding box center [391, 95] width 6 height 5
radio input "true"
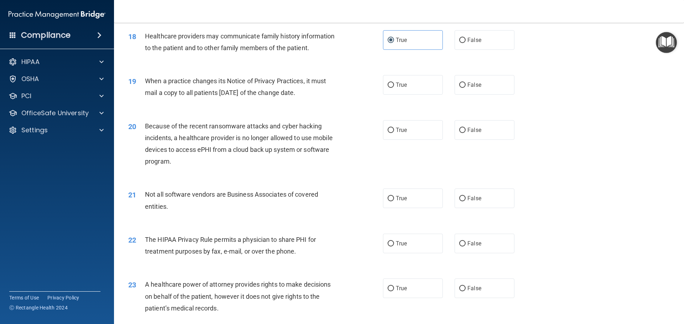
scroll to position [962, 0]
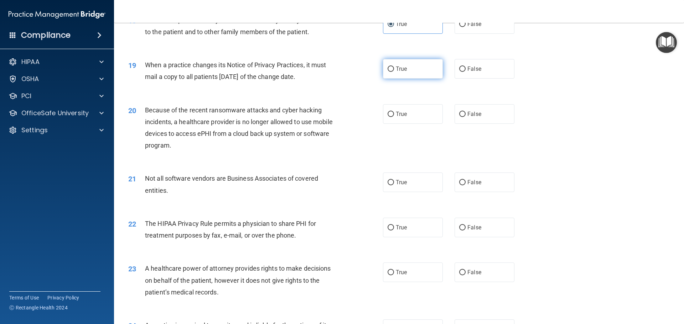
click at [408, 74] on label "True" at bounding box center [413, 69] width 60 height 20
click at [394, 72] on input "True" at bounding box center [391, 69] width 6 height 5
radio input "true"
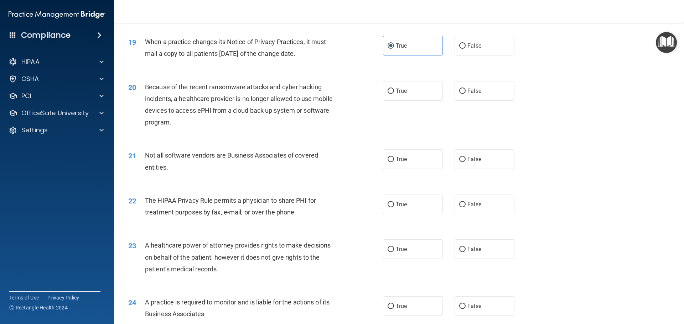
scroll to position [997, 0]
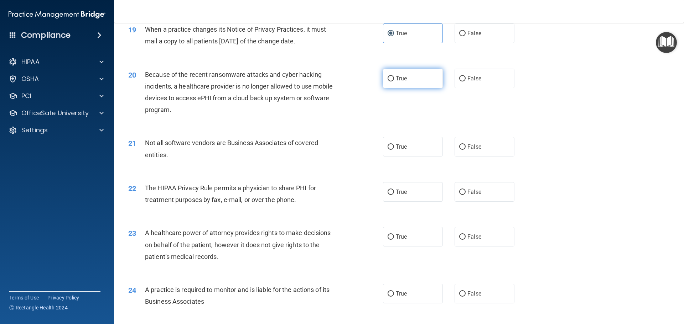
click at [425, 83] on label "True" at bounding box center [413, 79] width 60 height 20
click at [394, 82] on input "True" at bounding box center [391, 78] width 6 height 5
radio input "true"
click at [484, 144] on label "False" at bounding box center [484, 147] width 60 height 20
click at [466, 145] on input "False" at bounding box center [462, 147] width 6 height 5
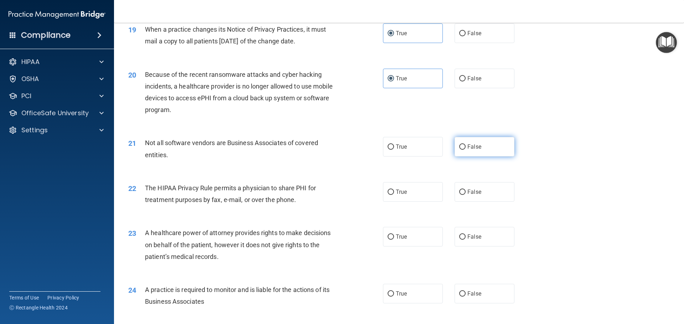
radio input "true"
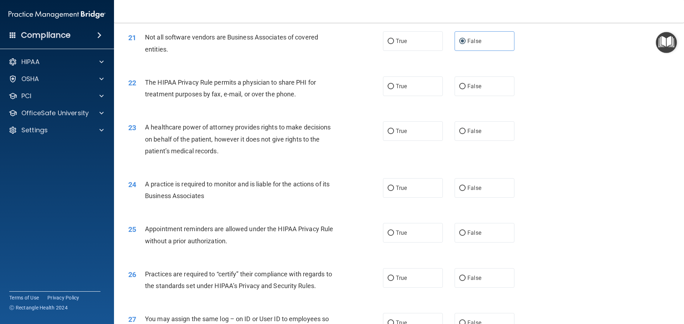
scroll to position [1104, 0]
click at [410, 46] on label "True" at bounding box center [413, 40] width 60 height 20
click at [394, 43] on input "True" at bounding box center [391, 40] width 6 height 5
radio input "true"
click at [459, 43] on input "False" at bounding box center [462, 40] width 6 height 5
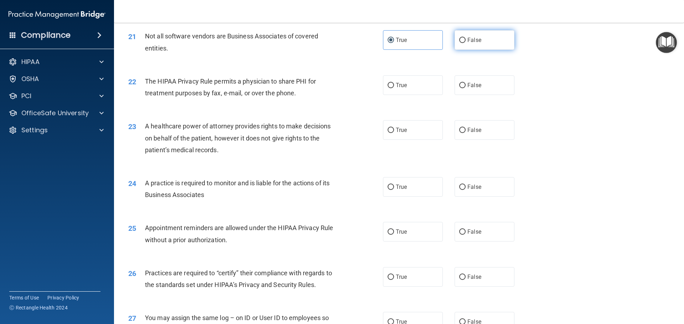
radio input "true"
radio input "false"
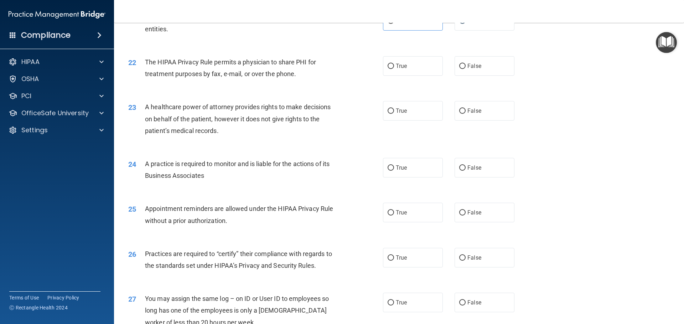
scroll to position [1140, 0]
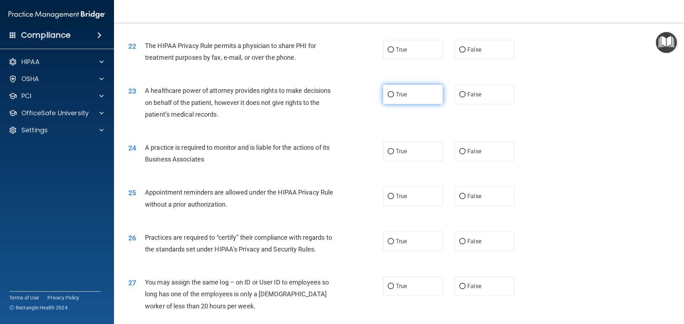
click at [414, 94] on label "True" at bounding box center [413, 95] width 60 height 20
click at [394, 94] on input "True" at bounding box center [391, 94] width 6 height 5
radio input "true"
click at [401, 54] on label "True" at bounding box center [413, 50] width 60 height 20
click at [394, 53] on input "True" at bounding box center [391, 49] width 6 height 5
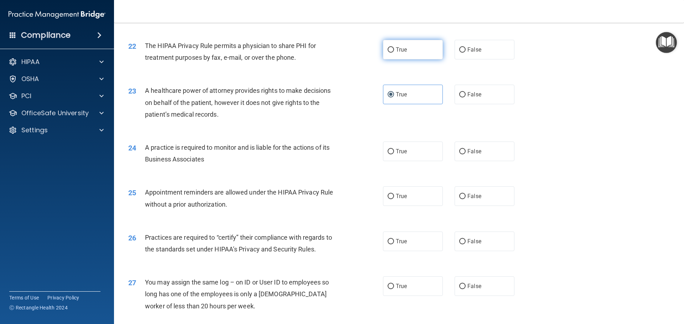
radio input "true"
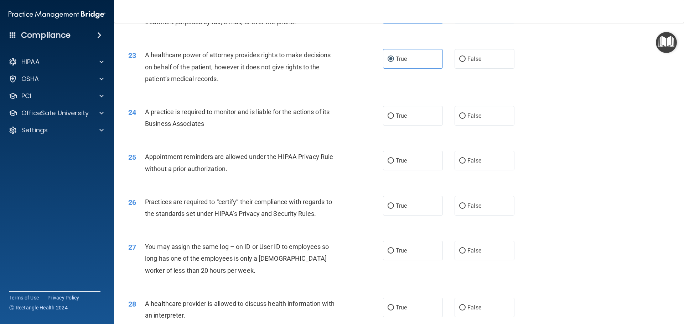
scroll to position [1211, 0]
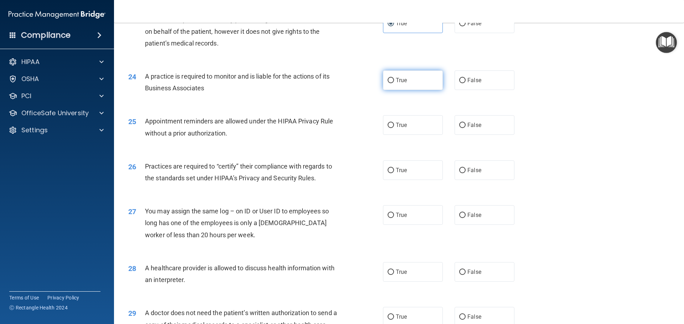
click at [417, 76] on label "True" at bounding box center [413, 81] width 60 height 20
click at [394, 78] on input "True" at bounding box center [391, 80] width 6 height 5
radio input "true"
click at [408, 125] on label "True" at bounding box center [413, 125] width 60 height 20
click at [394, 125] on input "True" at bounding box center [391, 125] width 6 height 5
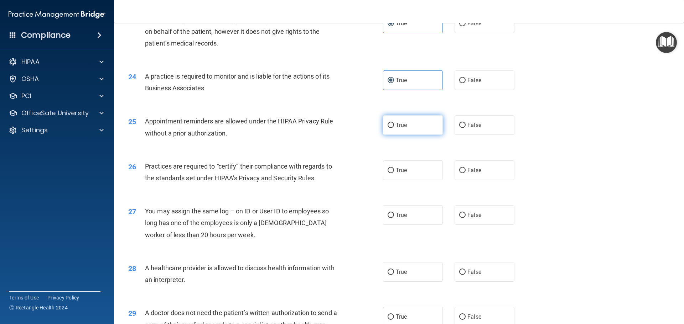
radio input "true"
click at [396, 170] on span "True" at bounding box center [401, 170] width 11 height 7
click at [394, 170] on input "True" at bounding box center [391, 170] width 6 height 5
radio input "true"
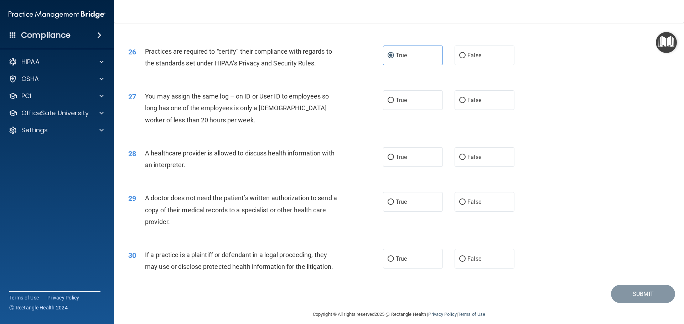
scroll to position [1334, 0]
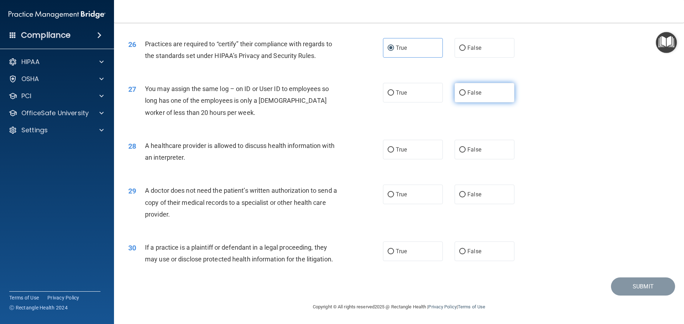
click at [484, 97] on label "False" at bounding box center [484, 93] width 60 height 20
click at [466, 96] on input "False" at bounding box center [462, 92] width 6 height 5
radio input "true"
click at [396, 151] on span "True" at bounding box center [401, 149] width 11 height 7
click at [394, 151] on input "True" at bounding box center [391, 149] width 6 height 5
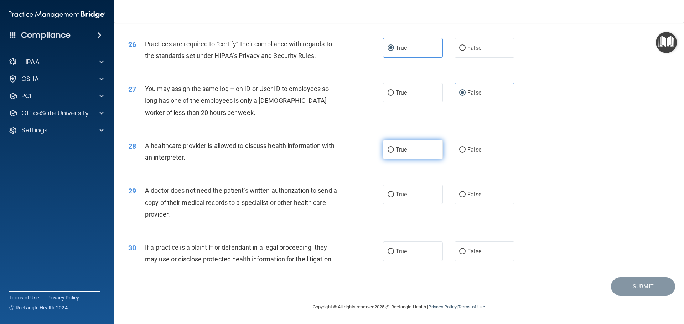
radio input "true"
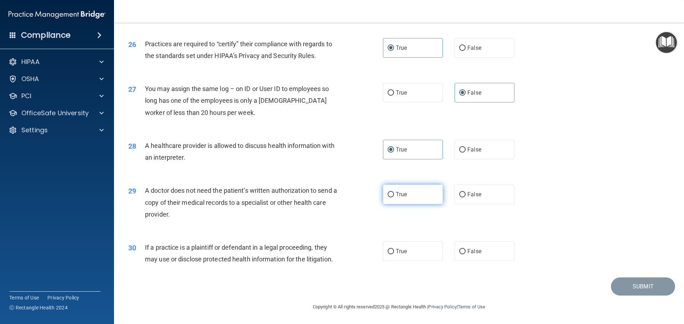
click at [410, 197] on label "True" at bounding box center [413, 195] width 60 height 20
click at [394, 197] on input "True" at bounding box center [391, 194] width 6 height 5
radio input "true"
click at [484, 246] on label "False" at bounding box center [484, 252] width 60 height 20
click at [466, 249] on input "False" at bounding box center [462, 251] width 6 height 5
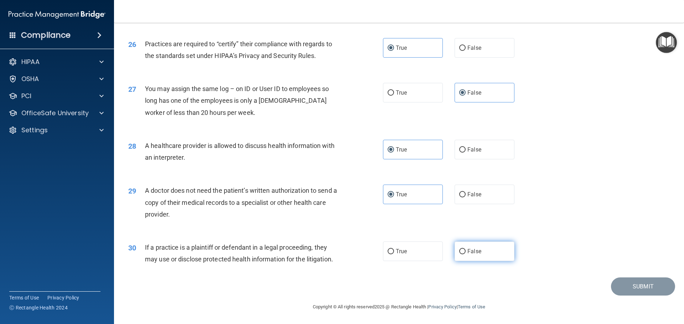
radio input "true"
click at [636, 293] on button "Submit" at bounding box center [643, 287] width 64 height 18
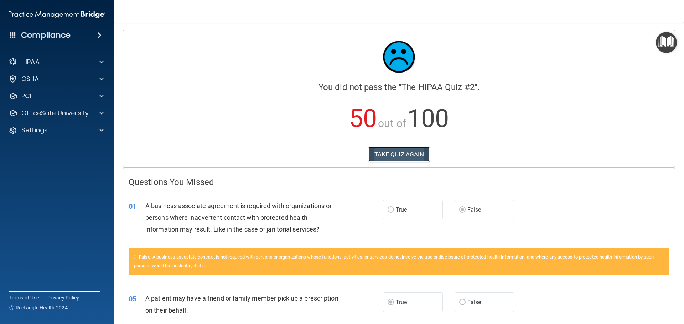
click at [386, 154] on button "TAKE QUIZ AGAIN" at bounding box center [399, 155] width 62 height 16
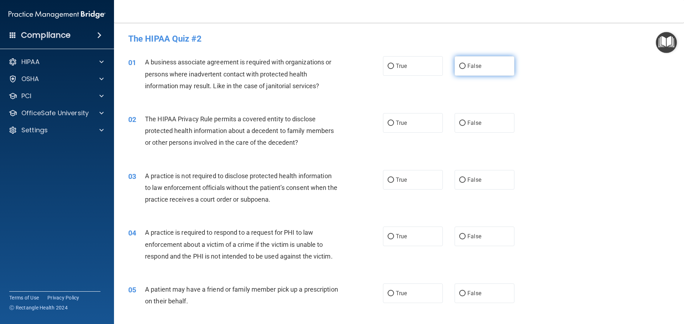
click at [480, 66] on label "False" at bounding box center [484, 66] width 60 height 20
click at [466, 66] on input "False" at bounding box center [462, 66] width 6 height 5
radio input "true"
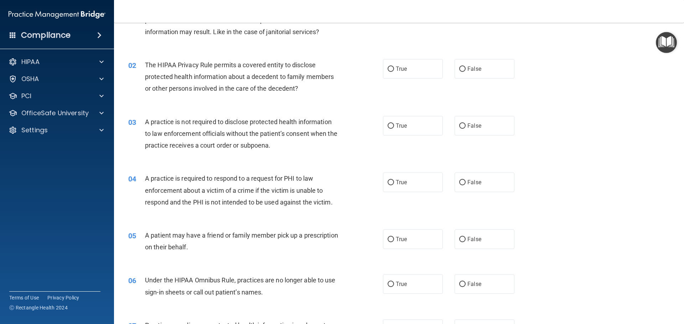
scroll to position [71, 0]
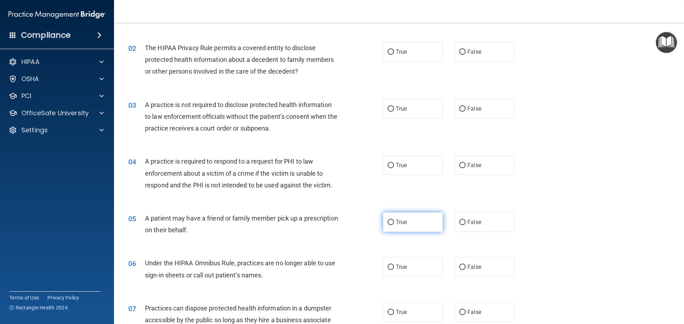
click at [413, 227] on label "True" at bounding box center [413, 223] width 60 height 20
click at [394, 225] on input "True" at bounding box center [391, 222] width 6 height 5
radio input "true"
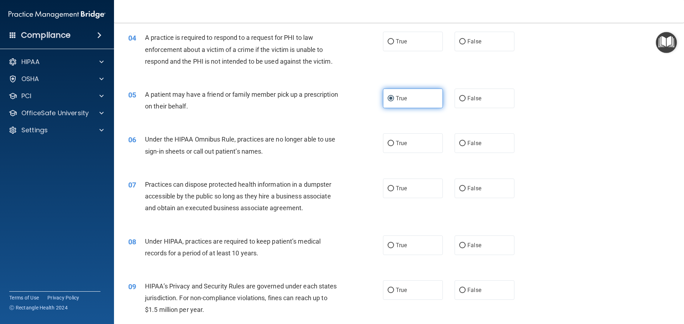
scroll to position [249, 0]
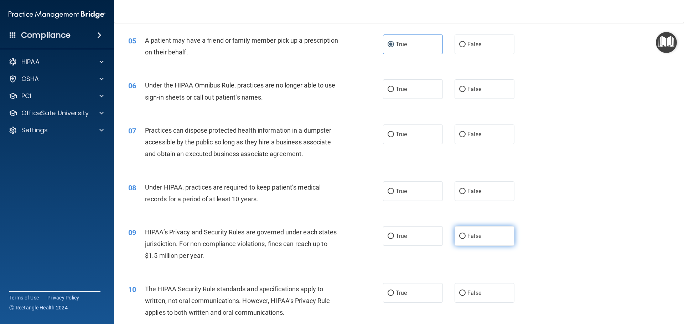
click at [478, 239] on label "False" at bounding box center [484, 237] width 60 height 20
click at [466, 239] on input "False" at bounding box center [462, 236] width 6 height 5
radio input "true"
click at [545, 239] on div "09 HIPAA’s Privacy and Security Rules are governed under each states jurisdicti…" at bounding box center [399, 246] width 552 height 57
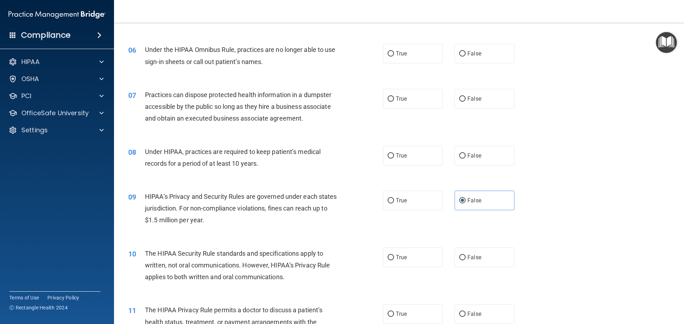
scroll to position [321, 0]
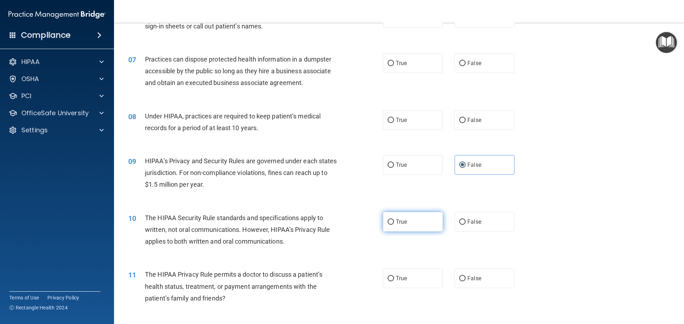
click at [421, 223] on label "True" at bounding box center [413, 222] width 60 height 20
click at [394, 223] on input "True" at bounding box center [391, 222] width 6 height 5
radio input "true"
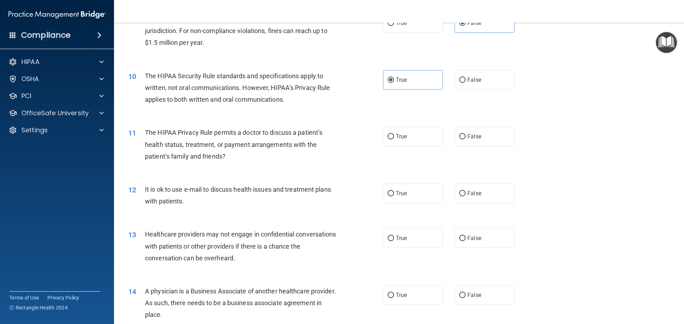
scroll to position [463, 0]
click at [406, 196] on label "True" at bounding box center [413, 193] width 60 height 20
click at [394, 196] on input "True" at bounding box center [391, 193] width 6 height 5
radio input "true"
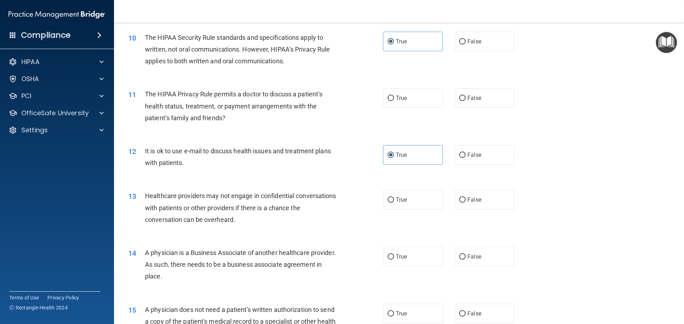
scroll to position [534, 0]
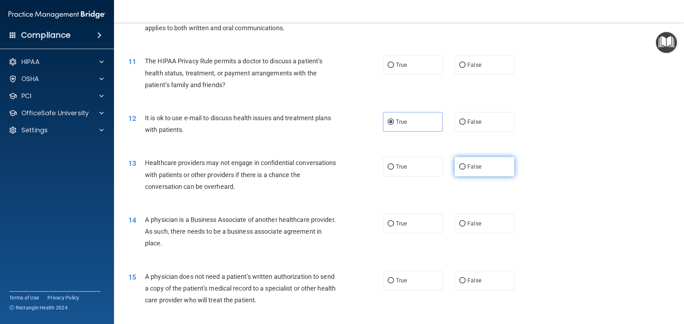
click at [495, 169] on label "False" at bounding box center [484, 167] width 60 height 20
click at [466, 169] on input "False" at bounding box center [462, 167] width 6 height 5
radio input "true"
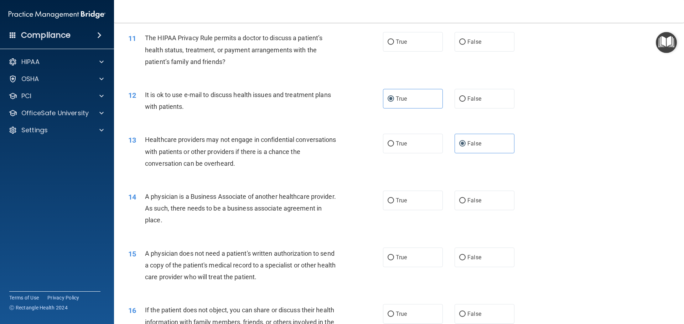
scroll to position [570, 0]
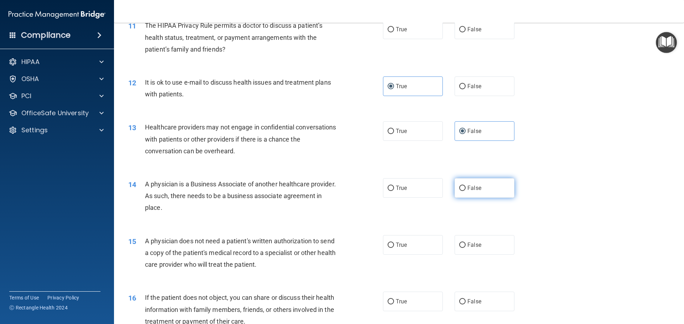
click at [474, 187] on span "False" at bounding box center [474, 188] width 14 height 7
click at [466, 187] on input "False" at bounding box center [462, 188] width 6 height 5
radio input "true"
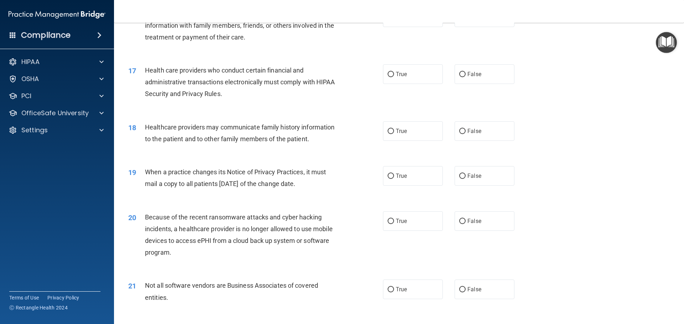
scroll to position [855, 0]
click at [482, 132] on label "False" at bounding box center [484, 131] width 60 height 20
click at [466, 132] on input "False" at bounding box center [462, 131] width 6 height 5
radio input "true"
click at [495, 169] on label "False" at bounding box center [484, 176] width 60 height 20
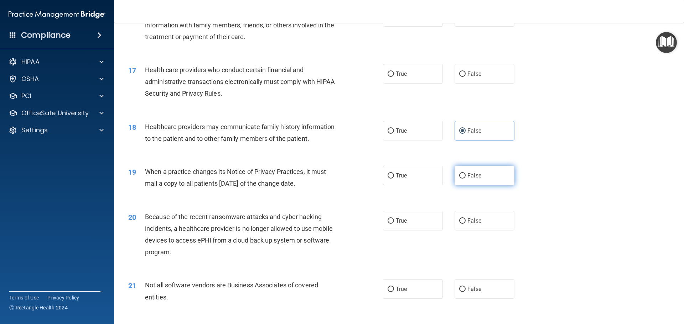
click at [466, 173] on input "False" at bounding box center [462, 175] width 6 height 5
radio input "true"
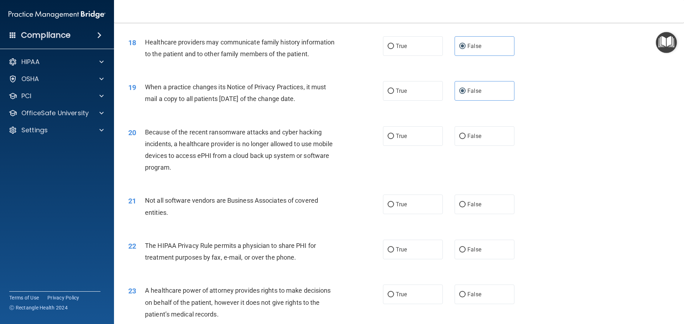
scroll to position [962, 0]
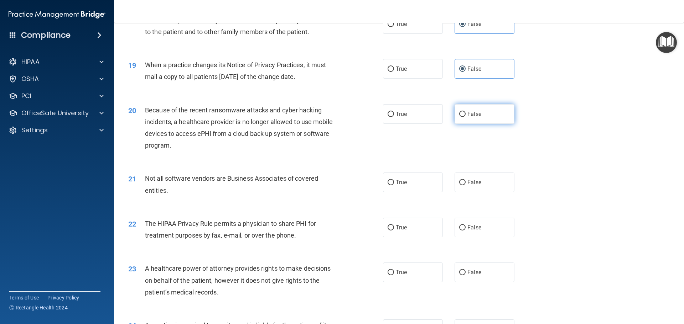
click at [484, 116] on label "False" at bounding box center [484, 114] width 60 height 20
click at [466, 116] on input "False" at bounding box center [462, 114] width 6 height 5
radio input "true"
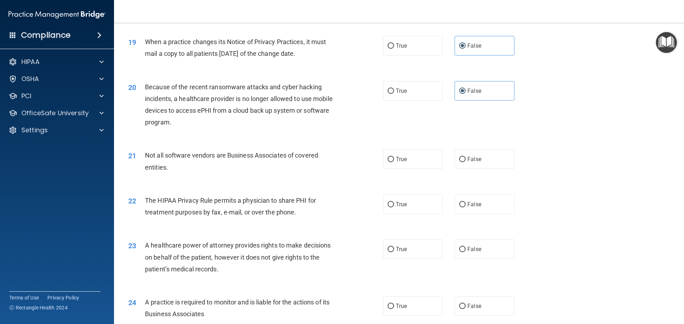
scroll to position [997, 0]
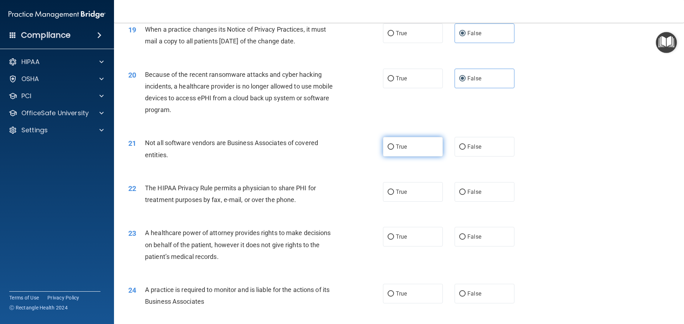
click at [421, 149] on label "True" at bounding box center [413, 147] width 60 height 20
click at [394, 149] on input "True" at bounding box center [391, 147] width 6 height 5
radio input "true"
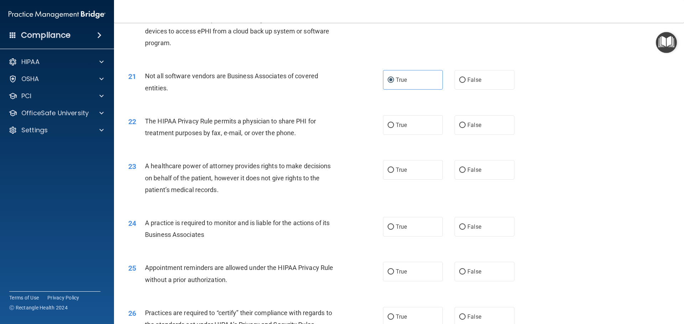
scroll to position [1069, 0]
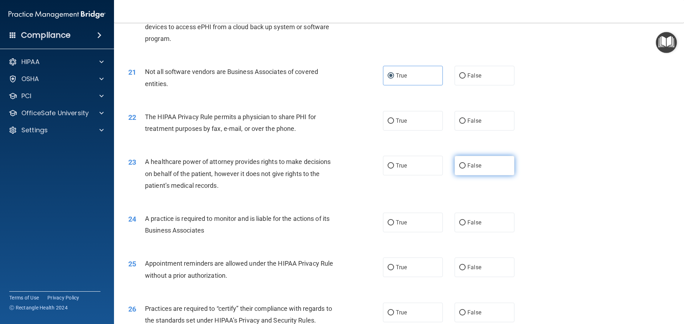
click at [490, 165] on label "False" at bounding box center [484, 166] width 60 height 20
click at [466, 165] on input "False" at bounding box center [462, 165] width 6 height 5
radio input "true"
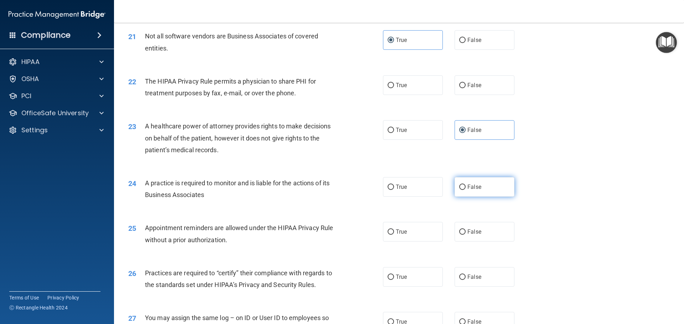
click at [489, 189] on label "False" at bounding box center [484, 187] width 60 height 20
click at [466, 189] on input "False" at bounding box center [462, 187] width 6 height 5
radio input "true"
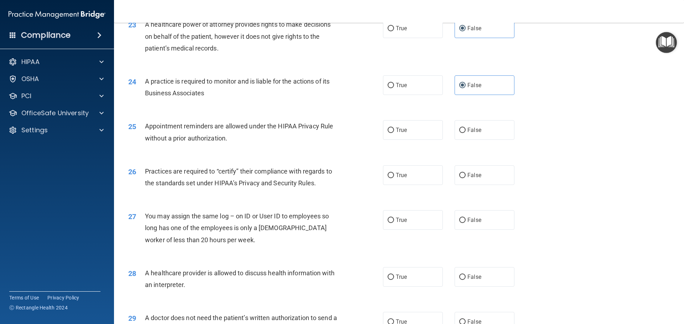
scroll to position [1211, 0]
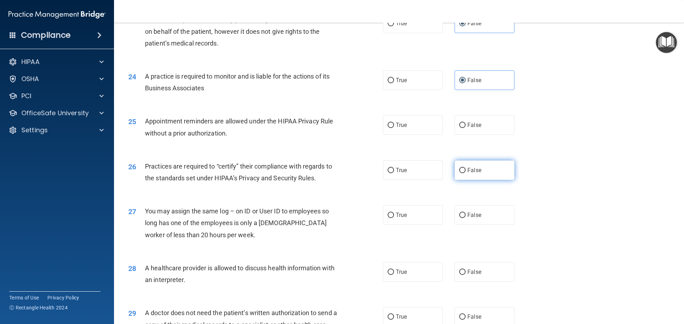
click at [493, 176] on label "False" at bounding box center [484, 171] width 60 height 20
click at [466, 173] on input "False" at bounding box center [462, 170] width 6 height 5
radio input "true"
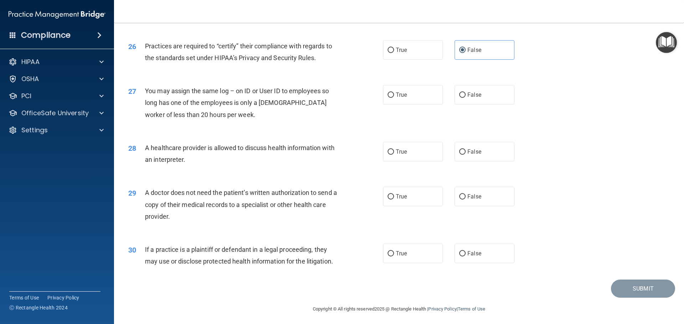
scroll to position [1334, 0]
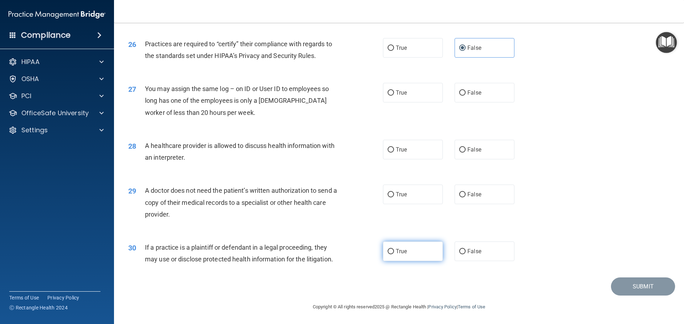
click at [414, 248] on label "True" at bounding box center [413, 252] width 60 height 20
click at [394, 249] on input "True" at bounding box center [391, 251] width 6 height 5
radio input "true"
click at [413, 151] on label "True" at bounding box center [413, 150] width 60 height 20
click at [394, 151] on input "True" at bounding box center [391, 149] width 6 height 5
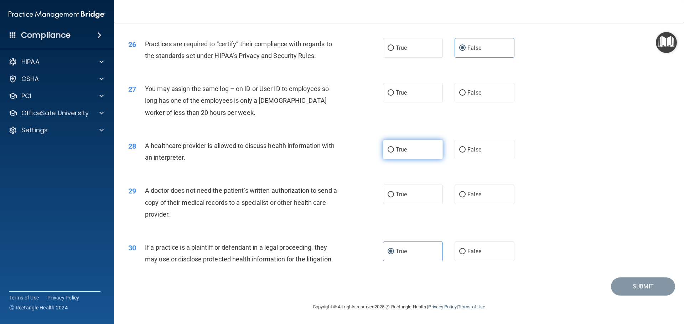
radio input "true"
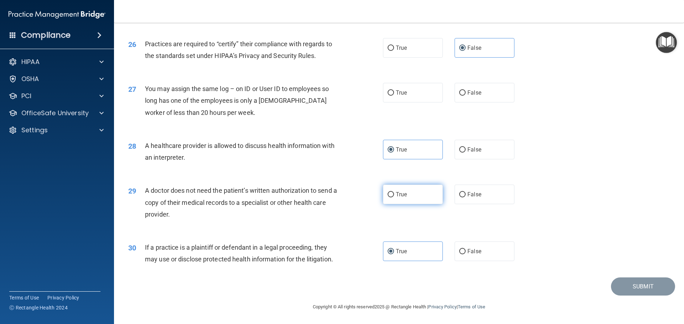
click at [412, 197] on label "True" at bounding box center [413, 195] width 60 height 20
click at [394, 197] on input "True" at bounding box center [391, 194] width 6 height 5
radio input "true"
click at [468, 100] on label "False" at bounding box center [484, 93] width 60 height 20
click at [466, 96] on input "False" at bounding box center [462, 92] width 6 height 5
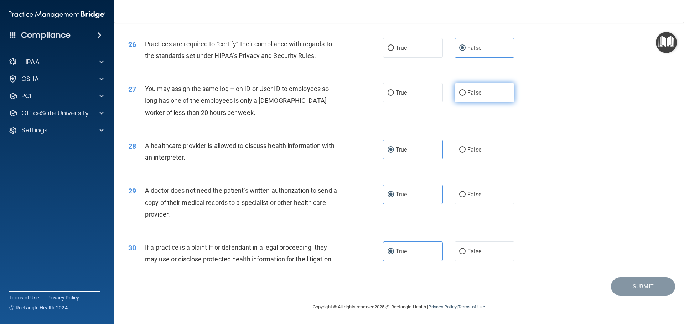
radio input "true"
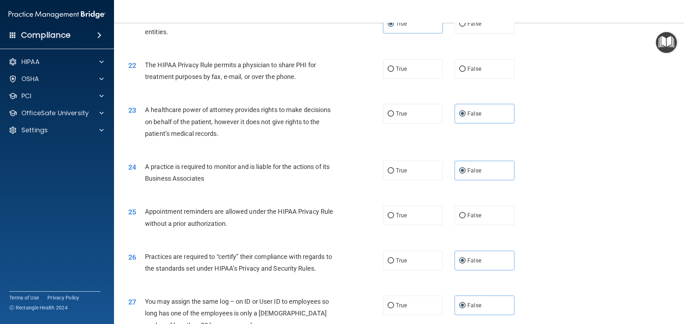
scroll to position [1120, 0]
click at [410, 221] on label "True" at bounding box center [413, 217] width 60 height 20
click at [394, 219] on input "True" at bounding box center [391, 216] width 6 height 5
radio input "true"
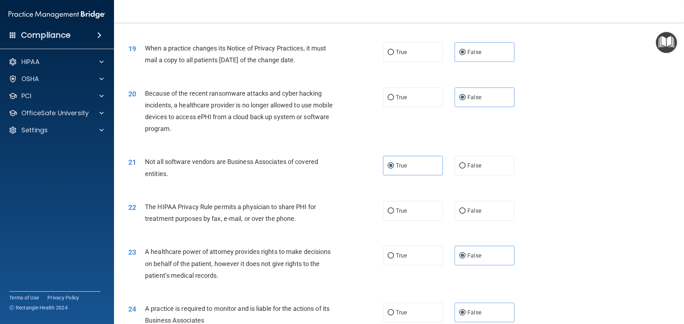
scroll to position [977, 0]
click at [399, 214] on span "True" at bounding box center [401, 212] width 11 height 7
click at [394, 214] on input "True" at bounding box center [391, 212] width 6 height 5
radio input "true"
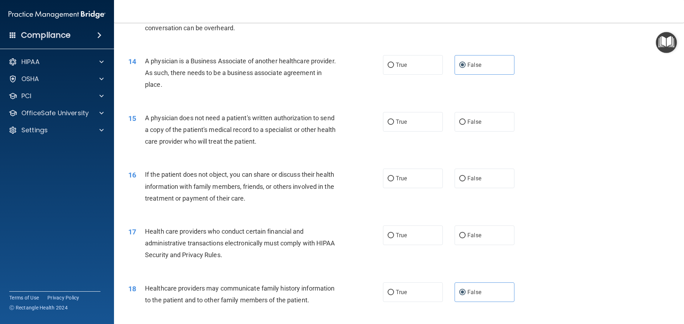
scroll to position [692, 0]
click at [421, 242] on label "True" at bounding box center [413, 237] width 60 height 20
click at [394, 239] on input "True" at bounding box center [391, 236] width 6 height 5
radio input "true"
click at [586, 203] on div "16 If the patient does not object, you can share or discuss their health inform…" at bounding box center [399, 189] width 552 height 57
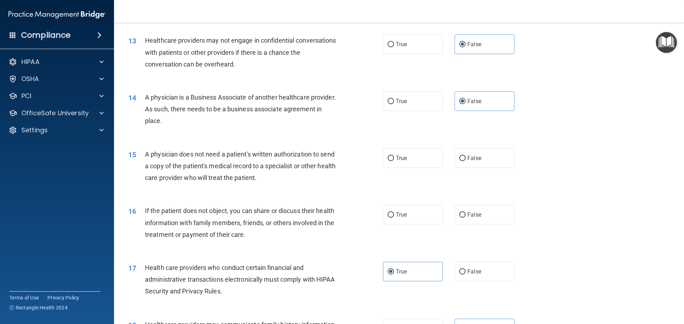
scroll to position [621, 0]
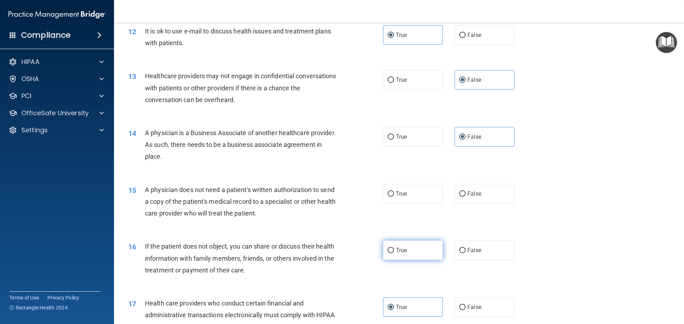
click at [428, 248] on label "True" at bounding box center [413, 251] width 60 height 20
click at [394, 248] on input "True" at bounding box center [391, 250] width 6 height 5
radio input "true"
click at [592, 224] on div "15 A physician does not need a patient's written authorization to send a copy o…" at bounding box center [399, 203] width 552 height 57
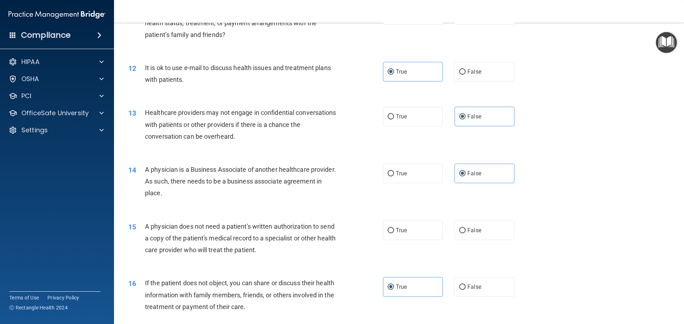
scroll to position [550, 0]
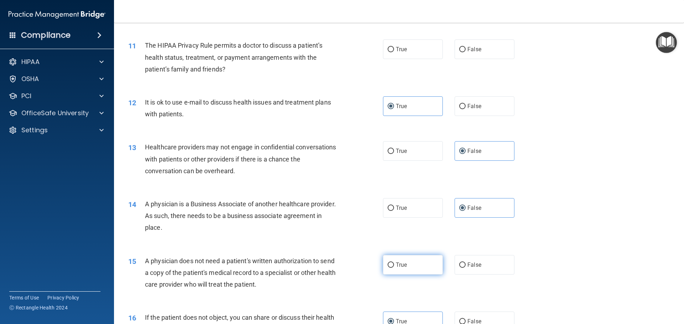
click at [400, 268] on span "True" at bounding box center [401, 265] width 11 height 7
click at [394, 268] on input "True" at bounding box center [391, 265] width 6 height 5
radio input "true"
click at [587, 240] on div "14 A physician is a Business Associate of another healthcare provider. As such,…" at bounding box center [399, 217] width 552 height 57
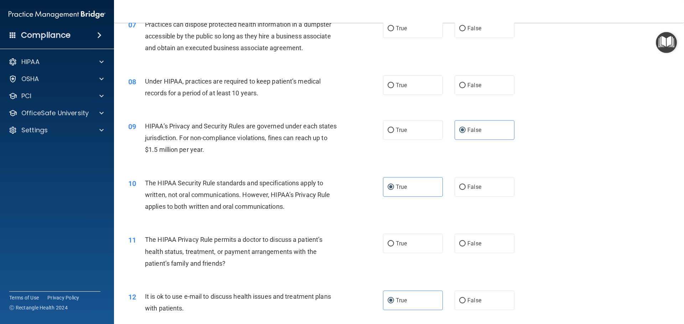
scroll to position [372, 0]
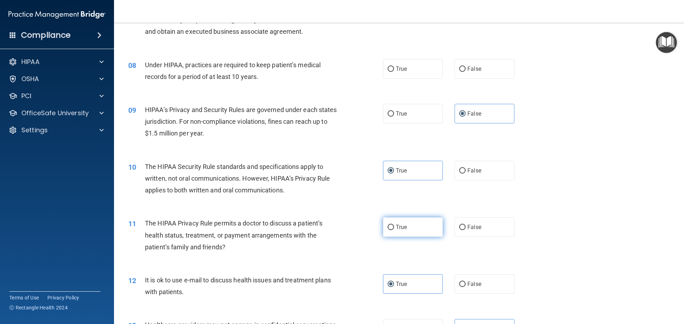
click at [391, 230] on input "True" at bounding box center [391, 227] width 6 height 5
radio input "true"
click at [480, 225] on label "False" at bounding box center [484, 228] width 60 height 20
click at [466, 225] on input "False" at bounding box center [462, 227] width 6 height 5
radio input "true"
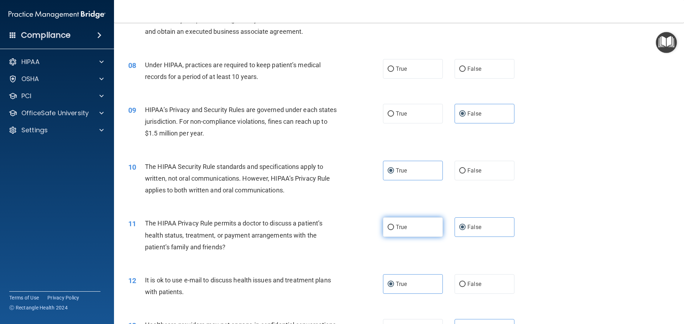
click at [404, 227] on span "True" at bounding box center [401, 227] width 11 height 7
click at [394, 227] on input "True" at bounding box center [391, 227] width 6 height 5
radio input "true"
radio input "false"
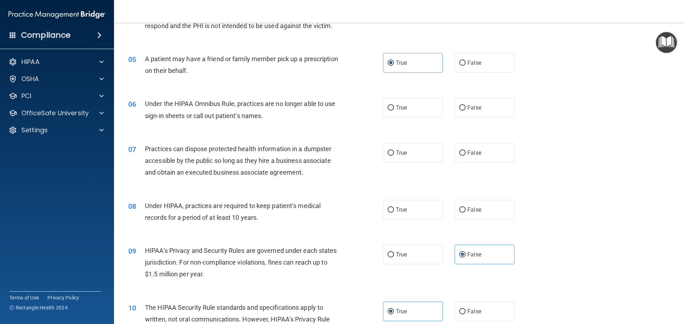
scroll to position [229, 0]
click at [484, 214] on label "False" at bounding box center [484, 212] width 60 height 20
click at [466, 214] on input "False" at bounding box center [462, 211] width 6 height 5
radio input "true"
click at [535, 211] on div "08 Under HIPAA, practices are required to keep patient’s medical records for a …" at bounding box center [399, 215] width 552 height 45
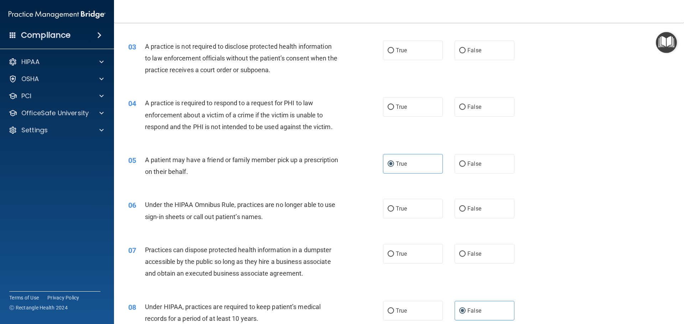
scroll to position [123, 0]
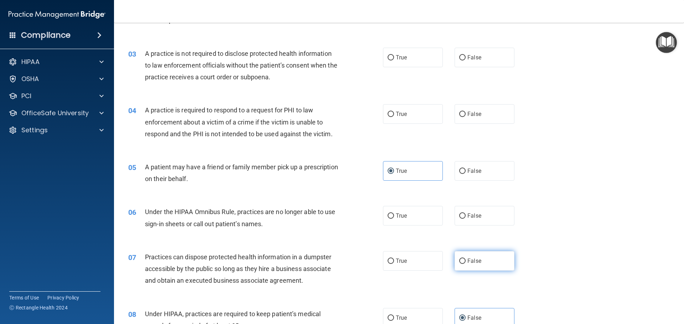
click at [477, 263] on span "False" at bounding box center [474, 261] width 14 height 7
click at [466, 263] on input "False" at bounding box center [462, 261] width 6 height 5
radio input "true"
click at [495, 221] on label "False" at bounding box center [484, 216] width 60 height 20
click at [466, 219] on input "False" at bounding box center [462, 216] width 6 height 5
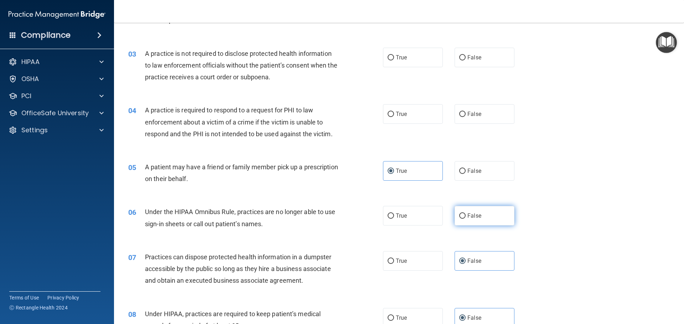
radio input "true"
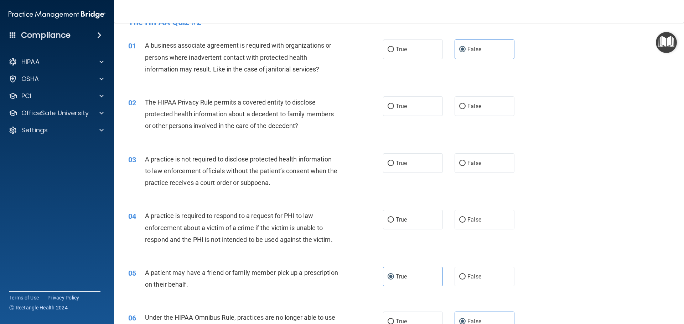
scroll to position [16, 0]
click at [493, 214] on label "False" at bounding box center [484, 221] width 60 height 20
click at [466, 219] on input "False" at bounding box center [462, 221] width 6 height 5
radio input "true"
click at [404, 168] on label "True" at bounding box center [413, 165] width 60 height 20
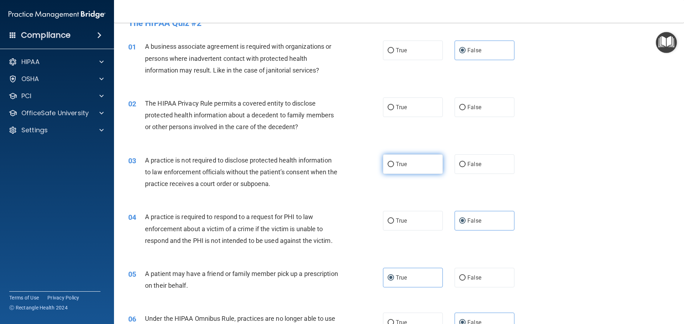
click at [394, 167] on input "True" at bounding box center [391, 164] width 6 height 5
radio input "true"
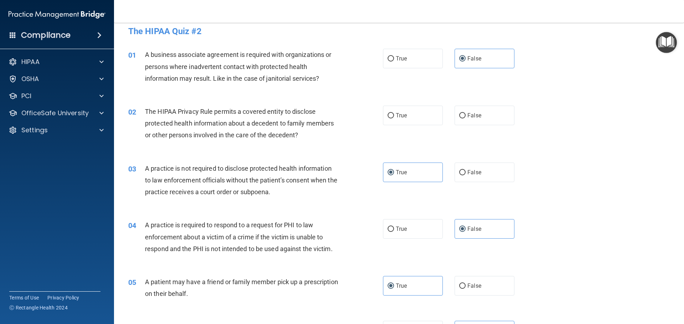
scroll to position [0, 0]
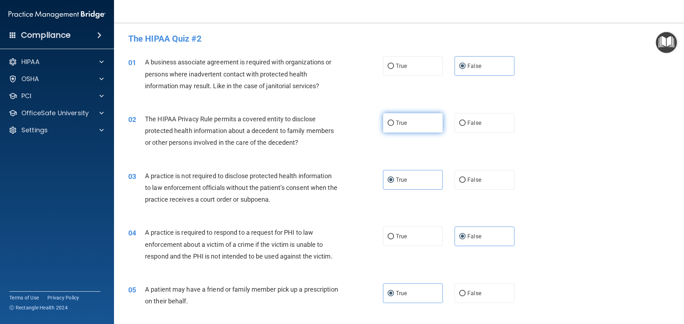
click at [409, 121] on label "True" at bounding box center [413, 123] width 60 height 20
click at [394, 121] on input "True" at bounding box center [391, 123] width 6 height 5
radio input "true"
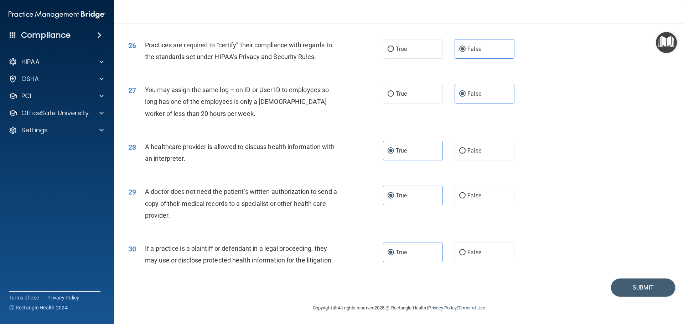
scroll to position [1334, 0]
click at [633, 286] on button "Submit" at bounding box center [643, 287] width 64 height 18
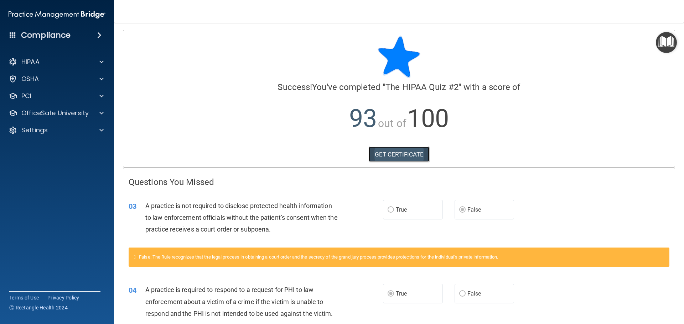
click at [388, 154] on link "GET CERTIFICATE" at bounding box center [399, 155] width 61 height 16
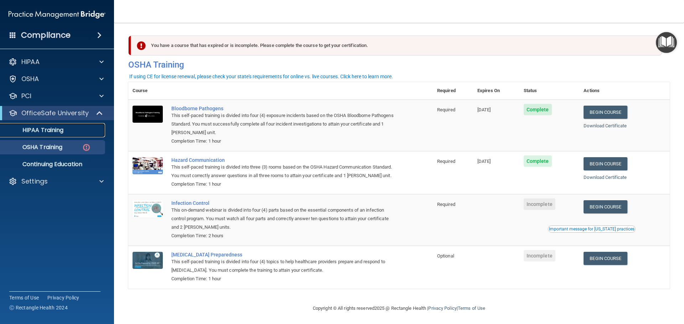
click at [67, 130] on div "HIPAA Training" at bounding box center [53, 130] width 97 height 7
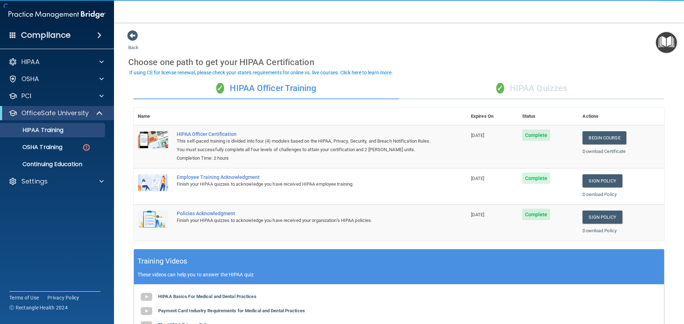
click at [531, 87] on div "✓ HIPAA Quizzes" at bounding box center [531, 88] width 265 height 21
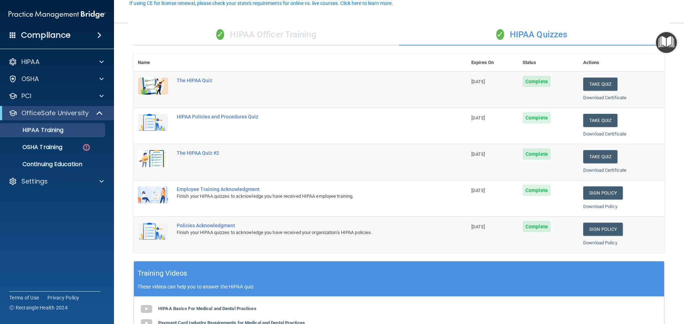
scroll to position [71, 0]
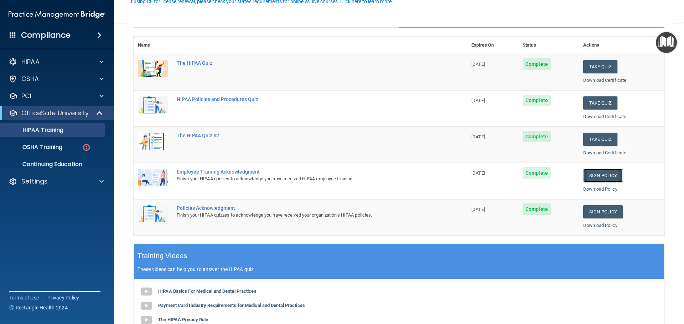
click at [599, 176] on link "Sign Policy" at bounding box center [603, 175] width 40 height 13
click at [606, 213] on link "Sign Policy" at bounding box center [603, 212] width 40 height 13
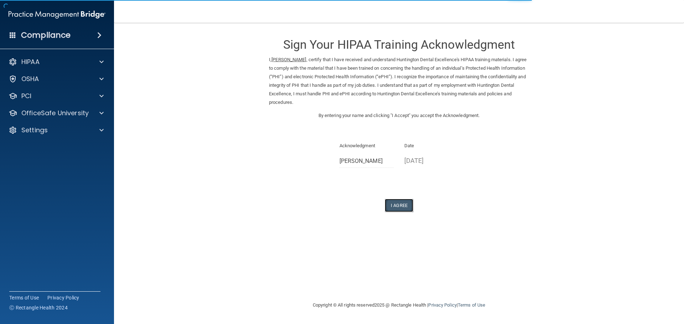
click at [400, 208] on button "I Agree" at bounding box center [399, 205] width 28 height 13
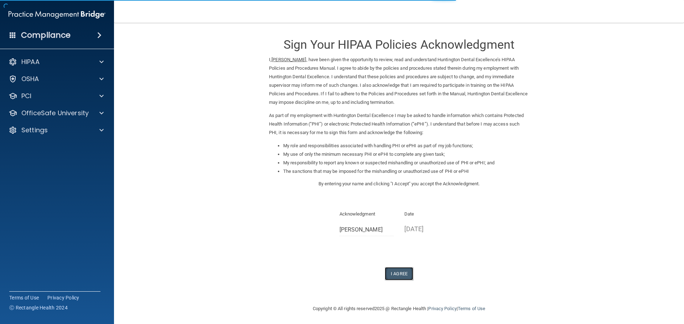
click at [408, 273] on button "I Agree" at bounding box center [399, 273] width 28 height 13
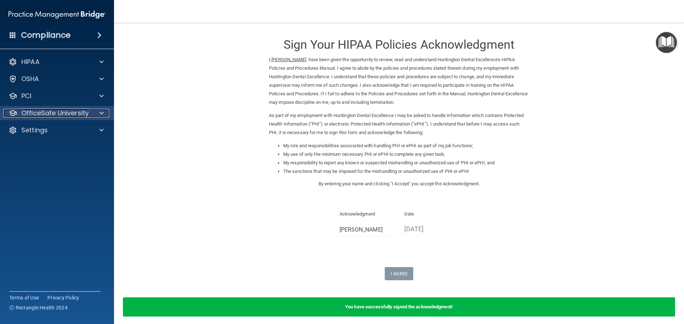
click at [48, 117] on p "OfficeSafe University" at bounding box center [54, 113] width 67 height 9
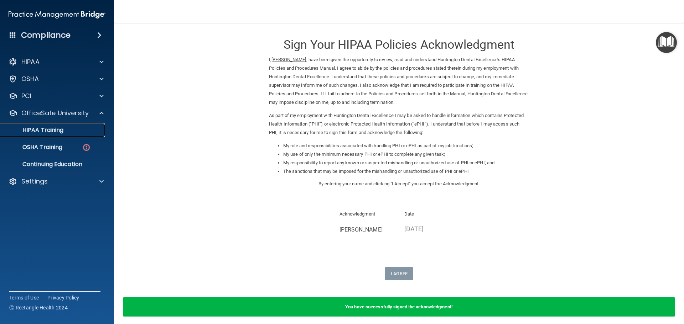
click at [68, 132] on div "HIPAA Training" at bounding box center [53, 130] width 97 height 7
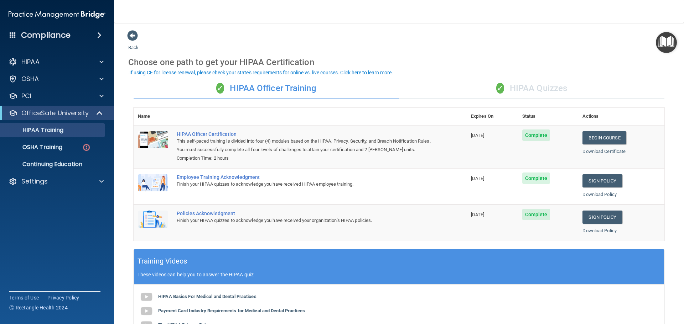
click at [517, 84] on div "✓ HIPAA Quizzes" at bounding box center [531, 88] width 265 height 21
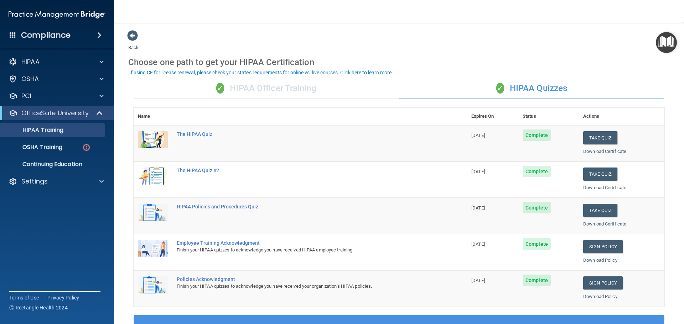
click at [290, 91] on div "✓ HIPAA Officer Training" at bounding box center [266, 88] width 265 height 21
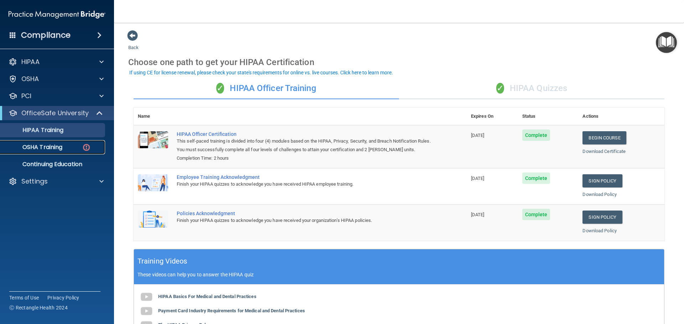
click at [65, 146] on div "OSHA Training" at bounding box center [53, 147] width 97 height 7
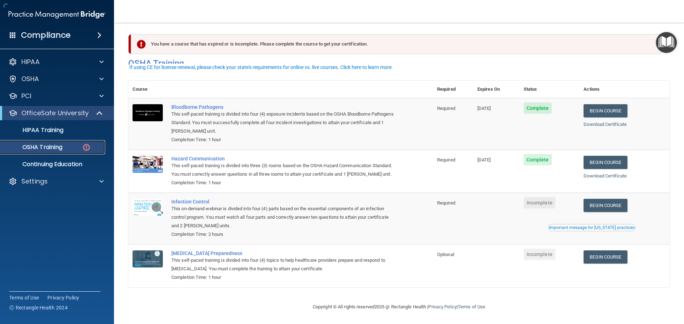
scroll to position [12, 0]
